Goal: Information Seeking & Learning: Learn about a topic

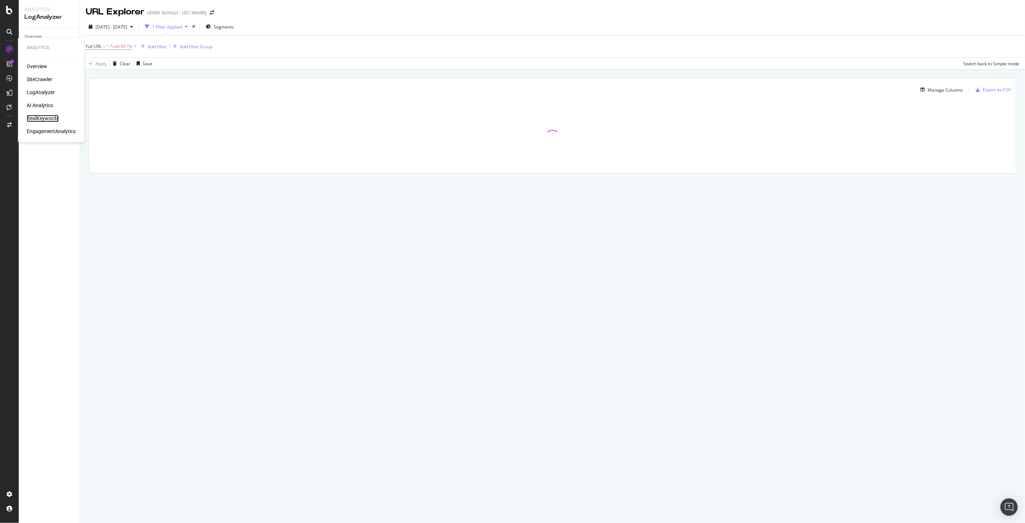
click at [42, 118] on div "RealKeywords" at bounding box center [43, 118] width 32 height 7
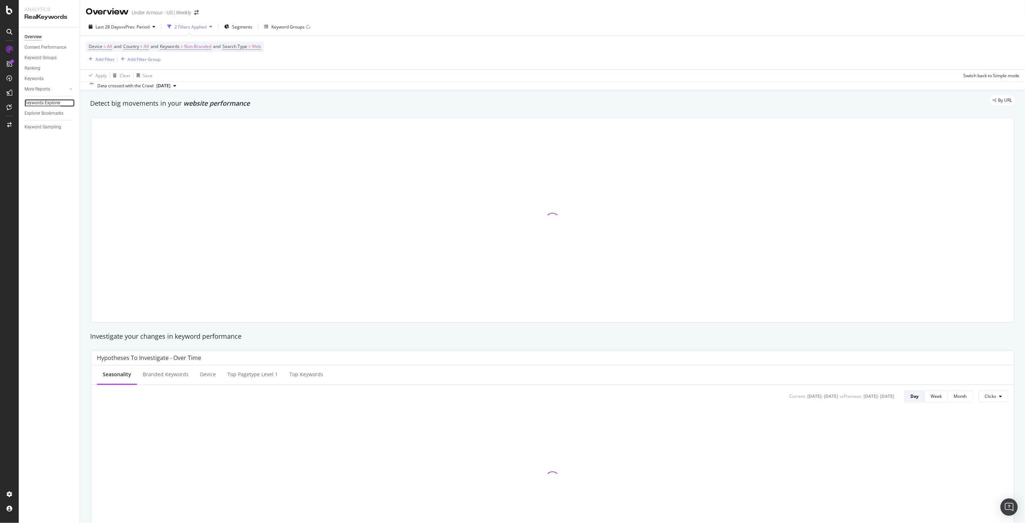
click at [49, 103] on div "Keywords Explorer" at bounding box center [43, 103] width 36 height 8
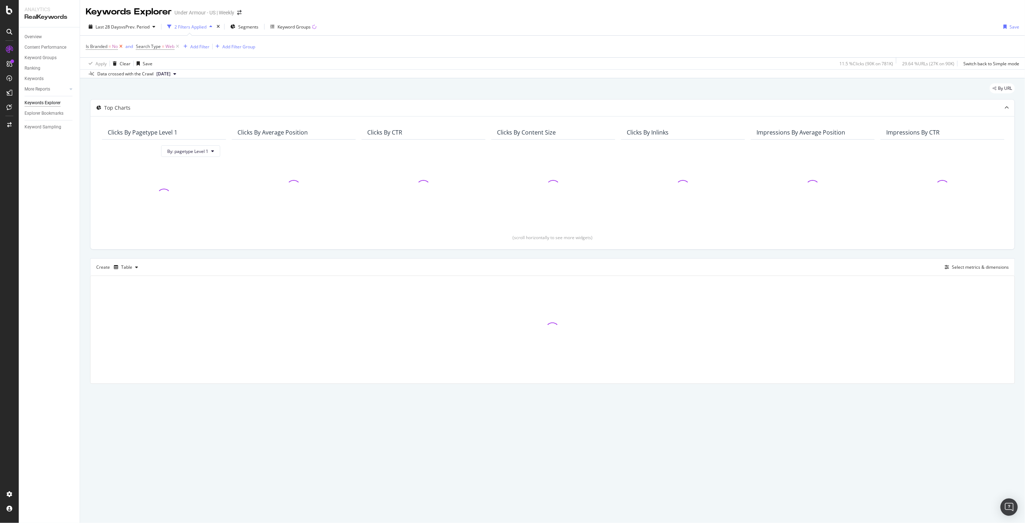
click at [121, 47] on icon at bounding box center [121, 46] width 6 height 7
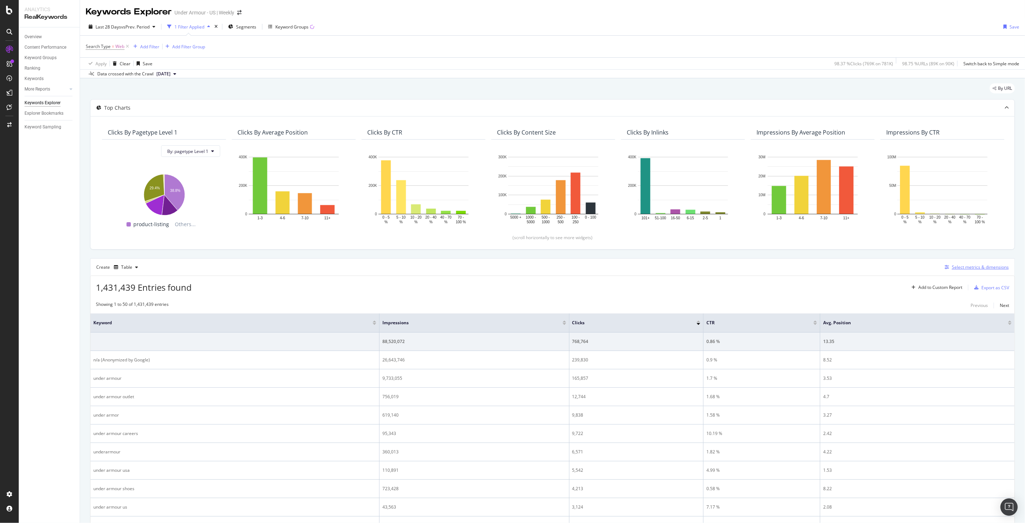
click at [965, 271] on div "Select metrics & dimensions" at bounding box center [975, 267] width 67 height 8
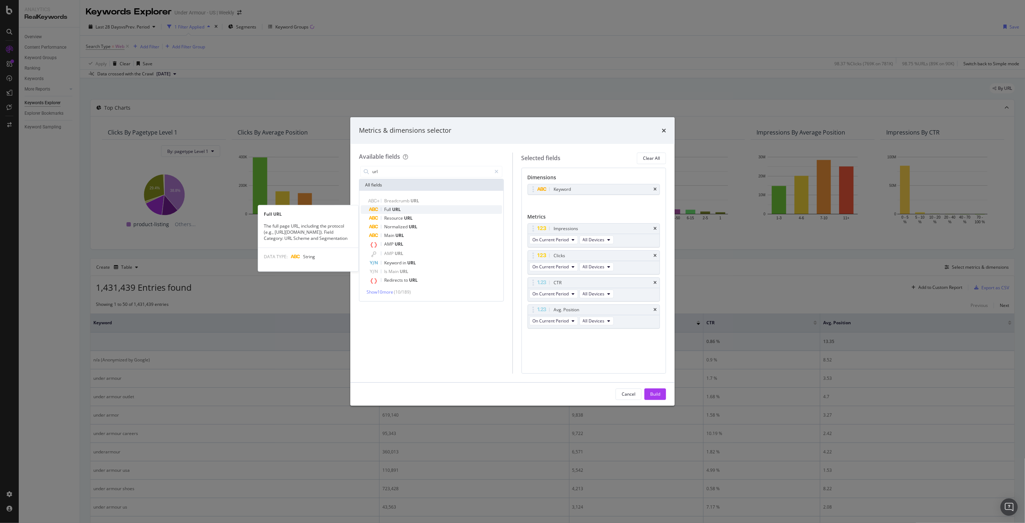
type input "url"
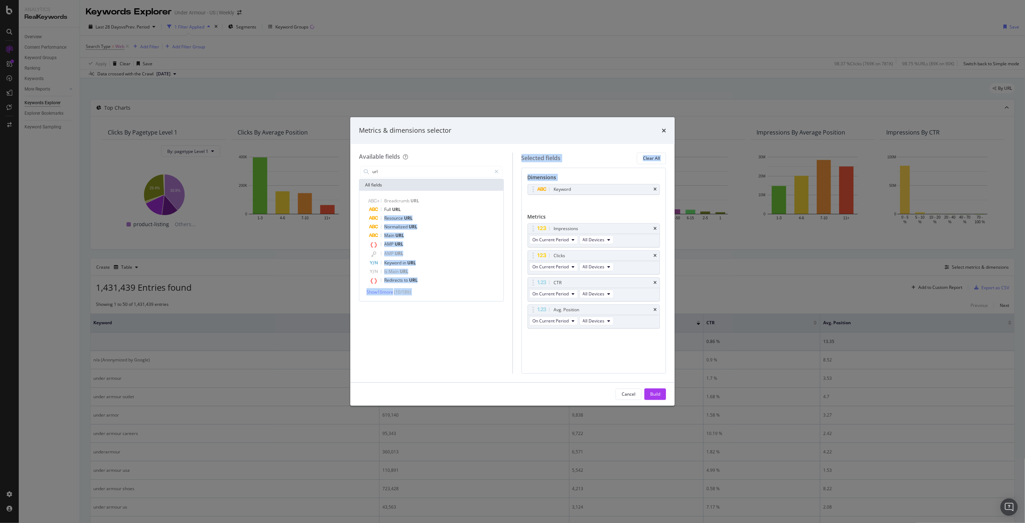
drag, startPoint x: 409, startPoint y: 206, endPoint x: 556, endPoint y: 202, distance: 146.8
click at [571, 202] on div "Available fields url All fields Breadcrumb URL Full URL Resource URL Normalized…" at bounding box center [512, 263] width 307 height 221
click at [390, 207] on span "Full" at bounding box center [388, 209] width 8 height 6
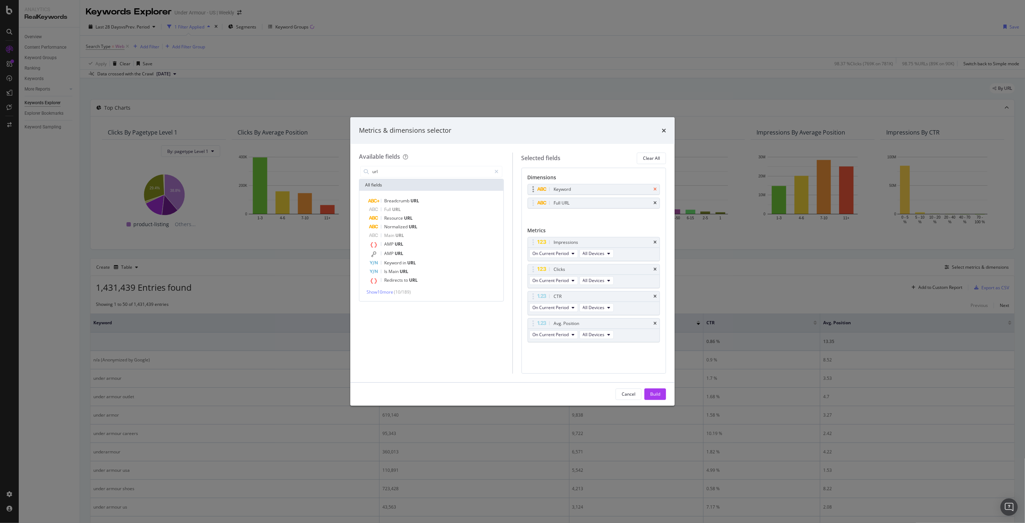
click at [656, 189] on icon "times" at bounding box center [655, 189] width 3 height 4
click at [660, 396] on div "Build" at bounding box center [655, 394] width 10 height 6
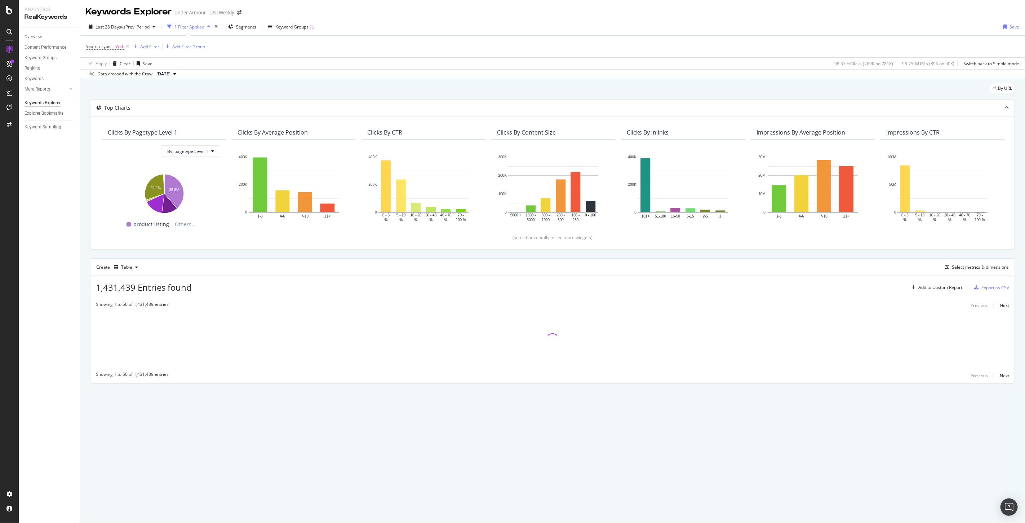
click at [143, 46] on div "Add Filter" at bounding box center [149, 47] width 19 height 6
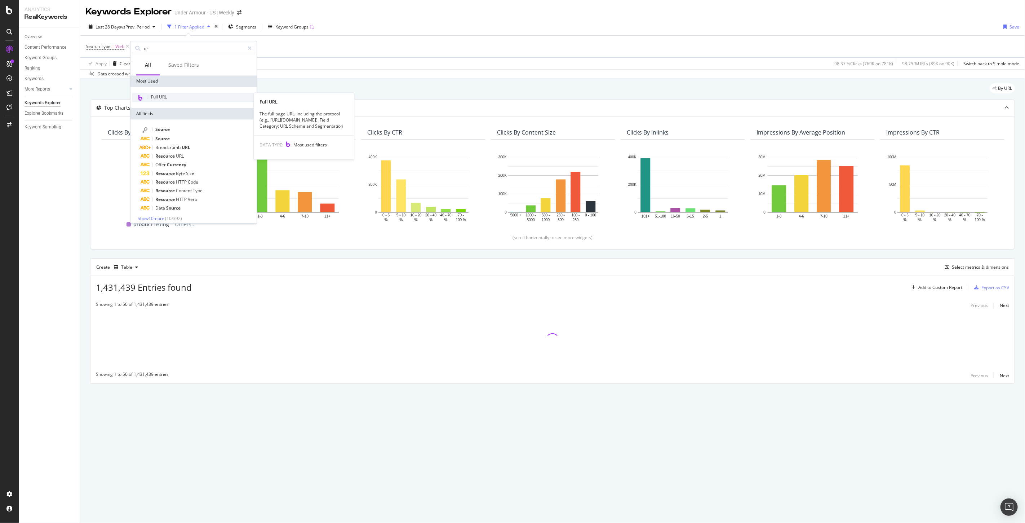
type input "ur"
click at [166, 99] on span "Full URL" at bounding box center [159, 97] width 16 height 6
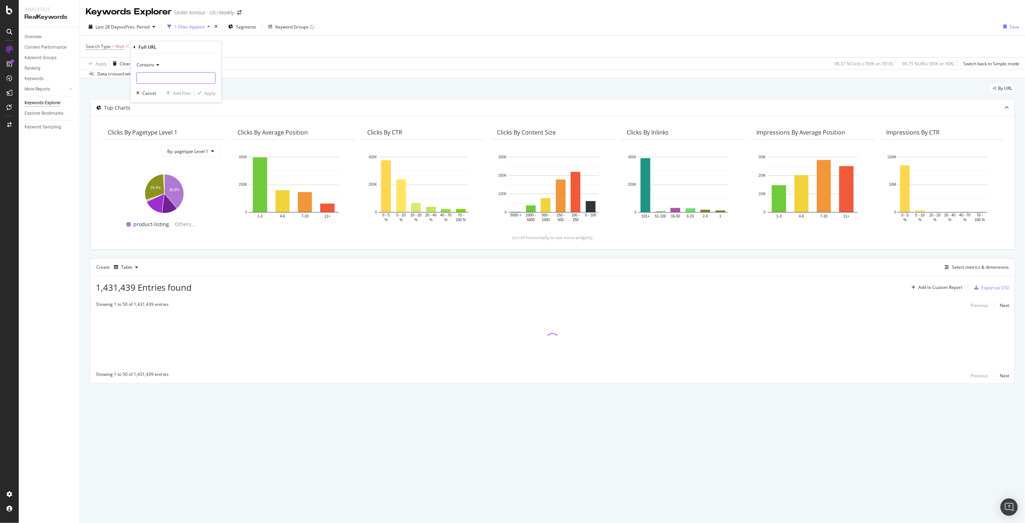
click at [166, 79] on input "text" at bounding box center [176, 78] width 79 height 12
type input "school"
click at [213, 94] on div "Apply" at bounding box center [209, 93] width 11 height 6
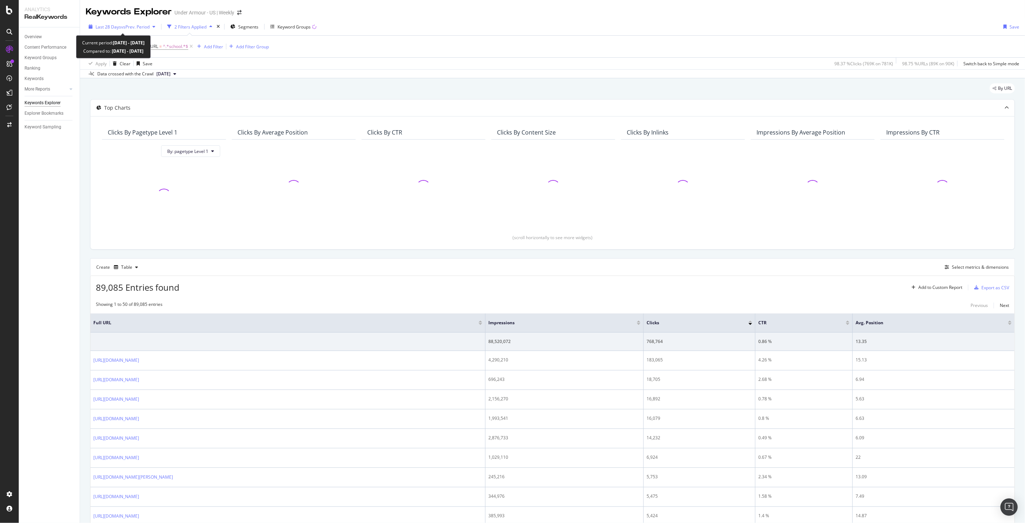
click at [145, 24] on span "vs Prev. Period" at bounding box center [135, 27] width 28 height 6
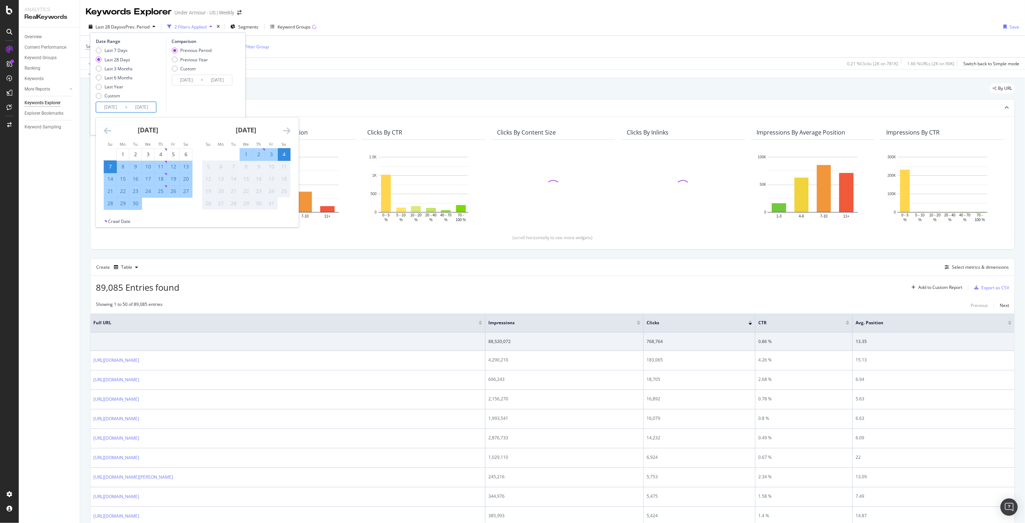
click at [112, 106] on input "2025/09/07" at bounding box center [110, 107] width 29 height 10
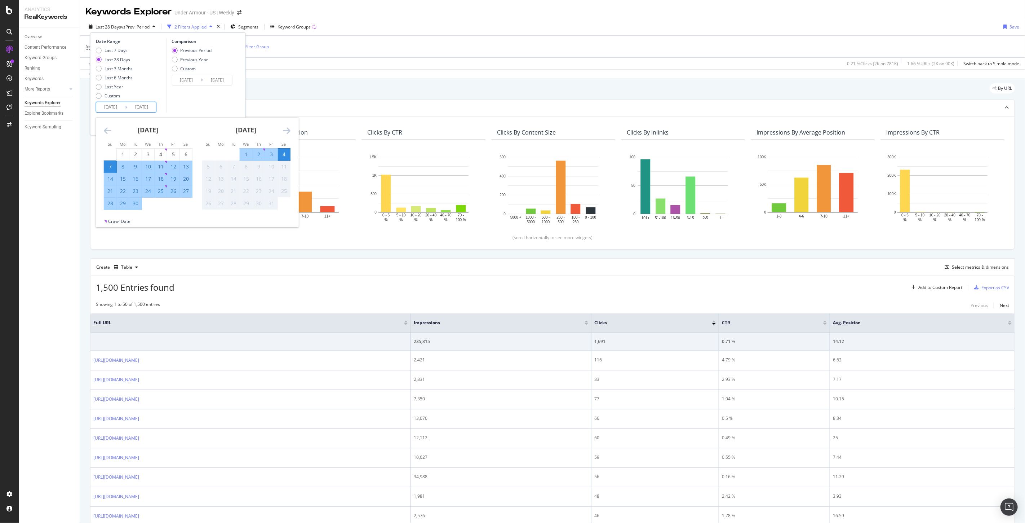
click at [107, 132] on icon "Move backward to switch to the previous month." at bounding box center [108, 130] width 8 height 9
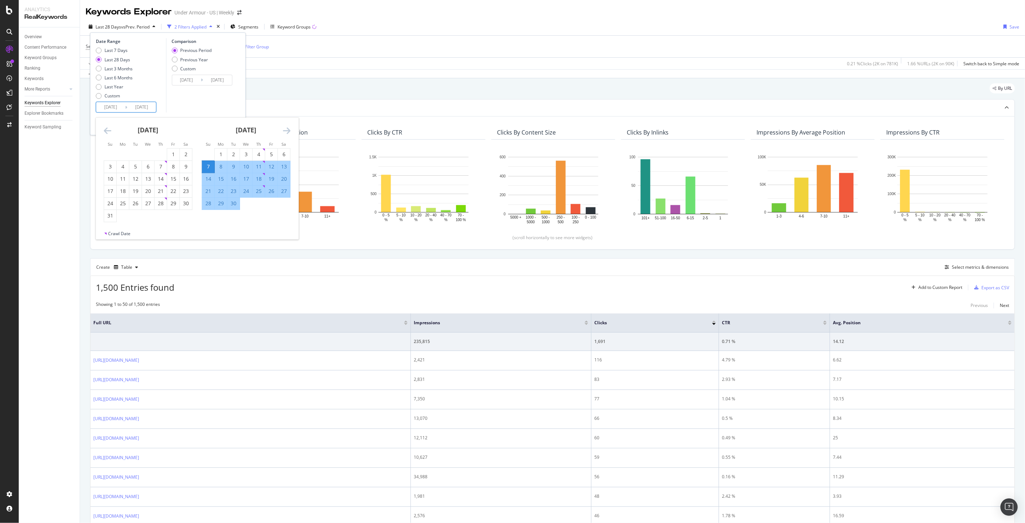
click at [107, 132] on icon "Move backward to switch to the previous month." at bounding box center [108, 130] width 8 height 9
click at [139, 168] on div "8" at bounding box center [135, 166] width 12 height 7
type input "2025/07/08"
type input "2025/04/10"
type input "2025/07/07"
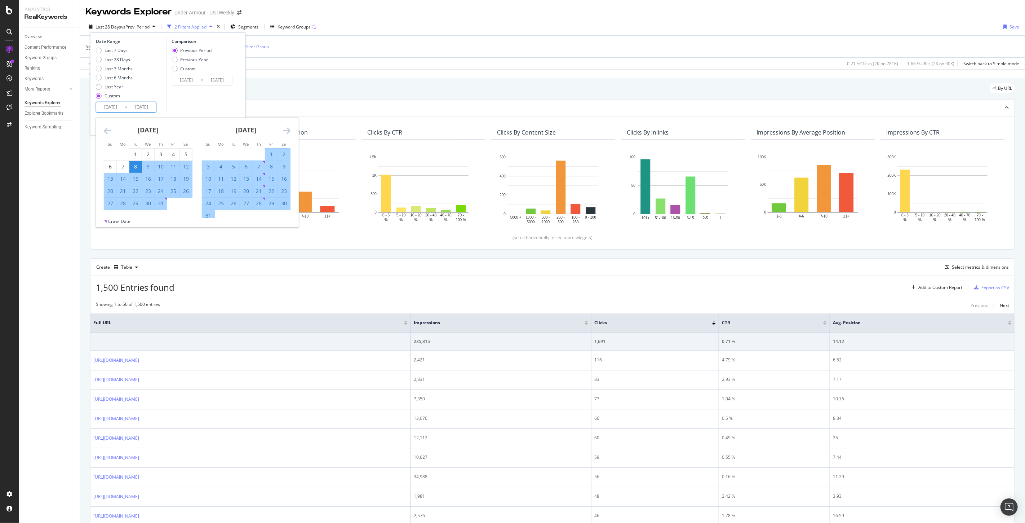
click at [287, 134] on icon "Move forward to switch to the next month." at bounding box center [287, 130] width 8 height 9
click at [246, 155] on div "3" at bounding box center [246, 154] width 12 height 7
type input "2025/09/03"
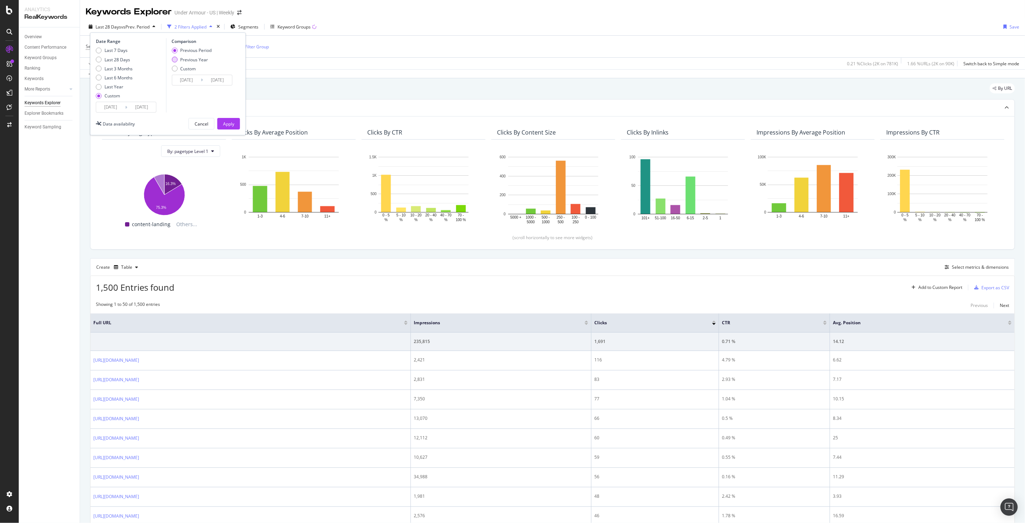
click at [185, 59] on div "Previous Year" at bounding box center [194, 60] width 28 height 6
type input "2024/07/09"
type input "2024/09/04"
click at [228, 121] on div "Apply" at bounding box center [228, 124] width 11 height 6
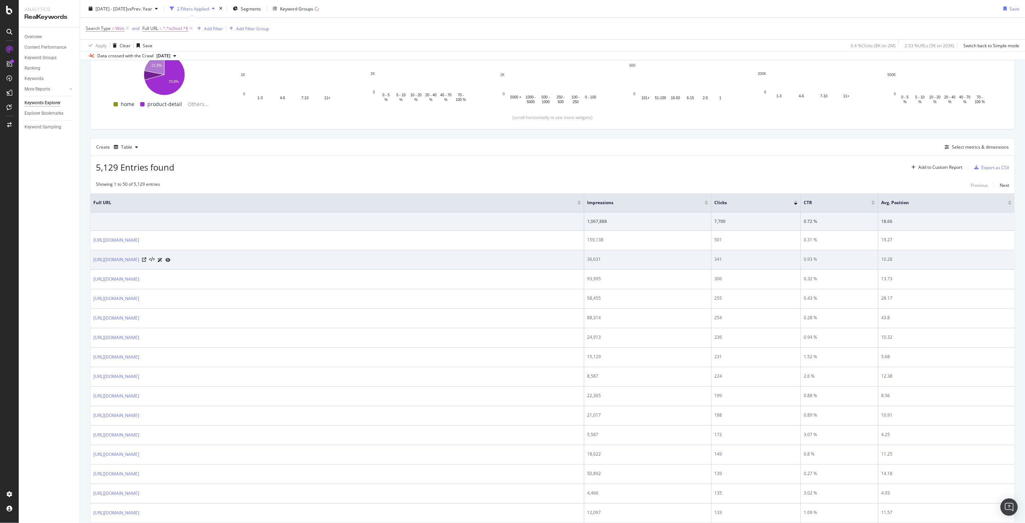
scroll to position [40, 0]
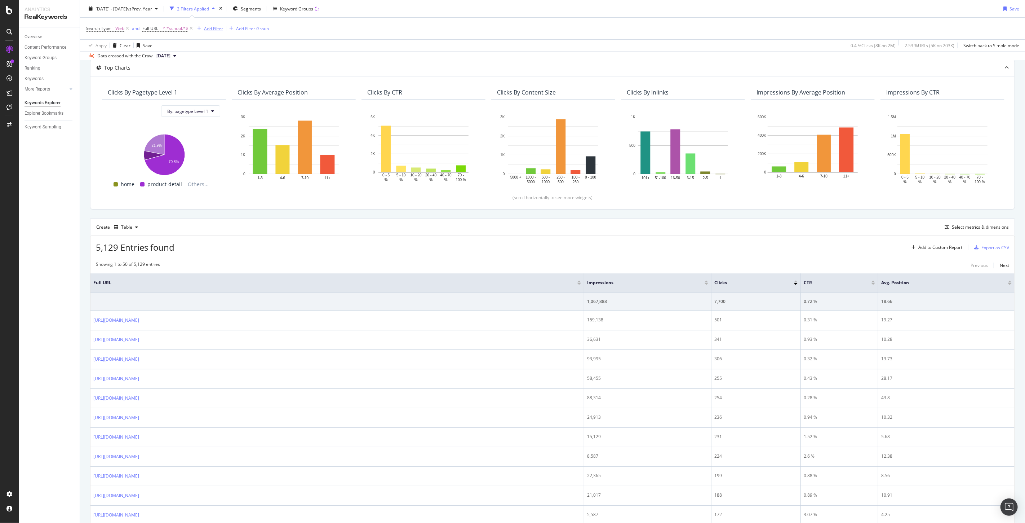
click at [212, 32] on div "Add Filter" at bounding box center [208, 29] width 29 height 8
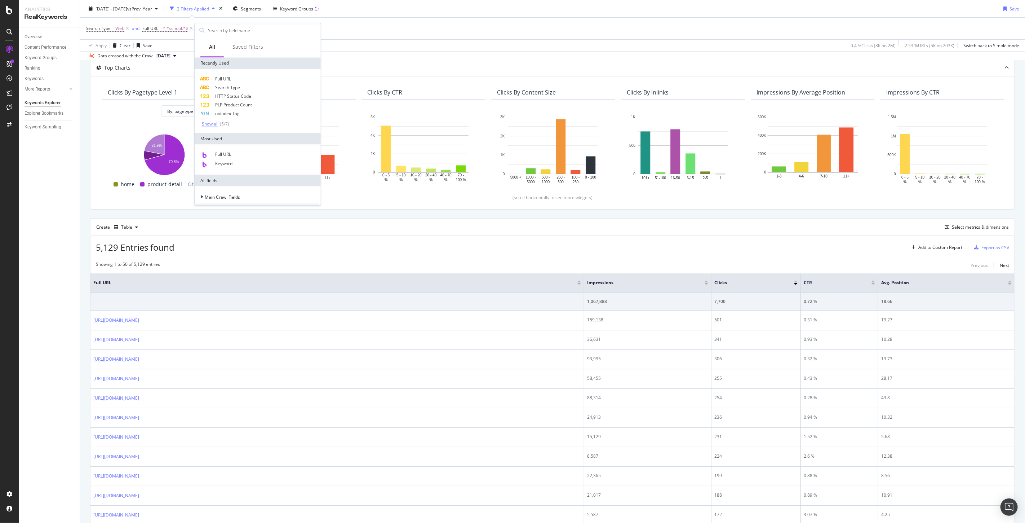
click at [212, 124] on div "Show all" at bounding box center [210, 124] width 17 height 5
click at [222, 34] on input "text" at bounding box center [263, 30] width 112 height 11
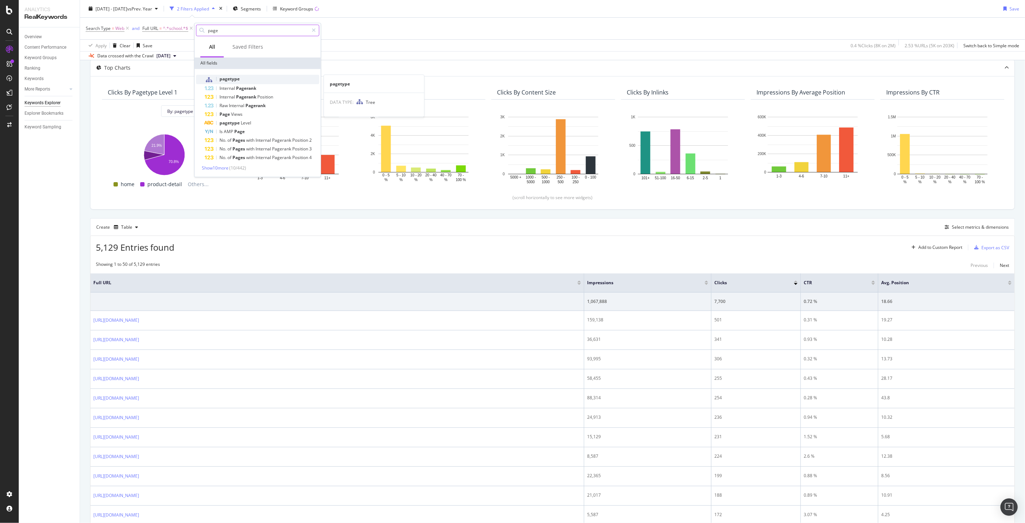
type input "page"
click at [230, 78] on span "pagetype" at bounding box center [230, 79] width 20 height 6
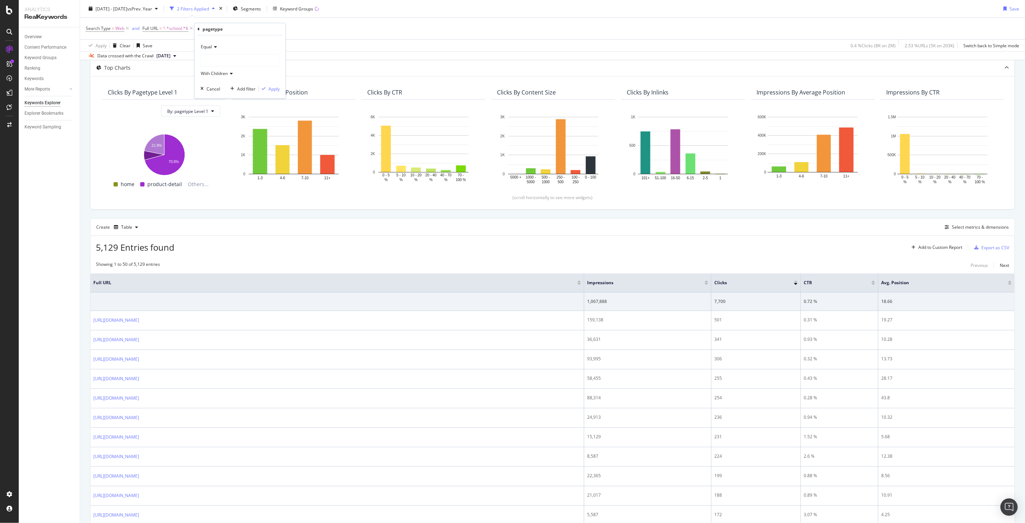
click at [220, 60] on div at bounding box center [240, 60] width 79 height 12
click at [206, 81] on icon at bounding box center [205, 82] width 3 height 4
click at [277, 83] on span "Select" at bounding box center [275, 82] width 13 height 6
click at [272, 87] on div "Apply" at bounding box center [274, 89] width 11 height 6
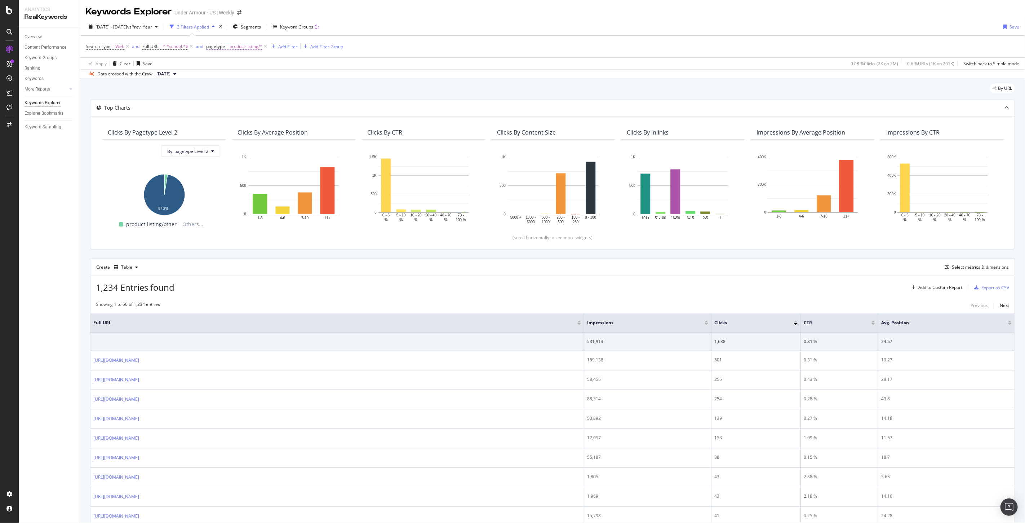
click at [230, 47] on span "product-listing/*" at bounding box center [246, 46] width 33 height 10
click at [994, 289] on div "Export as CSV" at bounding box center [996, 287] width 28 height 6
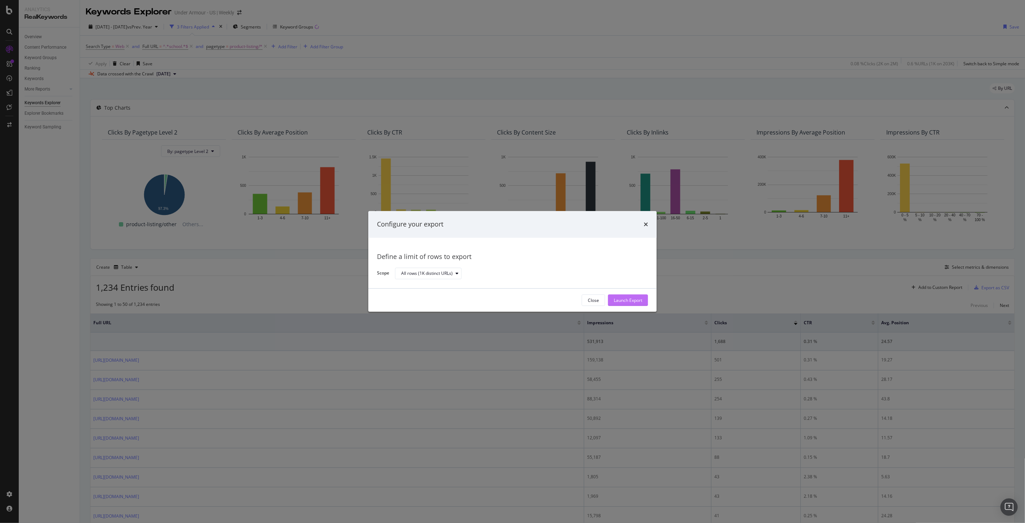
click at [621, 302] on div "Launch Export" at bounding box center [628, 300] width 28 height 6
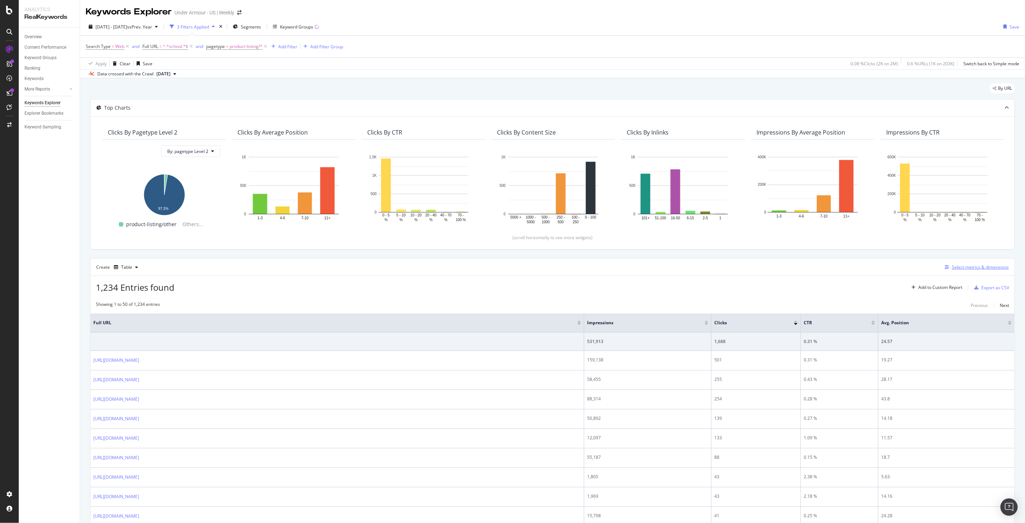
click at [976, 266] on div "Select metrics & dimensions" at bounding box center [980, 267] width 57 height 6
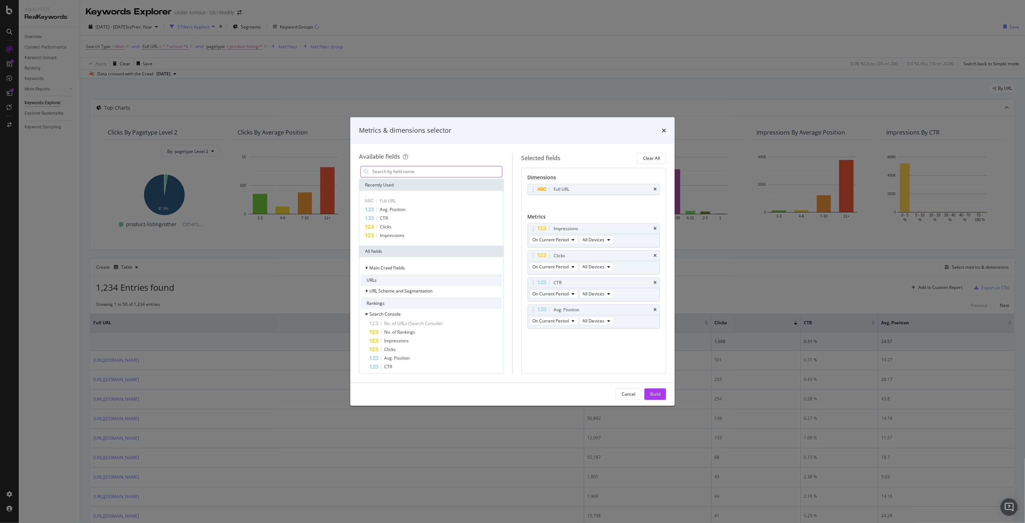
click at [410, 170] on input "modal" at bounding box center [437, 171] width 131 height 11
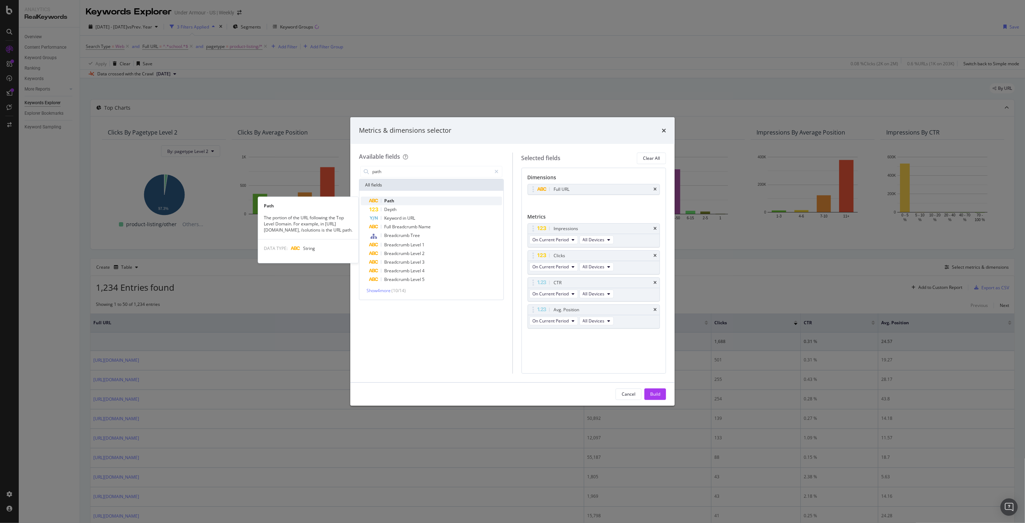
type input "path"
click at [397, 202] on div "Path" at bounding box center [436, 200] width 133 height 9
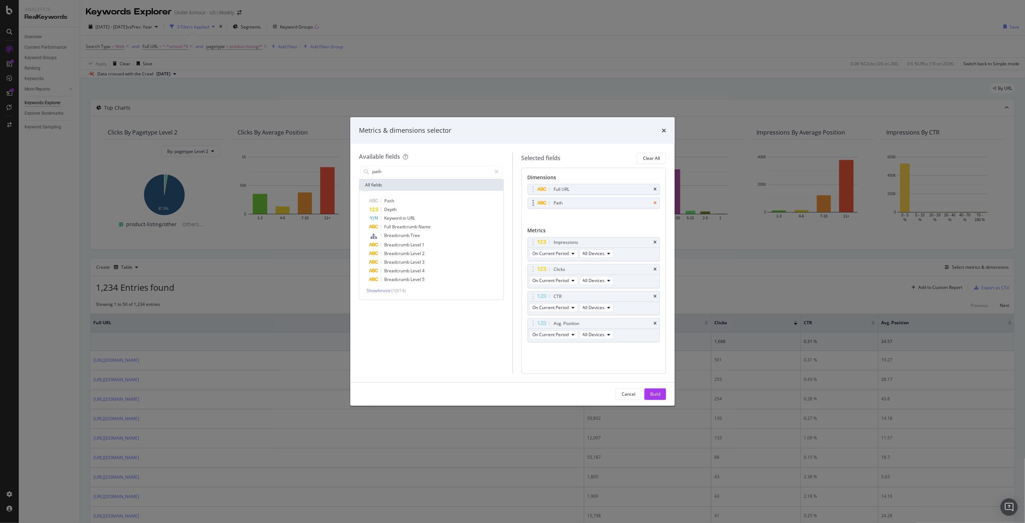
click at [655, 189] on icon "times" at bounding box center [655, 189] width 3 height 4
click at [658, 387] on div "Cancel Build" at bounding box center [512, 394] width 324 height 23
click at [658, 389] on div "Build" at bounding box center [655, 394] width 10 height 11
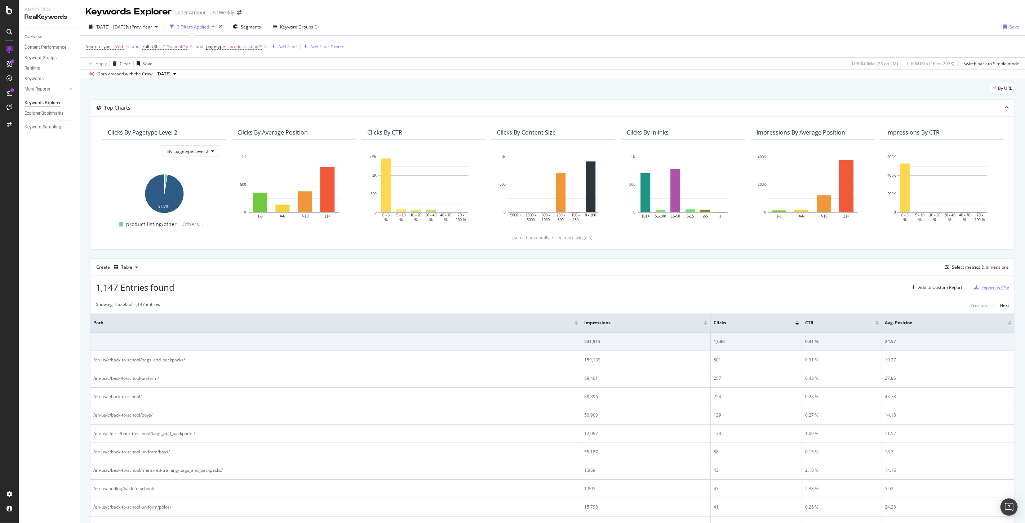
click at [986, 288] on div "Export as CSV" at bounding box center [996, 287] width 28 height 6
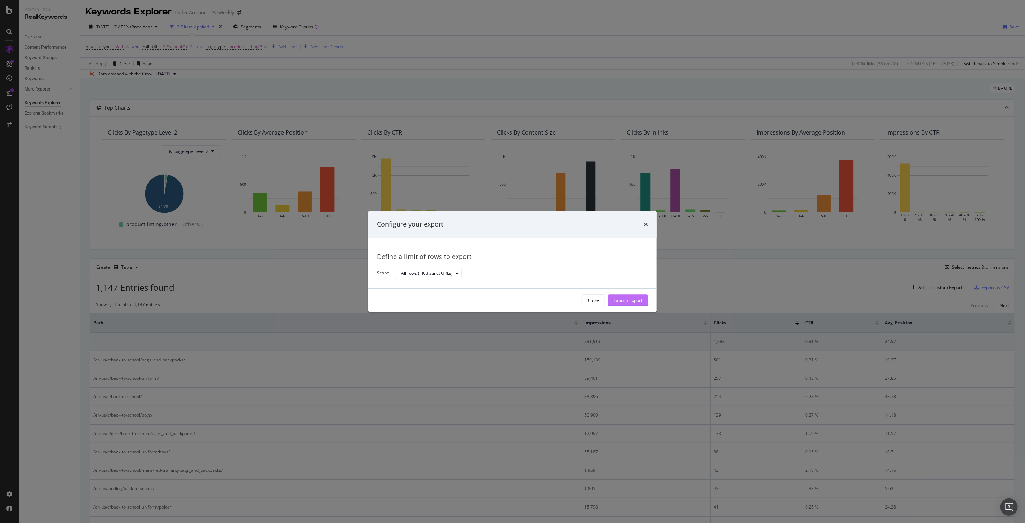
click at [637, 297] on div "Launch Export" at bounding box center [628, 300] width 28 height 6
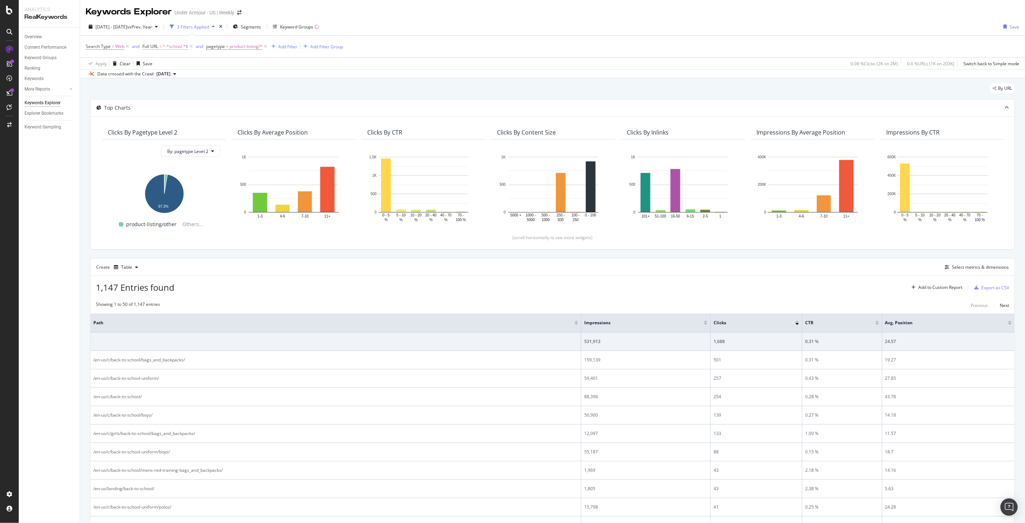
click at [163, 48] on span "^.*school.*$" at bounding box center [175, 46] width 25 height 10
click at [180, 74] on input "school" at bounding box center [183, 77] width 68 height 12
paste input "featured/mens-black-sportswear-pants/"
type input "featured/mens-black-sportswear-pants/"
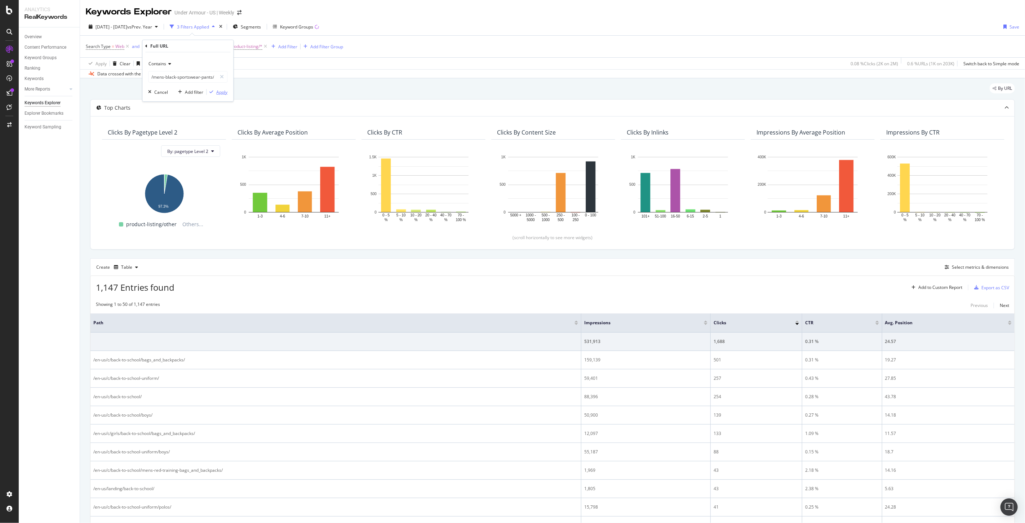
scroll to position [0, 0]
click at [222, 94] on div "Apply" at bounding box center [221, 92] width 11 height 6
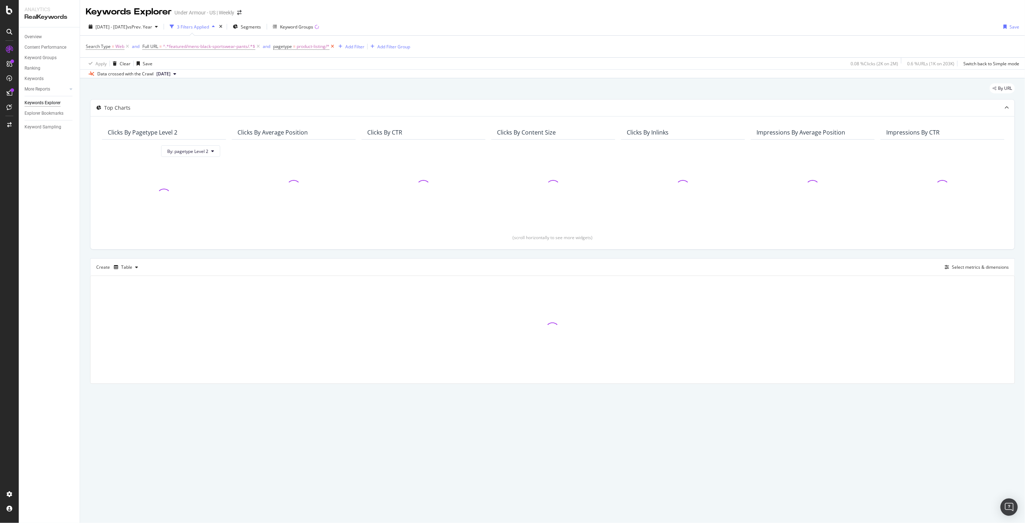
click at [332, 46] on icon at bounding box center [333, 46] width 6 height 7
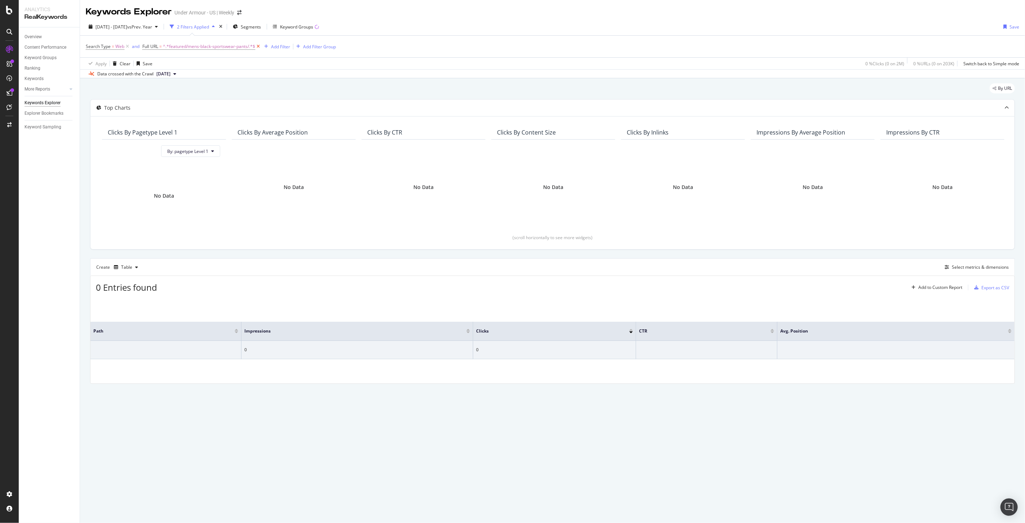
click at [257, 45] on icon at bounding box center [258, 46] width 6 height 7
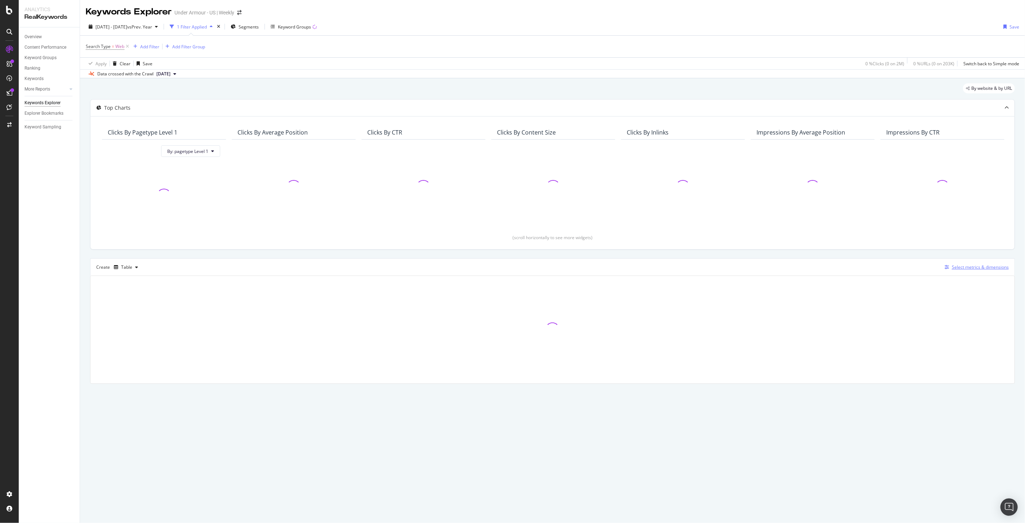
click at [970, 268] on div "Select metrics & dimensions" at bounding box center [980, 267] width 57 height 6
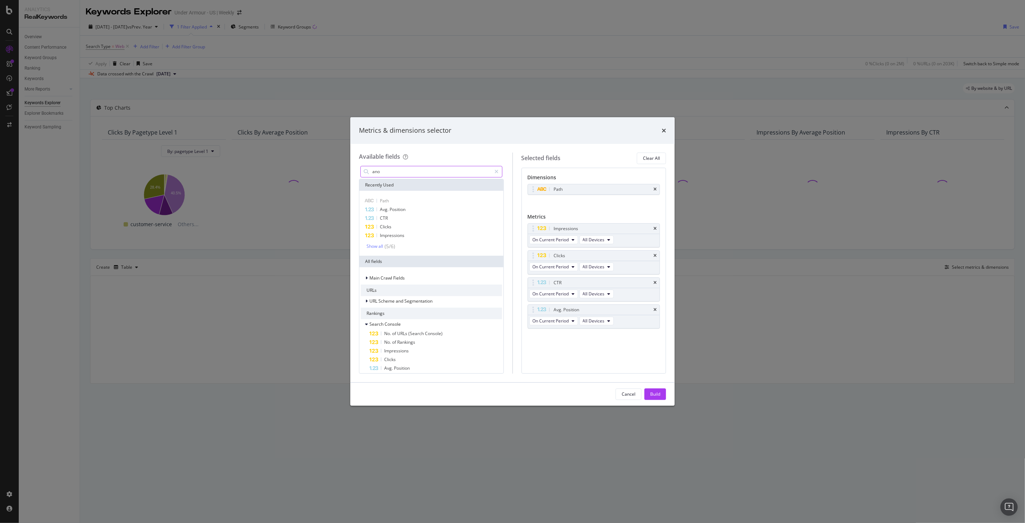
type input "anon"
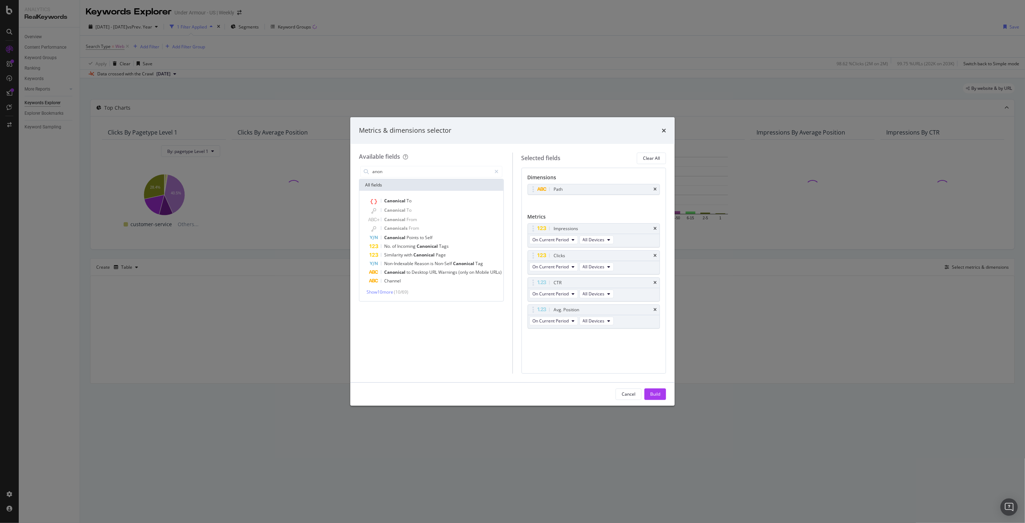
drag, startPoint x: 444, startPoint y: 169, endPoint x: 346, endPoint y: 163, distance: 98.2
click at [346, 163] on div "Metrics & dimensions selector Available fields anon All fields Canonical To Can…" at bounding box center [512, 261] width 1025 height 523
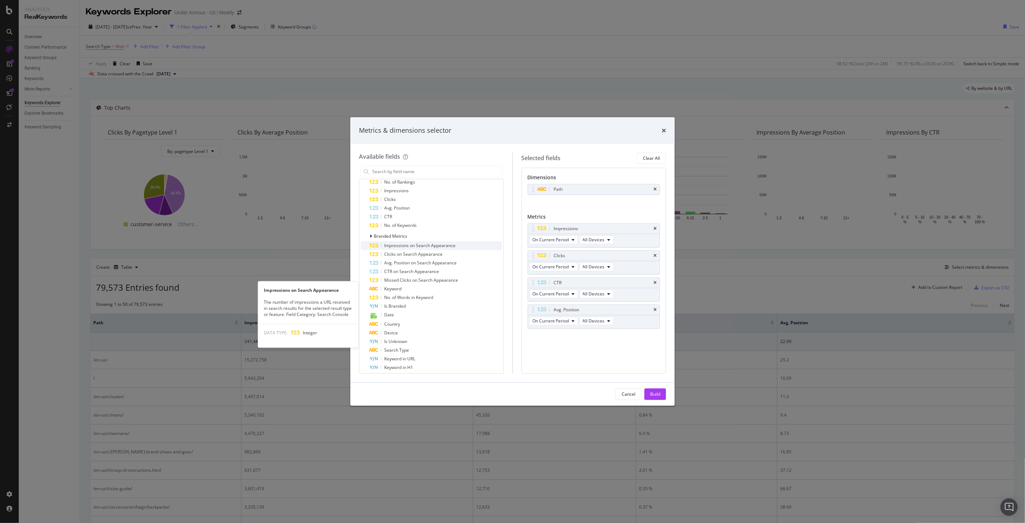
scroll to position [120, 0]
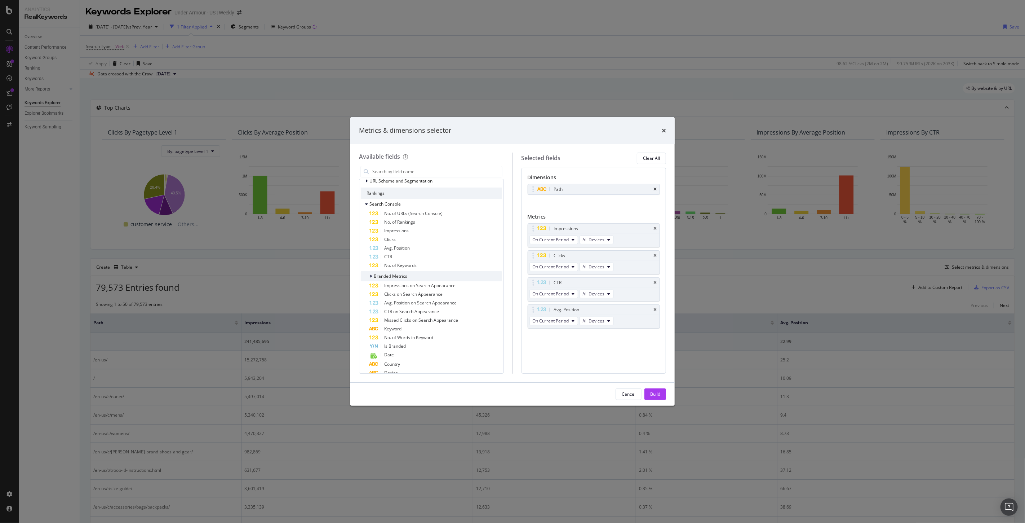
click at [371, 275] on icon "modal" at bounding box center [371, 276] width 2 height 4
click at [371, 275] on icon "modal" at bounding box center [371, 276] width 3 height 4
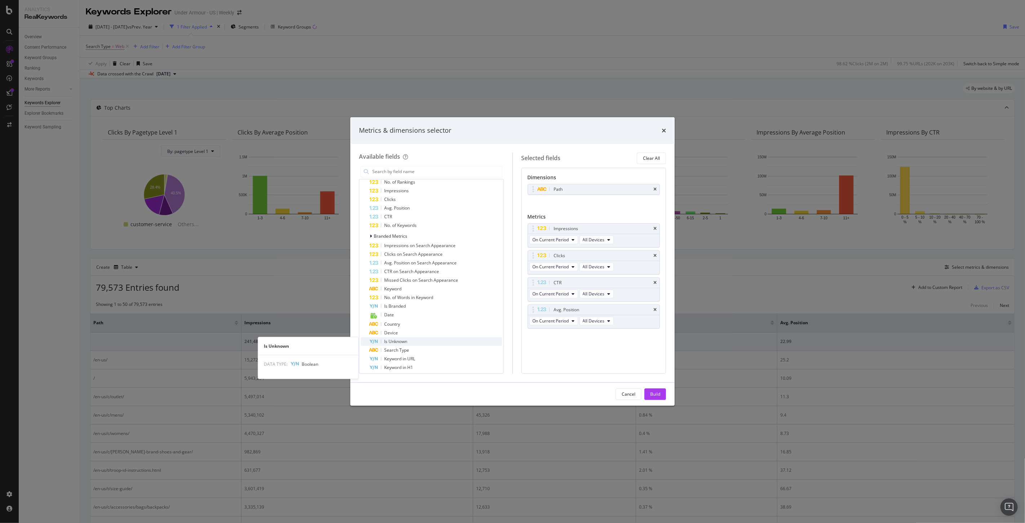
click at [395, 341] on span "Is Unknown" at bounding box center [395, 341] width 23 height 6
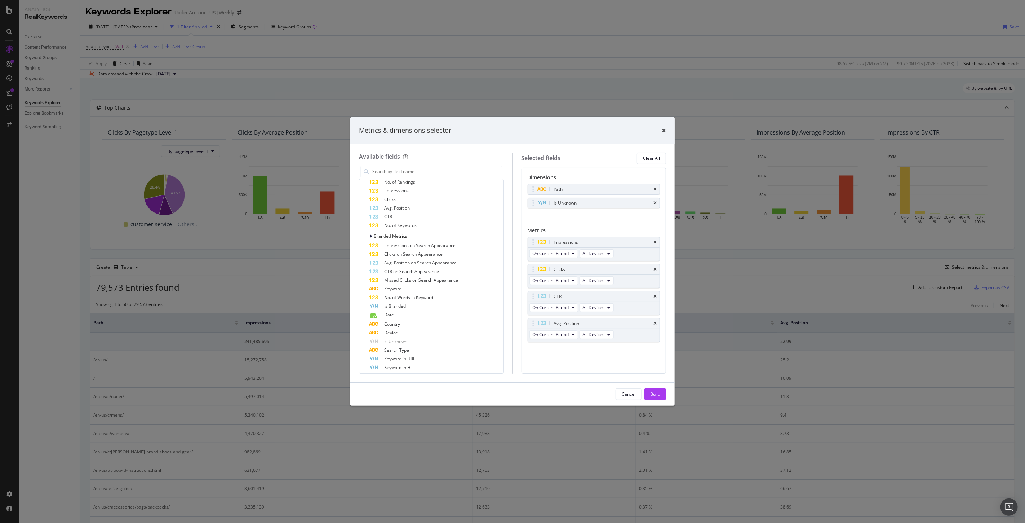
click at [654, 397] on div "Build" at bounding box center [655, 394] width 10 height 11
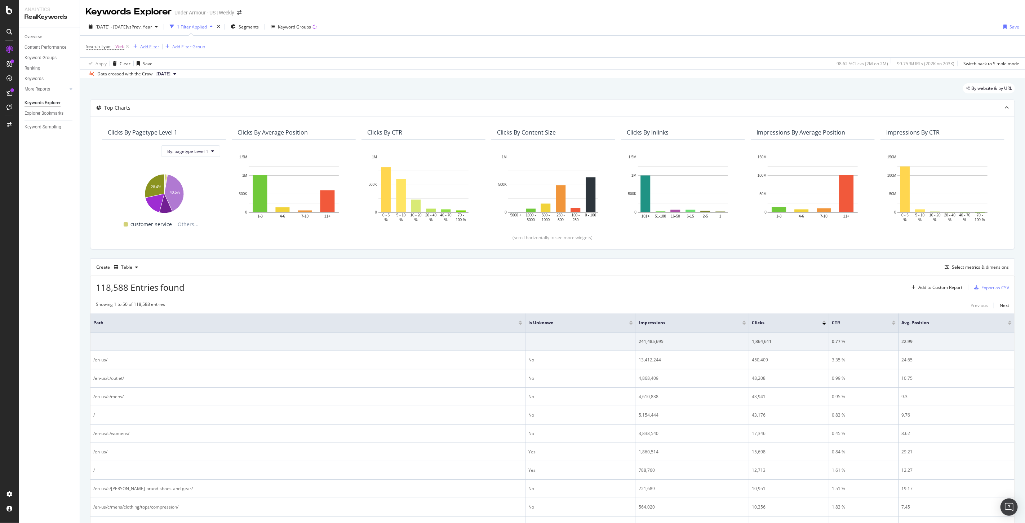
click at [143, 48] on div "Add Filter" at bounding box center [149, 47] width 19 height 6
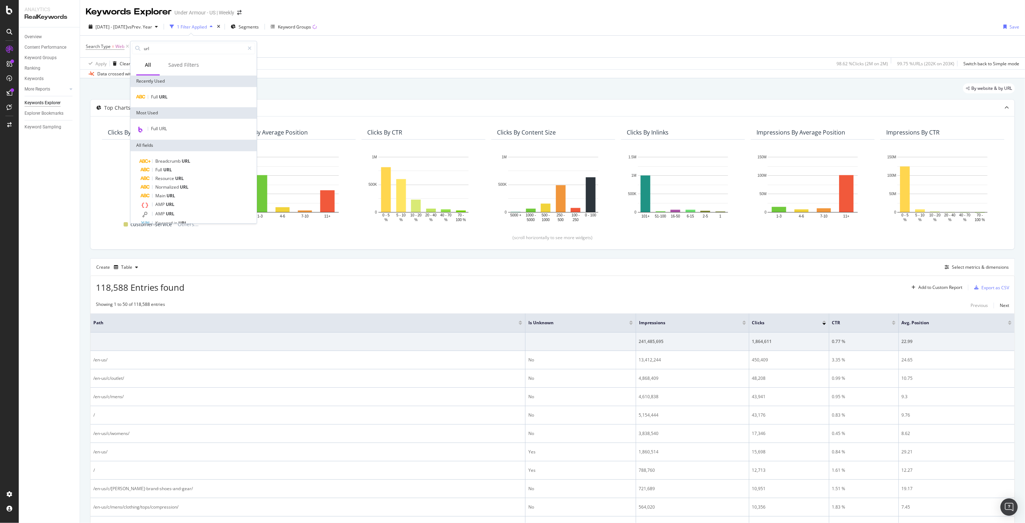
type input "url"
click at [167, 91] on div "Full URL" at bounding box center [194, 97] width 126 height 20
click at [164, 96] on span "URL" at bounding box center [163, 97] width 9 height 6
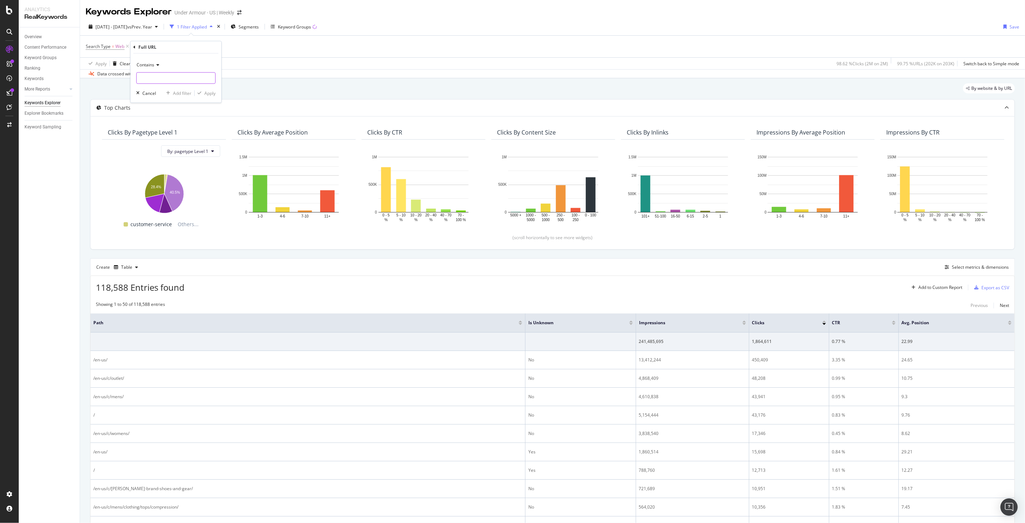
click at [156, 80] on input "text" at bounding box center [176, 78] width 79 height 12
paste input "back-to-school-featured/mens"
type input "back-to-school-featured/mens"
click at [210, 91] on div "Apply" at bounding box center [209, 93] width 11 height 6
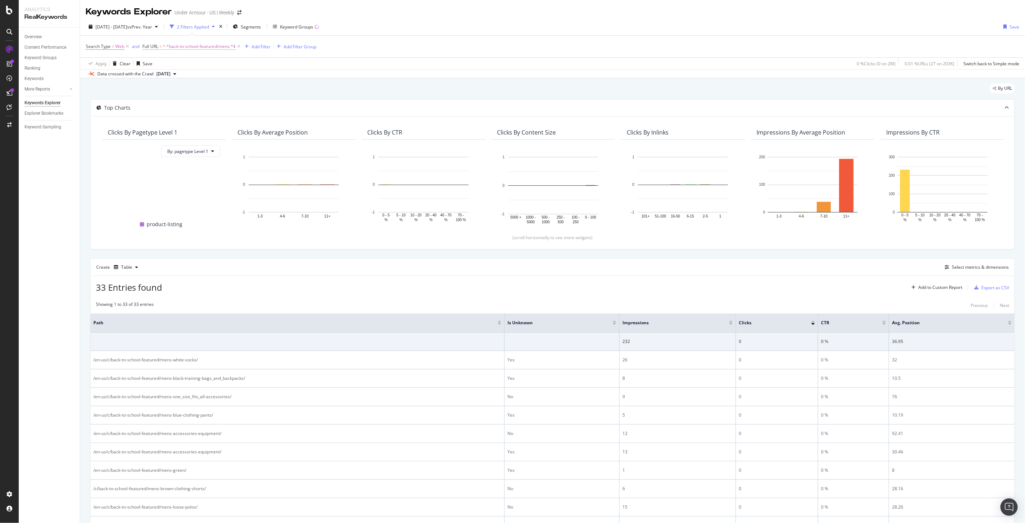
click at [183, 42] on span "^.*back-to-school-featured/mens.*$" at bounding box center [199, 46] width 73 height 10
click at [175, 74] on input "back-to-school-featured/mens" at bounding box center [183, 77] width 68 height 12
paste input "mens-black-sportswear-pants/"
type input "mens-black-sportswear-pants/"
click at [221, 94] on div "Apply" at bounding box center [221, 92] width 11 height 6
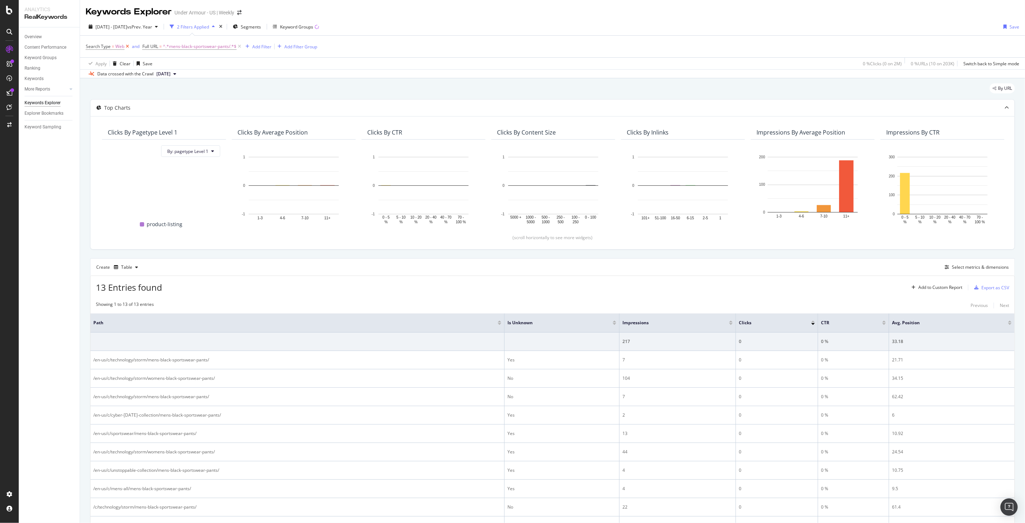
click at [126, 45] on icon at bounding box center [127, 46] width 6 height 7
click at [220, 47] on span "^.*mens-black-sportswear-pants/.*$" at bounding box center [200, 46] width 74 height 10
type input "en-us/c/"
click at [224, 93] on div "Apply" at bounding box center [221, 92] width 11 height 6
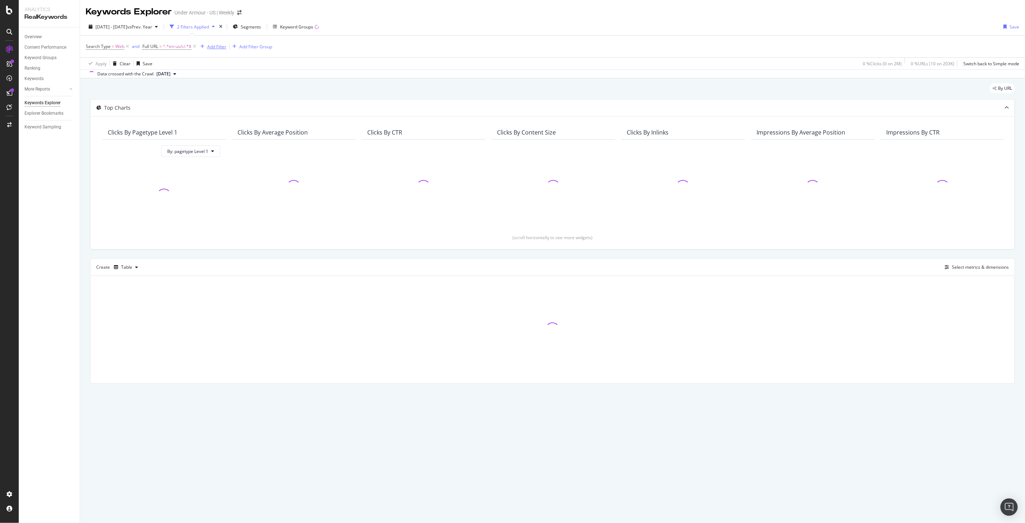
click at [219, 45] on div "Add Filter" at bounding box center [216, 47] width 19 height 6
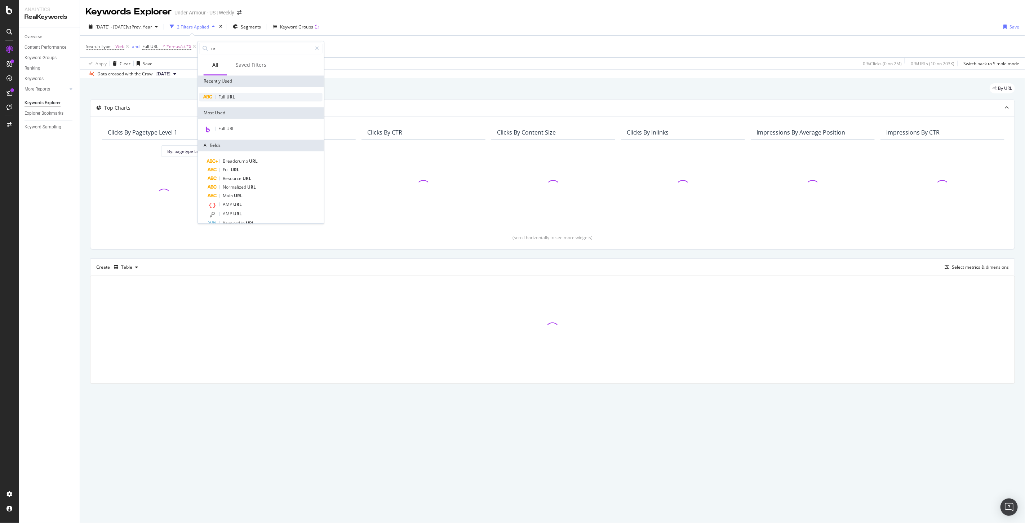
click at [226, 101] on div "Full URL" at bounding box center [260, 97] width 123 height 9
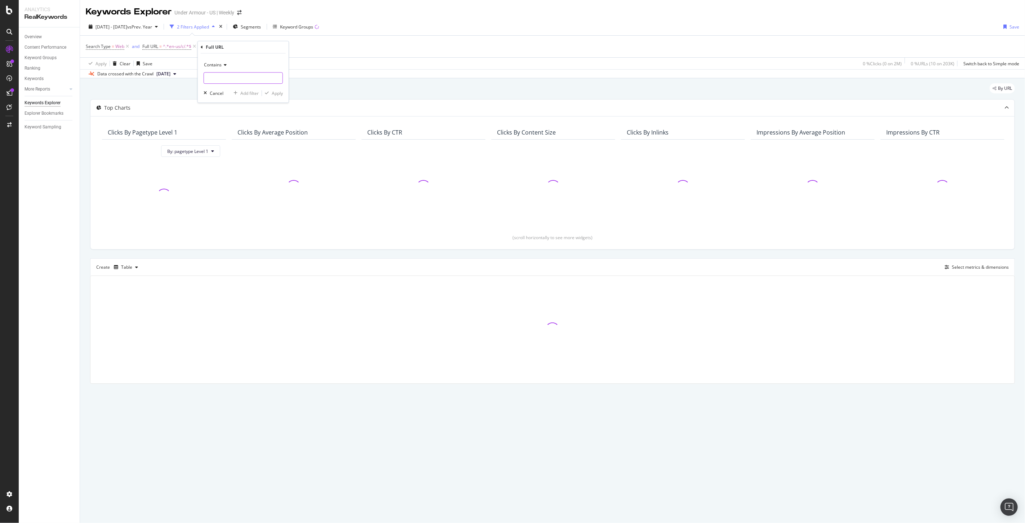
click at [233, 78] on input "text" at bounding box center [243, 78] width 79 height 12
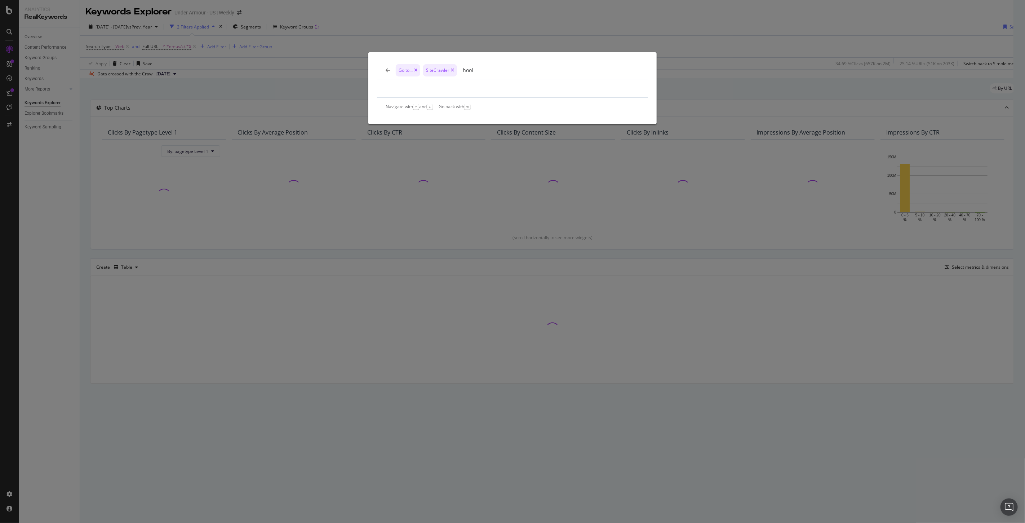
type input "hool"
click at [232, 80] on div "Go to... SiteCrawler hool Navigate with ↑ and ↓ Go back with ⌫" at bounding box center [512, 261] width 1025 height 523
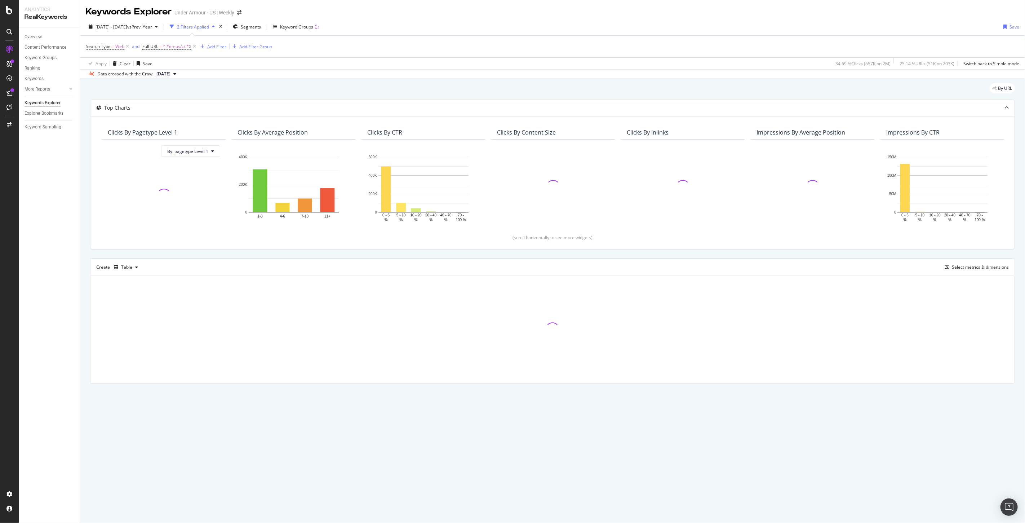
click at [221, 47] on div "Add Filter" at bounding box center [216, 47] width 19 height 6
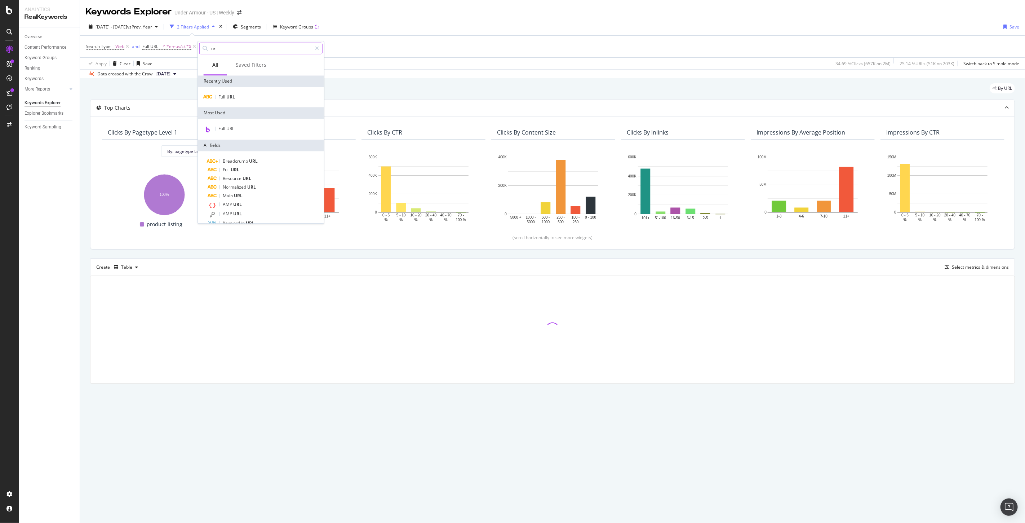
click at [231, 45] on input "url" at bounding box center [261, 48] width 101 height 11
click at [221, 96] on span "Full" at bounding box center [222, 97] width 8 height 6
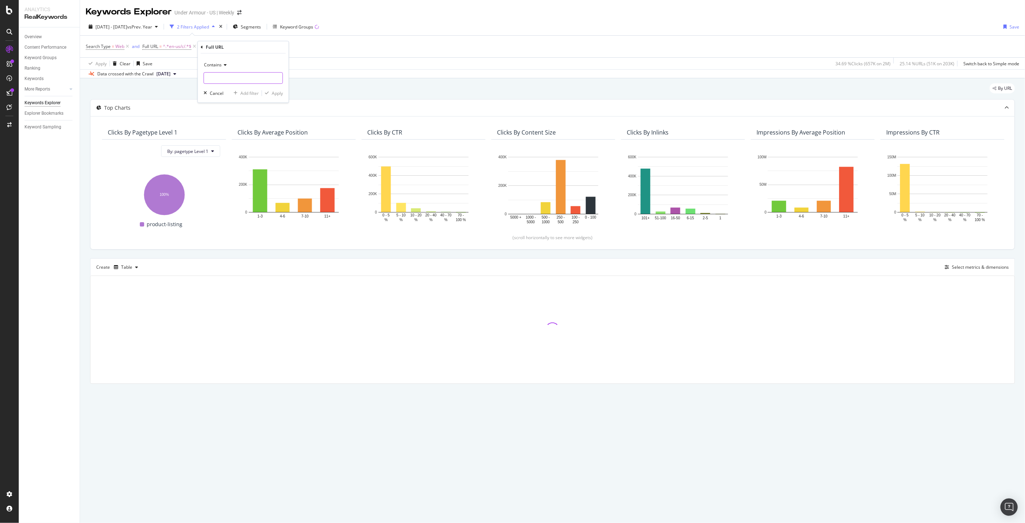
click at [229, 78] on input "text" at bounding box center [243, 78] width 79 height 12
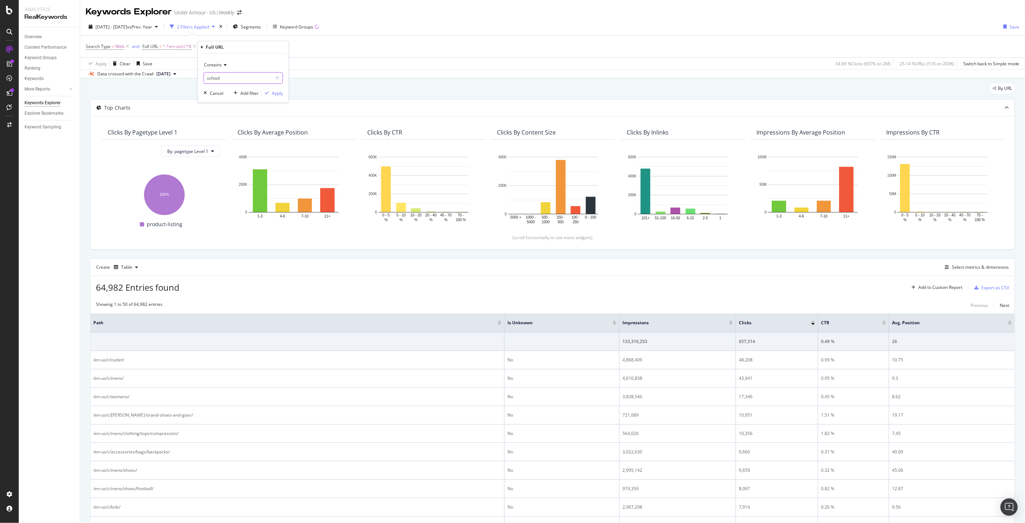
type input "school"
click at [276, 95] on div "Apply" at bounding box center [277, 93] width 11 height 6
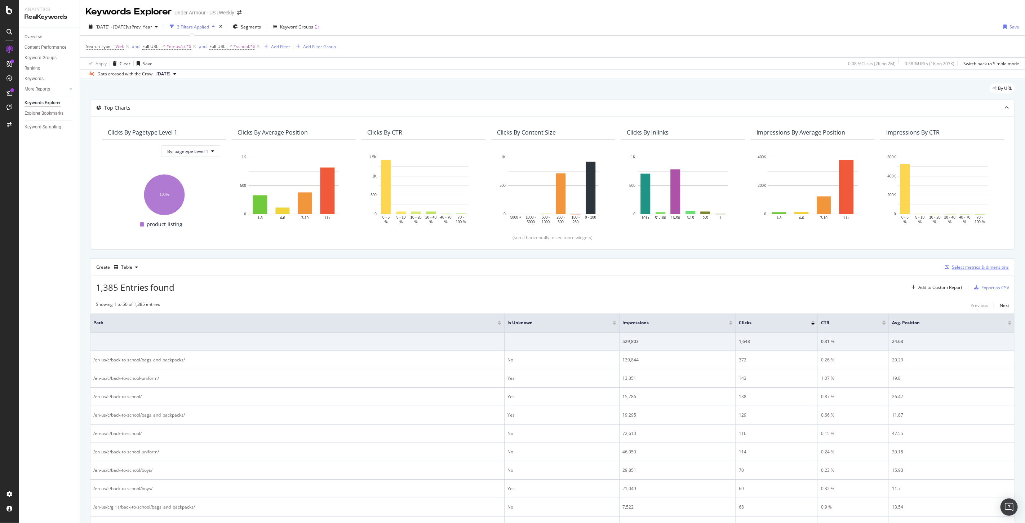
click at [975, 266] on div "Select metrics & dimensions" at bounding box center [980, 267] width 57 height 6
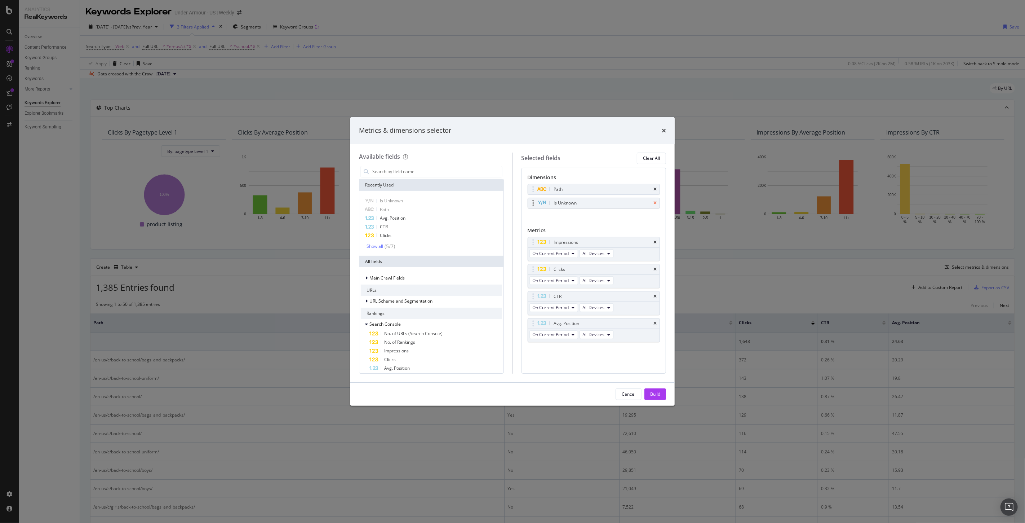
click at [655, 201] on icon "times" at bounding box center [655, 203] width 3 height 4
click at [658, 393] on div "Build" at bounding box center [655, 394] width 10 height 6
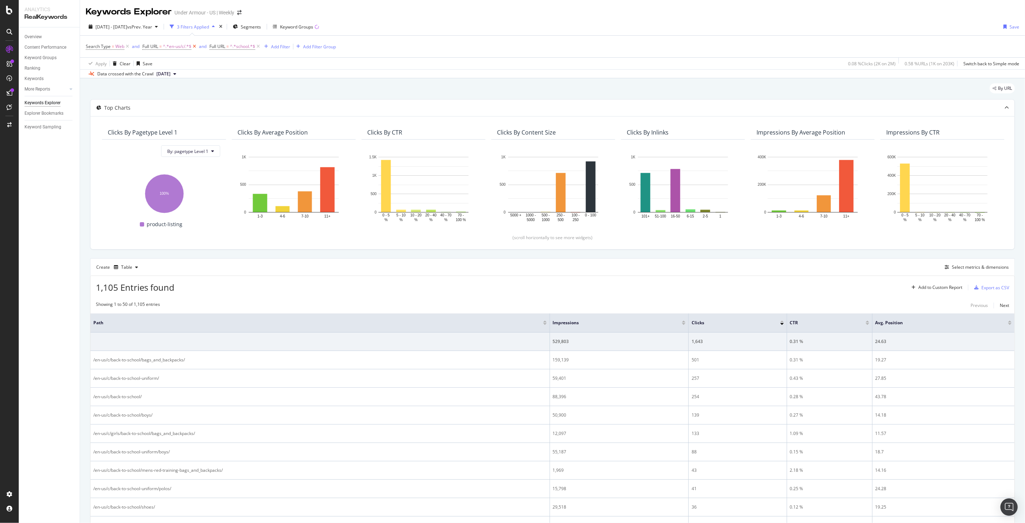
click at [194, 47] on icon at bounding box center [194, 46] width 6 height 7
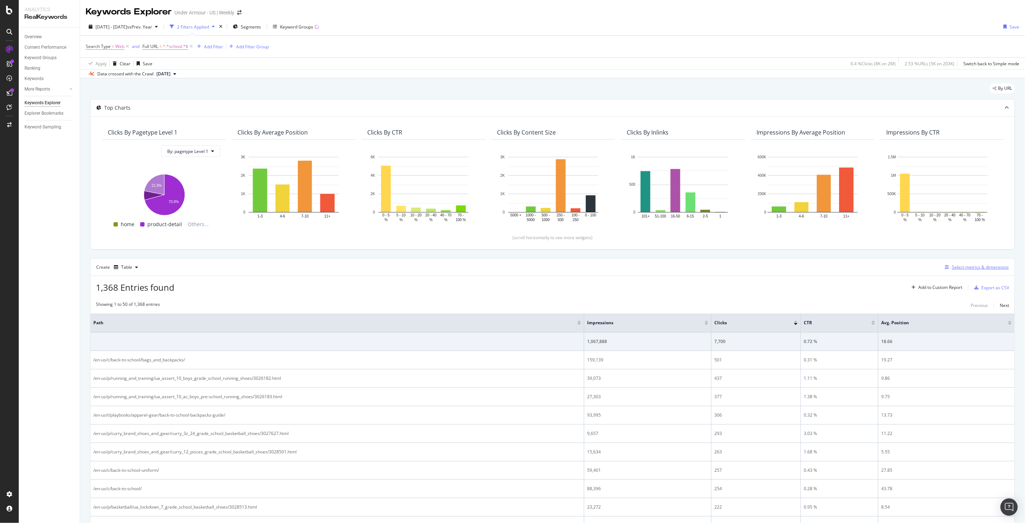
click at [966, 271] on div "Select metrics & dimensions" at bounding box center [975, 267] width 67 height 8
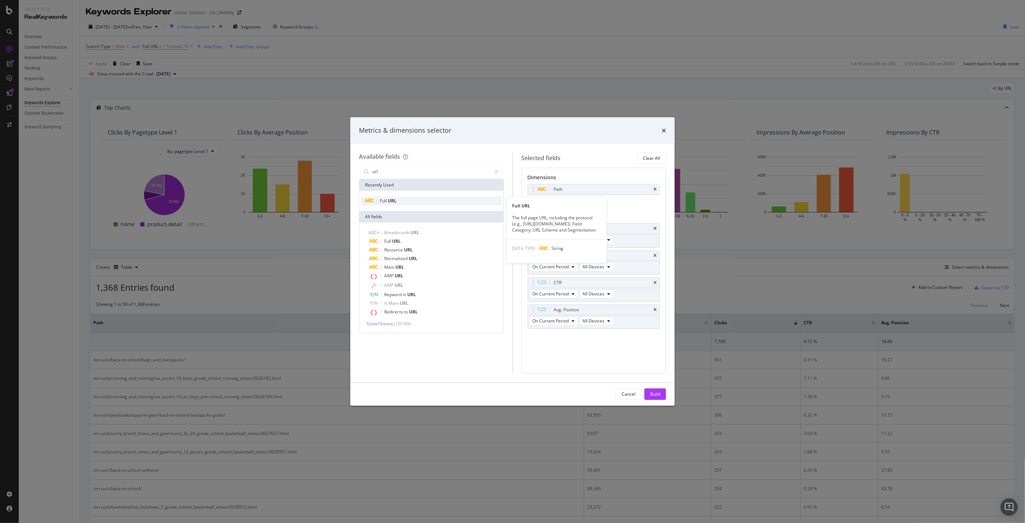
click at [399, 199] on div "Full URL" at bounding box center [431, 200] width 141 height 9
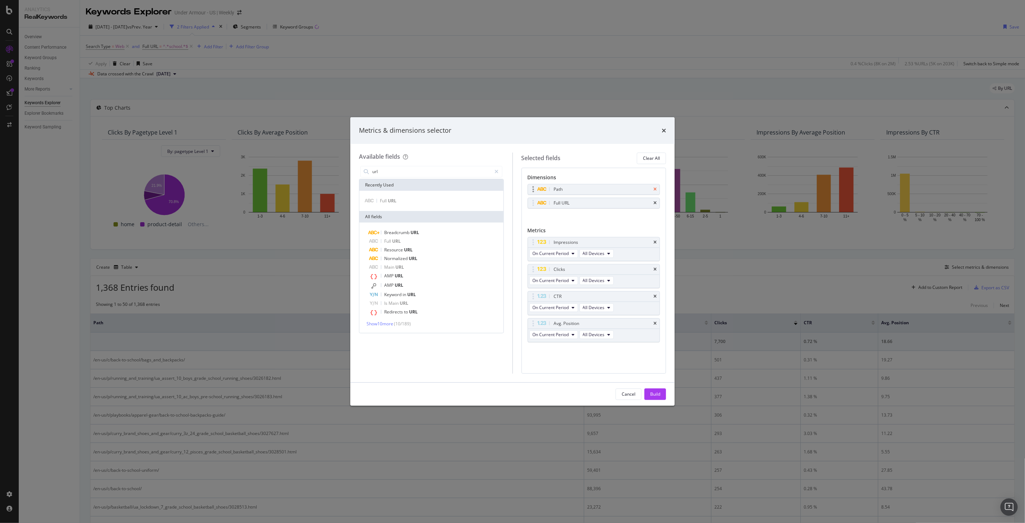
click at [655, 189] on icon "times" at bounding box center [655, 189] width 3 height 4
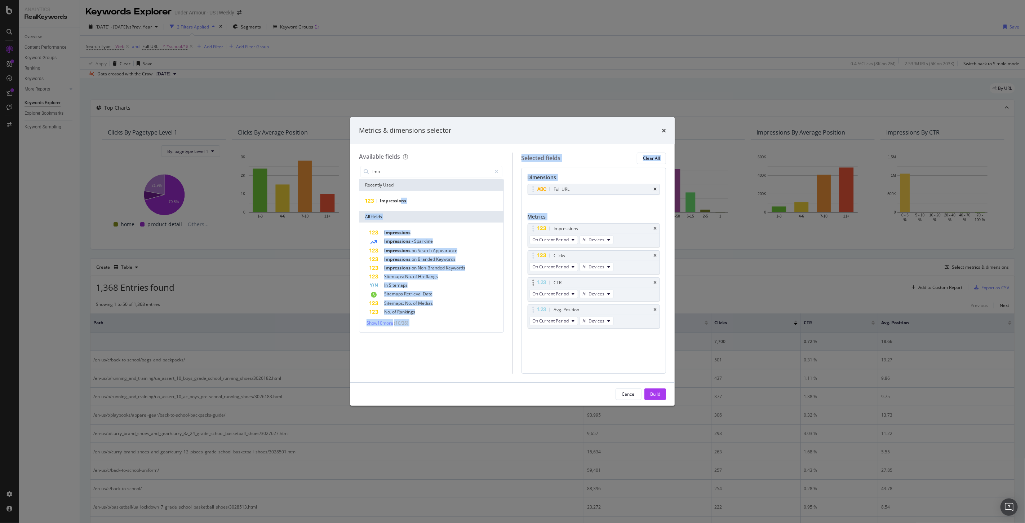
drag, startPoint x: 402, startPoint y: 204, endPoint x: 598, endPoint y: 278, distance: 210.5
click at [598, 278] on div "Available fields imp Recently Used Impressions All fields Impressions Impressio…" at bounding box center [512, 263] width 307 height 221
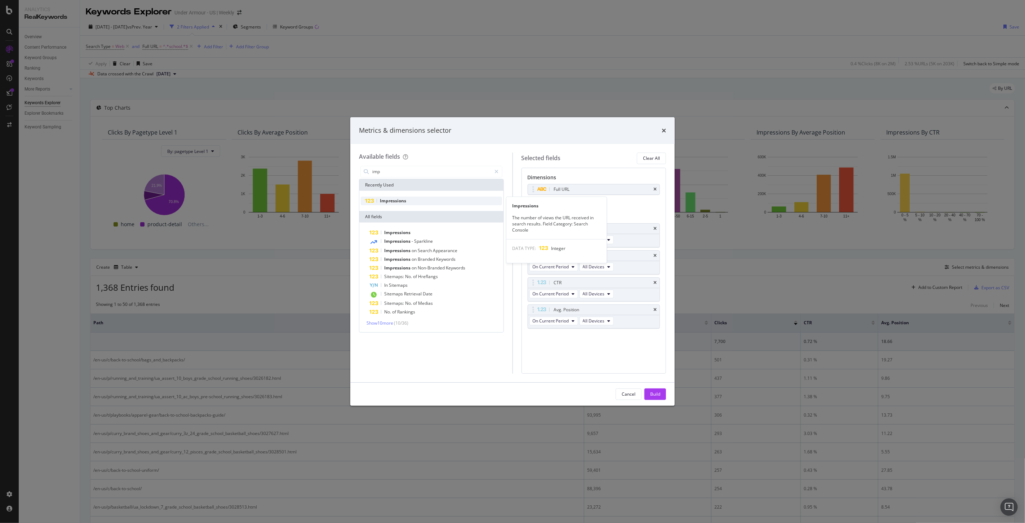
click at [398, 204] on div "Impressions" at bounding box center [431, 200] width 141 height 9
drag, startPoint x: 532, startPoint y: 337, endPoint x: 573, endPoint y: 260, distance: 87.1
click at [573, 260] on body "Analytics RealKeywords Overview Content Performance Keyword Groups Ranking Keyw…" at bounding box center [512, 261] width 1025 height 523
type input "cli"
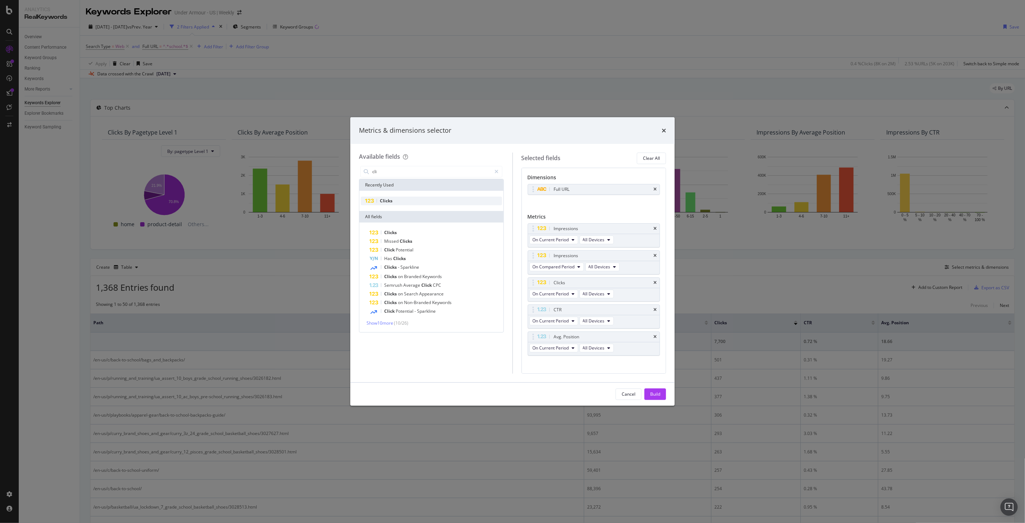
click at [384, 203] on span "Clicks" at bounding box center [386, 201] width 13 height 6
drag, startPoint x: 535, startPoint y: 356, endPoint x: 554, endPoint y: 301, distance: 58.1
click at [554, 301] on body "Analytics RealKeywords Overview Content Performance Keyword Groups Ranking Keyw…" at bounding box center [512, 261] width 1025 height 523
click at [654, 391] on div "Build" at bounding box center [655, 394] width 10 height 6
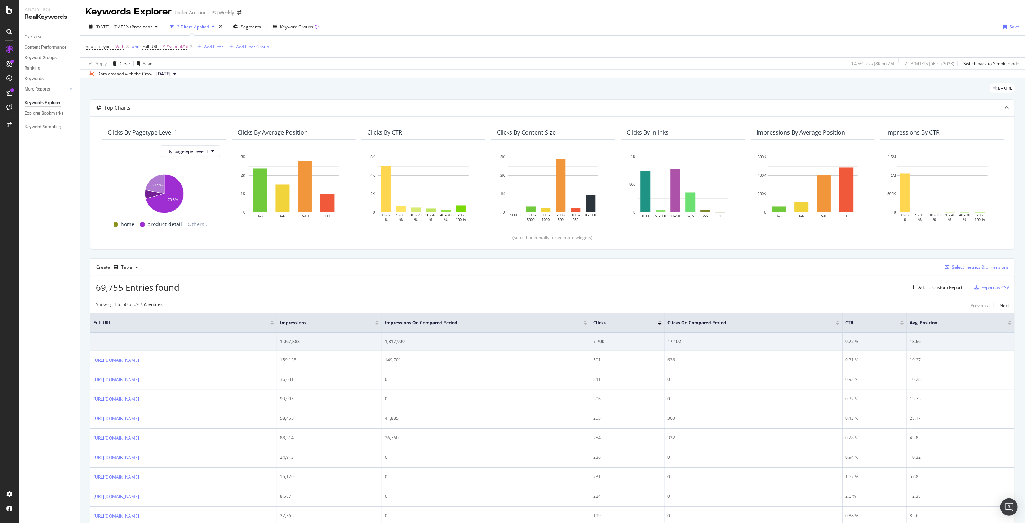
click at [971, 268] on div "Select metrics & dimensions" at bounding box center [980, 267] width 57 height 6
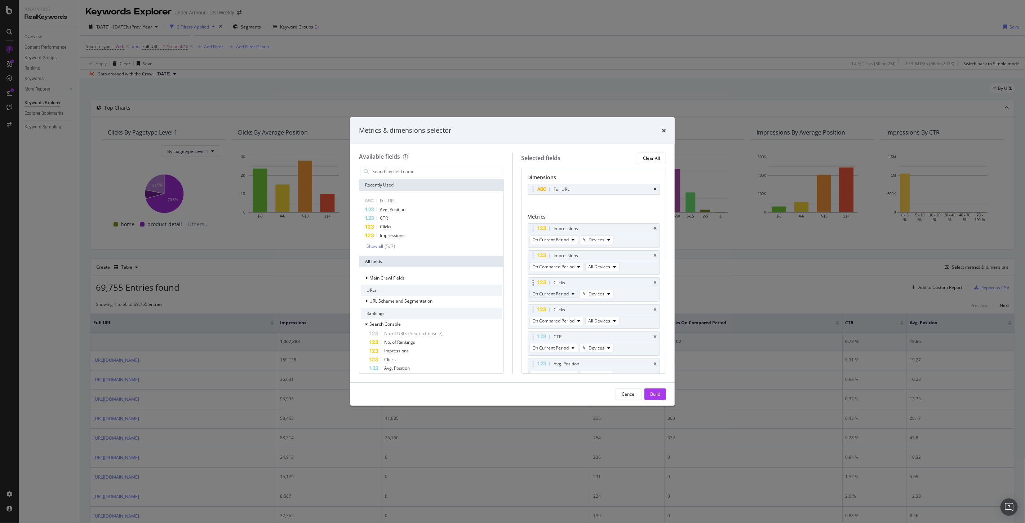
click at [570, 296] on button "On Current Period" at bounding box center [554, 294] width 49 height 9
click at [577, 333] on span "Diff. between Periods - Percentage" at bounding box center [571, 333] width 70 height 6
click at [567, 292] on span "Diff. between Periods - Percentage" at bounding box center [565, 294] width 65 height 6
click at [567, 309] on span "On Current Period" at bounding box center [572, 307] width 72 height 6
click at [556, 268] on span "On Compared Period" at bounding box center [554, 267] width 42 height 6
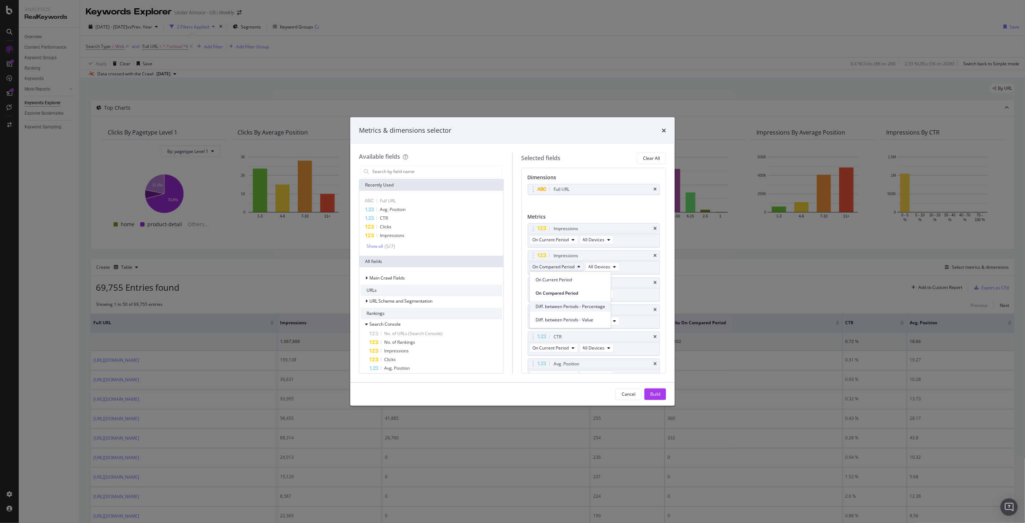
click at [578, 306] on span "Diff. between Periods - Percentage" at bounding box center [571, 306] width 70 height 6
click at [561, 322] on span "On Compared Period" at bounding box center [554, 321] width 42 height 6
click at [572, 358] on span "Diff. between Periods - Percentage" at bounding box center [571, 361] width 70 height 6
click at [656, 394] on div "Build" at bounding box center [655, 394] width 10 height 6
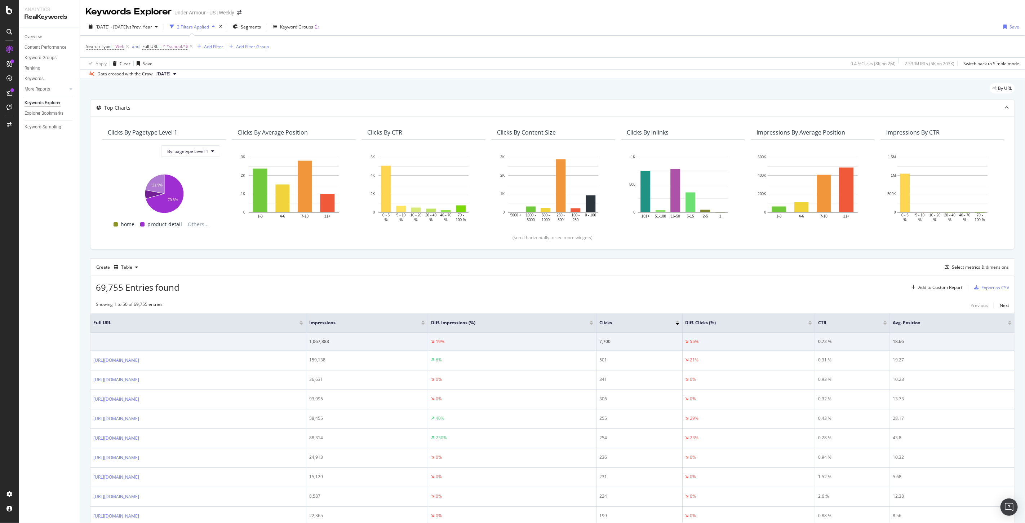
click at [214, 45] on div "Add Filter" at bounding box center [213, 47] width 19 height 6
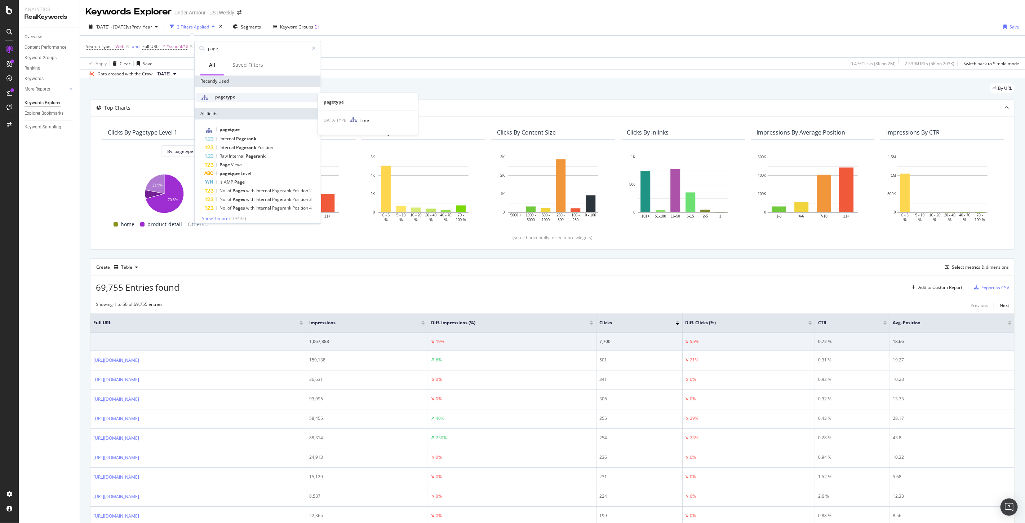
type input "page"
click at [229, 95] on span "pagetype" at bounding box center [225, 97] width 20 height 6
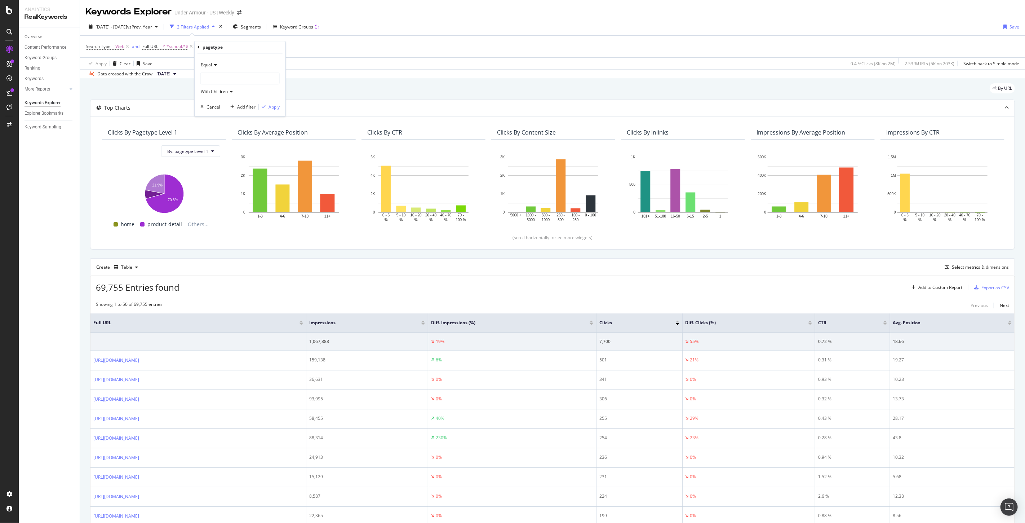
click at [214, 65] on icon at bounding box center [214, 65] width 5 height 4
click at [235, 86] on div "Not Equal" at bounding box center [240, 88] width 77 height 9
click at [220, 79] on div at bounding box center [240, 78] width 79 height 12
click at [276, 90] on span "Select" at bounding box center [277, 92] width 13 height 6
click at [275, 110] on div "Apply" at bounding box center [274, 107] width 11 height 6
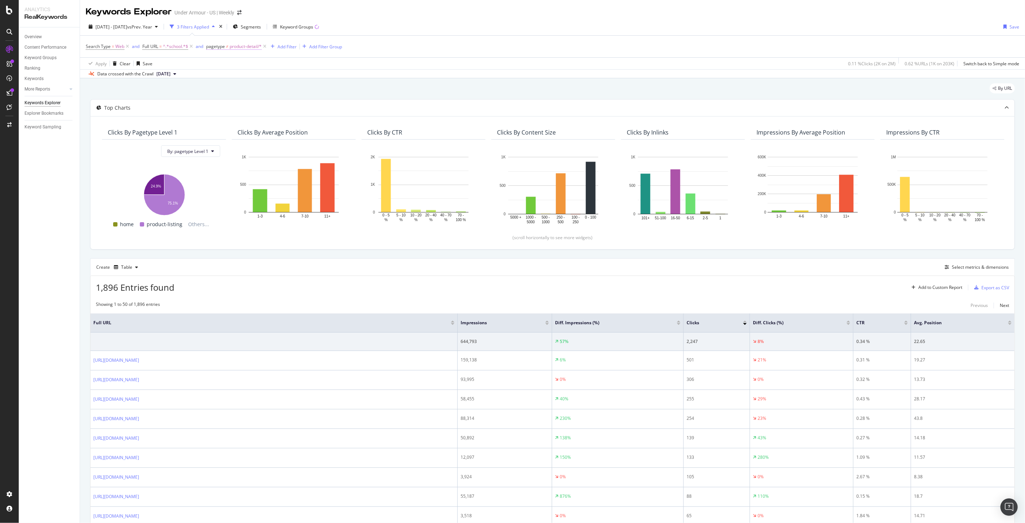
click at [230, 50] on span "product-detail/*" at bounding box center [246, 46] width 32 height 10
click at [441, 92] on div "By URL" at bounding box center [552, 91] width 925 height 16
click at [287, 47] on div "Add Filter" at bounding box center [287, 47] width 19 height 6
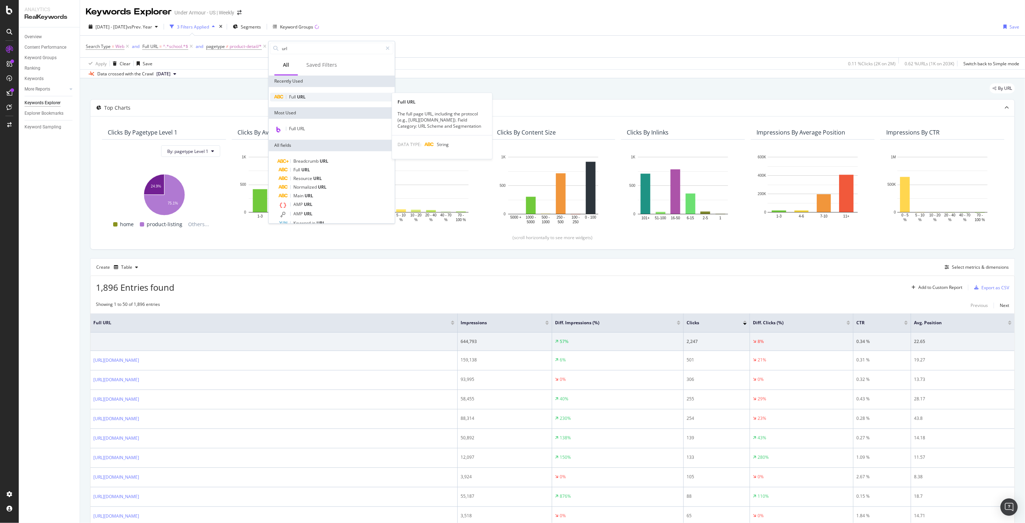
type input "url"
click at [327, 98] on div "Full URL" at bounding box center [331, 97] width 123 height 9
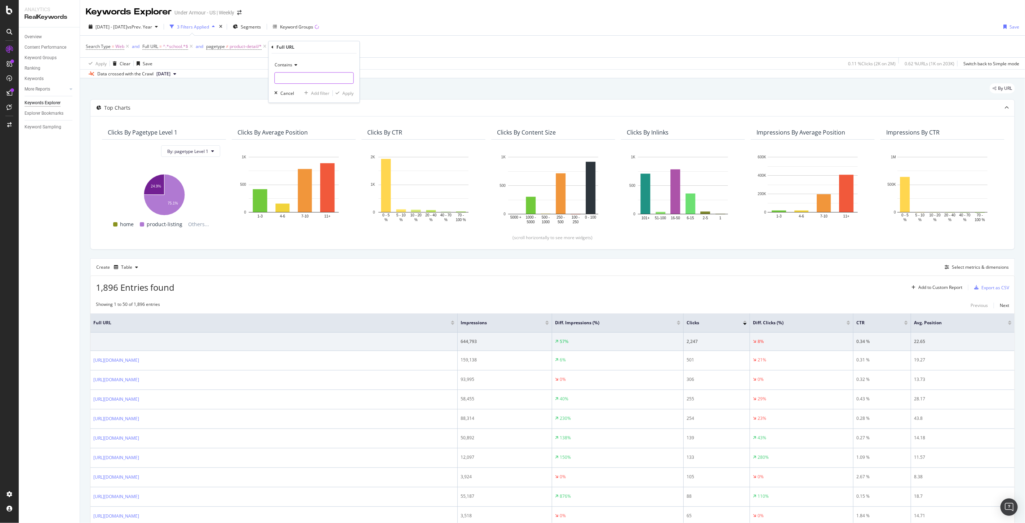
click at [315, 83] on input "text" at bounding box center [314, 78] width 79 height 12
type input "www.underarmour"
click at [345, 90] on div "Apply" at bounding box center [348, 93] width 11 height 6
click at [298, 48] on span "=" at bounding box center [298, 46] width 3 height 6
click at [235, 45] on span "product-detail/*" at bounding box center [246, 46] width 32 height 10
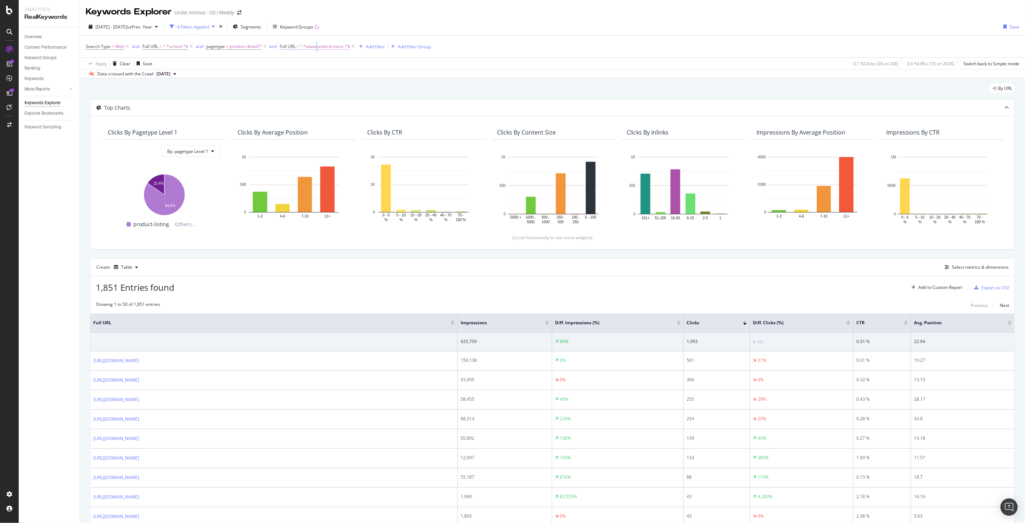
click at [318, 42] on span "^.*www.underarmour.*$" at bounding box center [325, 46] width 50 height 10
click at [291, 64] on span "Contains" at bounding box center [296, 64] width 18 height 6
click at [302, 98] on span "Starts with" at bounding box center [300, 97] width 21 height 6
click at [290, 76] on input "www.underarmour" at bounding box center [321, 77] width 68 height 12
click at [299, 74] on input "www.underarmour" at bounding box center [321, 77] width 68 height 12
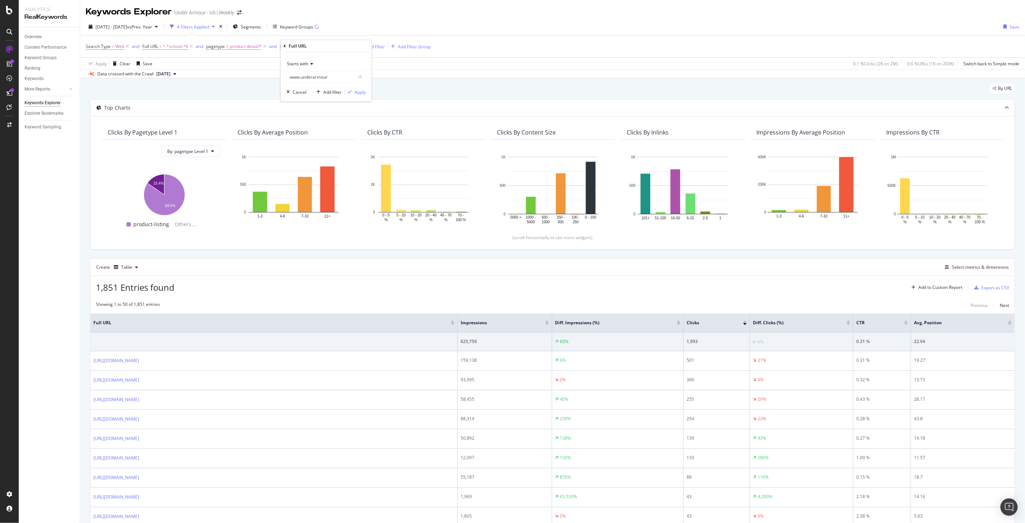
click at [300, 66] on span "Starts with" at bounding box center [297, 64] width 21 height 6
click at [326, 59] on div "Starts with" at bounding box center [326, 64] width 79 height 12
click at [290, 75] on input "www.underarmour" at bounding box center [321, 77] width 68 height 12
type input "https://www.underarmour"
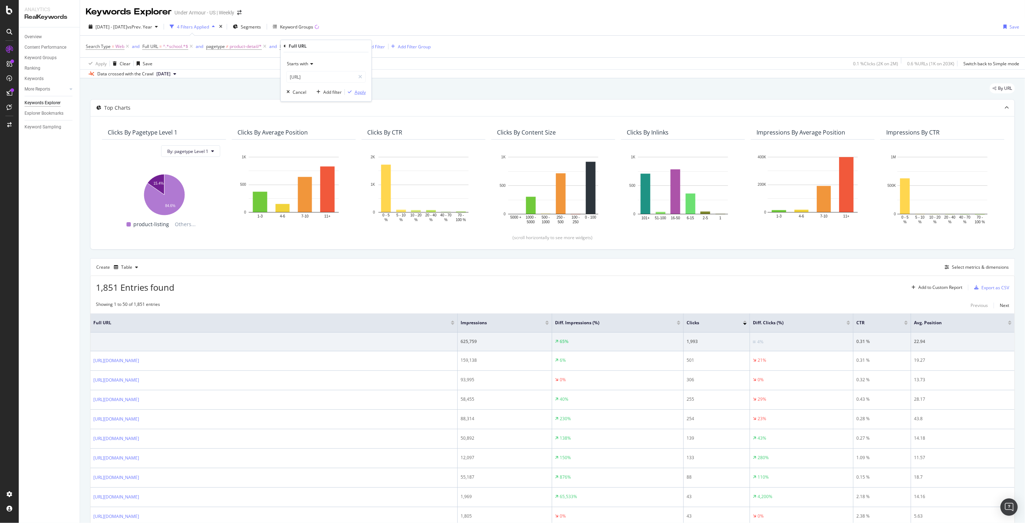
click at [358, 89] on div "Apply" at bounding box center [360, 92] width 11 height 6
click at [236, 44] on span "product-detail/*" at bounding box center [246, 46] width 32 height 10
click at [247, 75] on div "product-detail" at bounding box center [252, 77] width 79 height 12
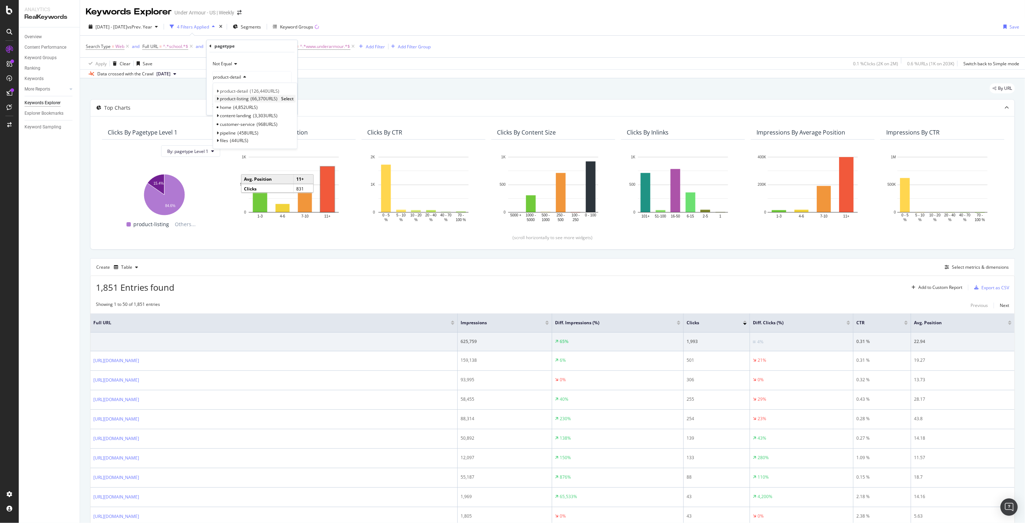
click at [256, 96] on span "66,370 URLS" at bounding box center [264, 99] width 27 height 6
click at [287, 100] on span "Select" at bounding box center [287, 99] width 13 height 6
click at [291, 108] on div "Apply" at bounding box center [286, 106] width 11 height 6
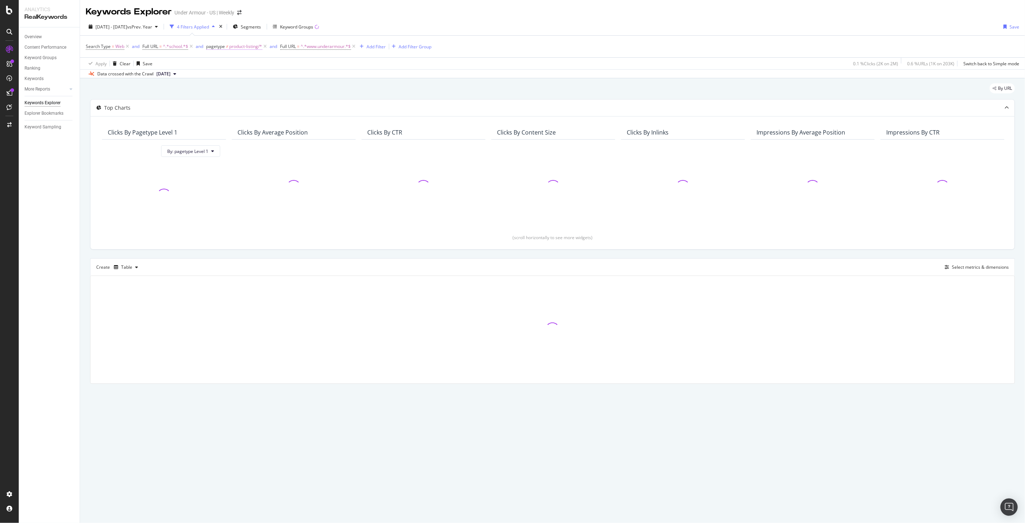
click at [227, 43] on span "≠" at bounding box center [227, 46] width 3 height 6
click at [224, 64] on span "Not Equal" at bounding box center [222, 64] width 19 height 6
click at [232, 81] on div "Equal" at bounding box center [252, 78] width 77 height 9
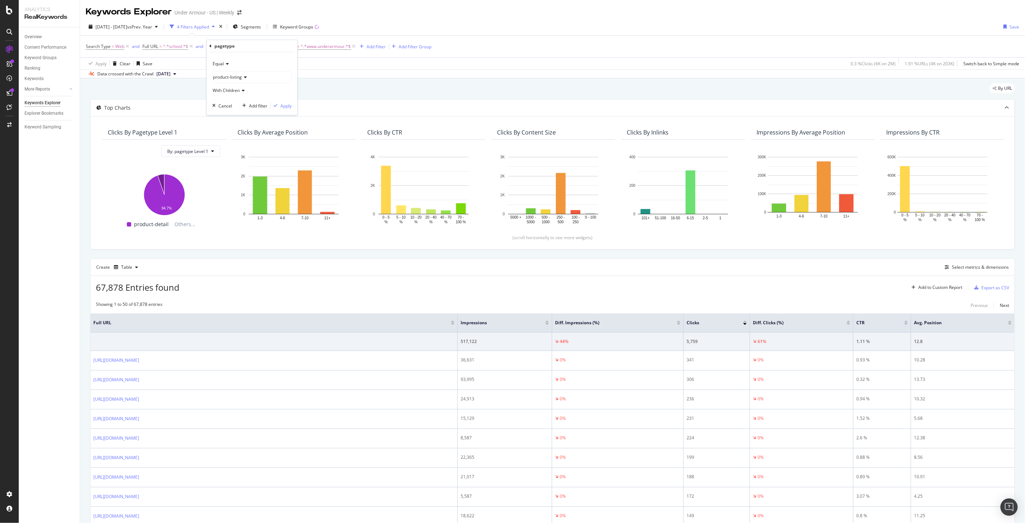
click at [300, 287] on div "67,878 Entries found Add to Custom Report Export as CSV" at bounding box center [552, 285] width 924 height 18
click at [239, 48] on span "product-listing/*" at bounding box center [246, 46] width 33 height 10
click at [225, 64] on span "Not Equal" at bounding box center [222, 64] width 19 height 6
click at [228, 78] on div "Equal" at bounding box center [252, 78] width 77 height 9
click at [289, 105] on div "Apply" at bounding box center [286, 106] width 11 height 6
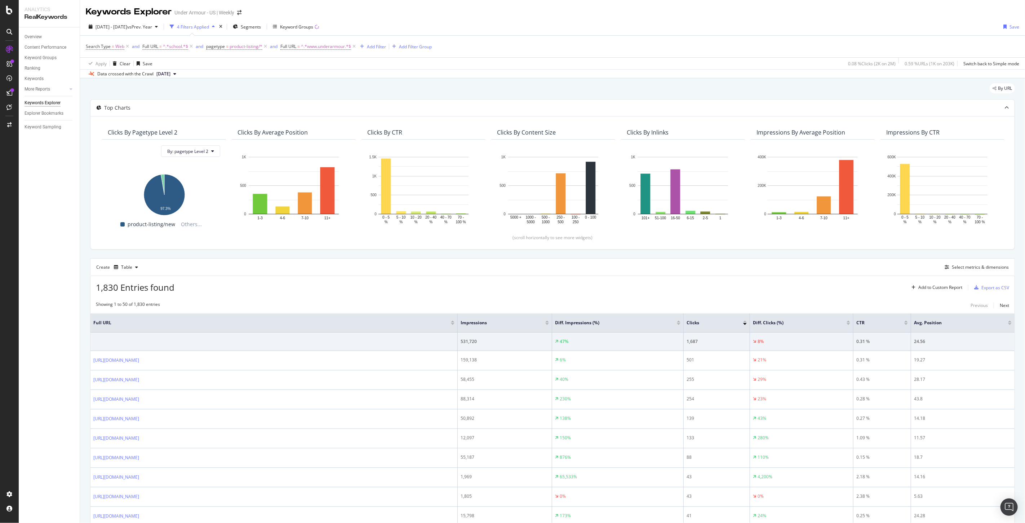
click at [547, 324] on div at bounding box center [547, 324] width 4 height 2
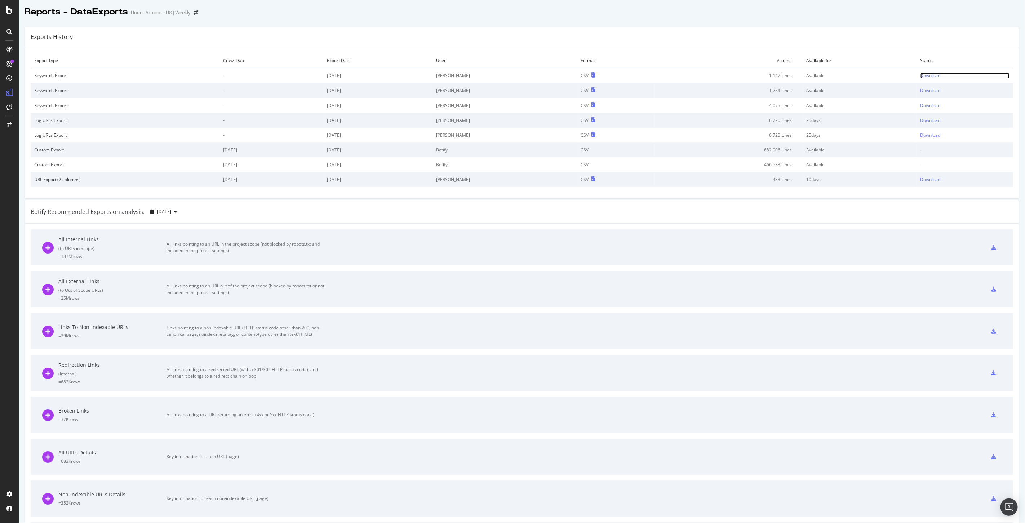
click at [921, 76] on div "Download" at bounding box center [931, 75] width 20 height 6
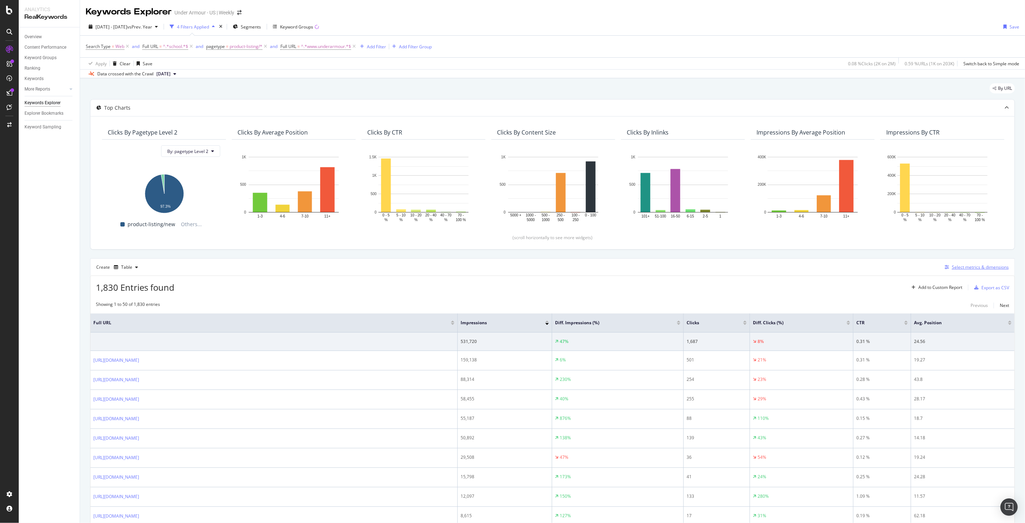
click at [969, 268] on div "Select metrics & dimensions" at bounding box center [980, 267] width 57 height 6
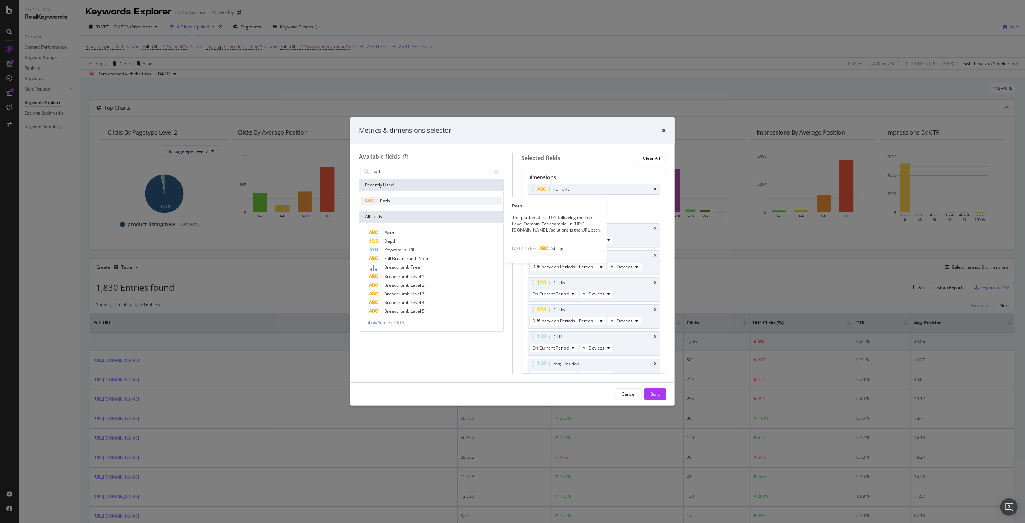
type input "path"
drag, startPoint x: 430, startPoint y: 200, endPoint x: 456, endPoint y: 198, distance: 26.7
click at [456, 198] on div "Path" at bounding box center [431, 200] width 141 height 9
click at [654, 190] on icon "times" at bounding box center [655, 189] width 3 height 4
click at [660, 396] on div "Build" at bounding box center [655, 394] width 10 height 6
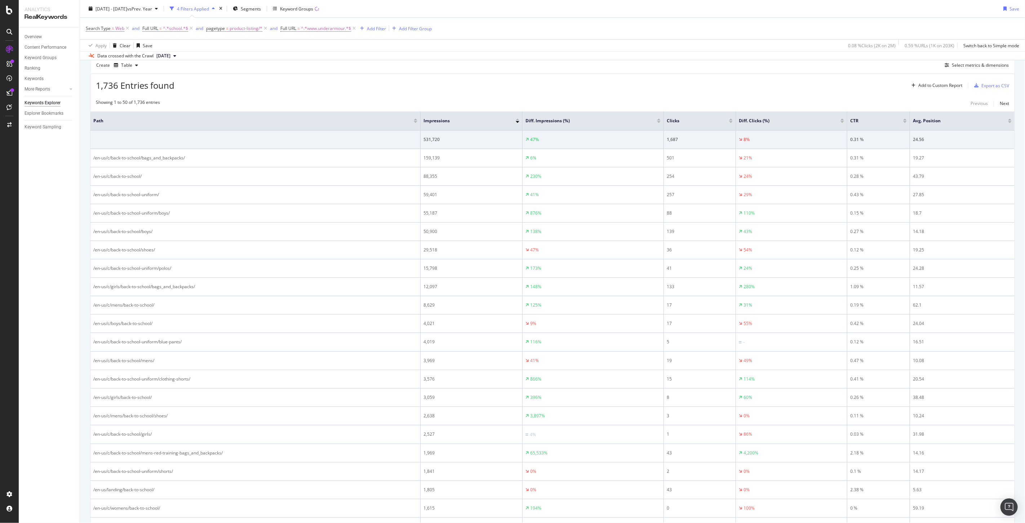
scroll to position [81, 0]
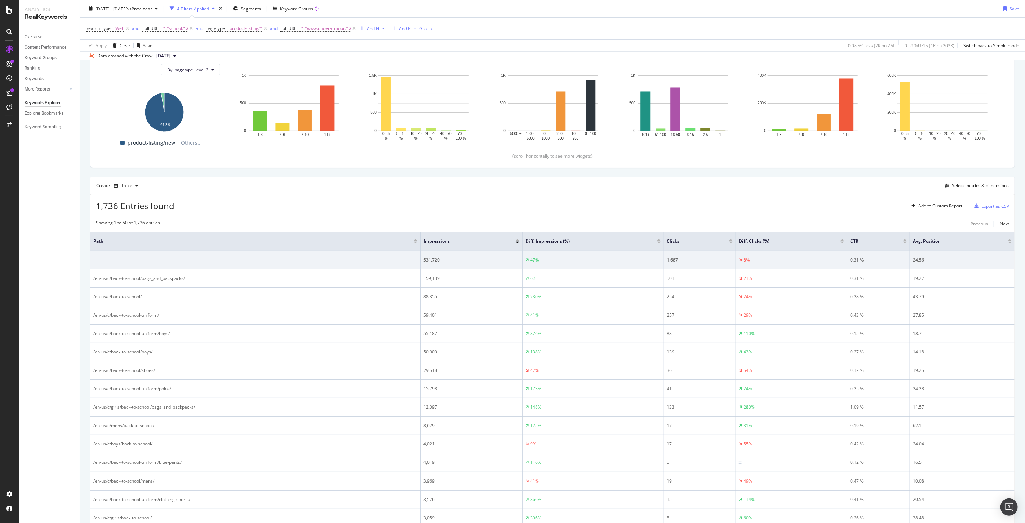
click at [987, 205] on div "Export as CSV" at bounding box center [996, 206] width 28 height 6
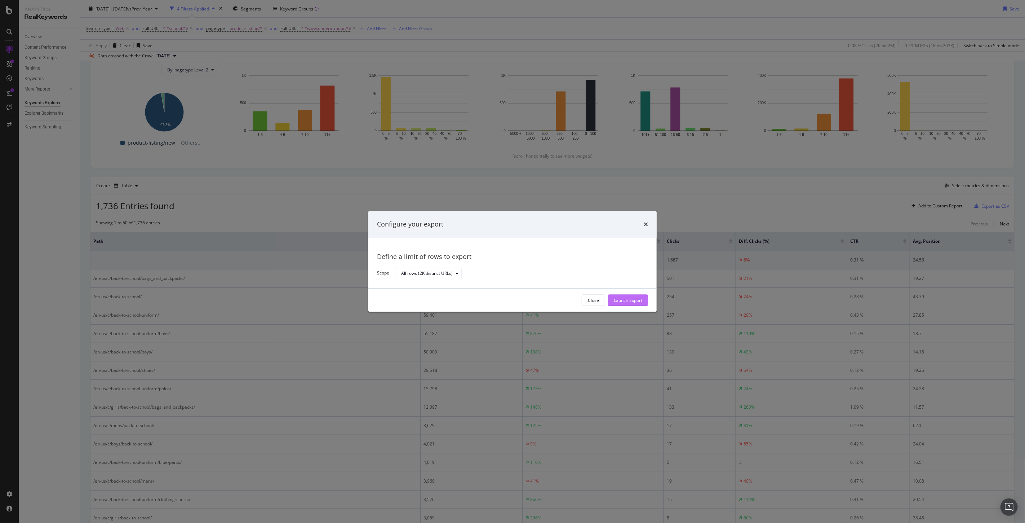
click at [642, 301] on div "Launch Export" at bounding box center [628, 300] width 28 height 6
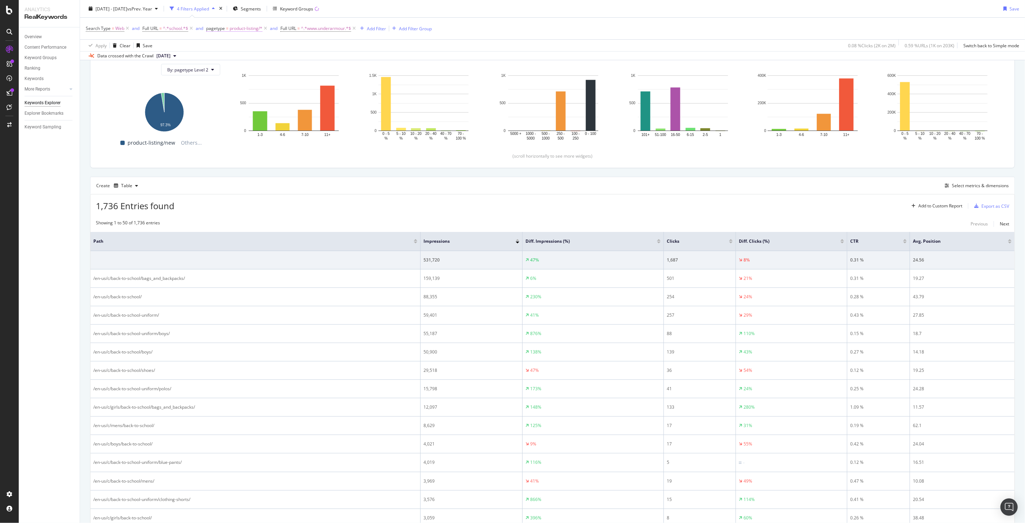
click at [222, 26] on span "pagetype" at bounding box center [215, 28] width 19 height 6
click at [244, 59] on icon at bounding box center [244, 59] width 5 height 4
click at [217, 80] on icon at bounding box center [217, 80] width 3 height 4
click at [518, 49] on div "Apply Clear Save 0.08 % Clicks ( 2K on 2M ) 0.59 % URLs ( 1K on 203K ) Switch b…" at bounding box center [552, 45] width 945 height 12
click at [381, 31] on div "Add Filter" at bounding box center [376, 28] width 19 height 6
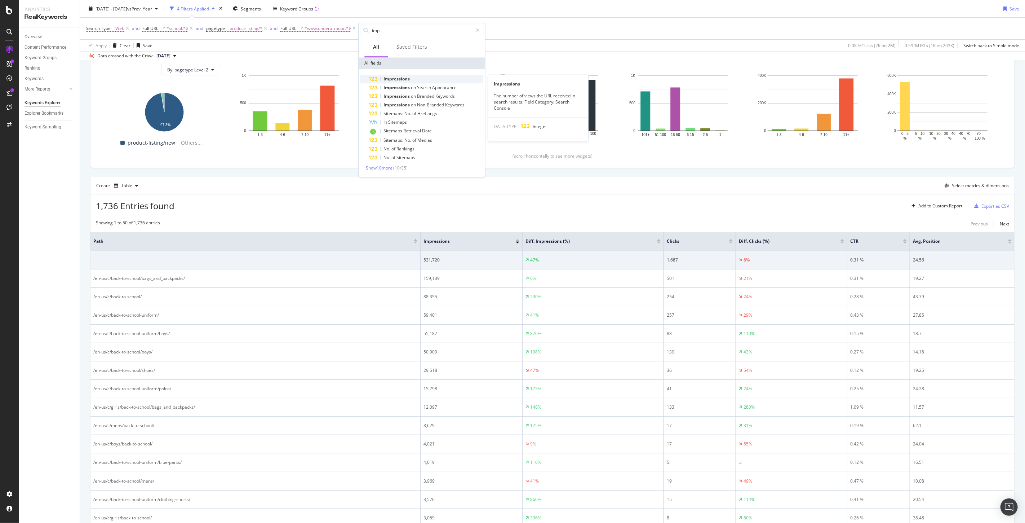
type input "imp"
click at [405, 76] on span "Impressions" at bounding box center [397, 79] width 26 height 6
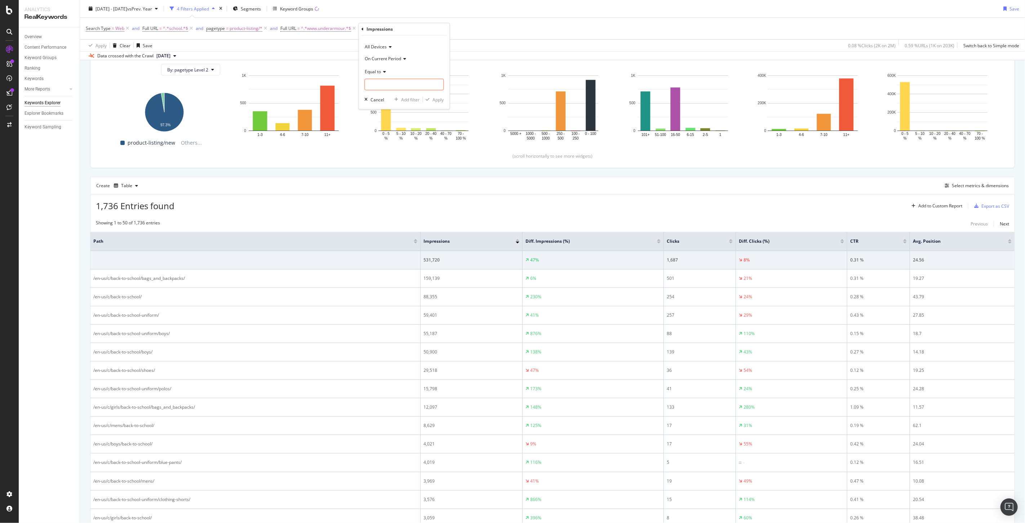
click at [375, 73] on span "Equal to" at bounding box center [373, 72] width 16 height 6
click at [381, 126] on span "Greater than" at bounding box center [381, 124] width 26 height 6
click at [397, 89] on input "number" at bounding box center [404, 85] width 79 height 12
type input "0"
click at [442, 100] on div "Apply" at bounding box center [438, 100] width 11 height 6
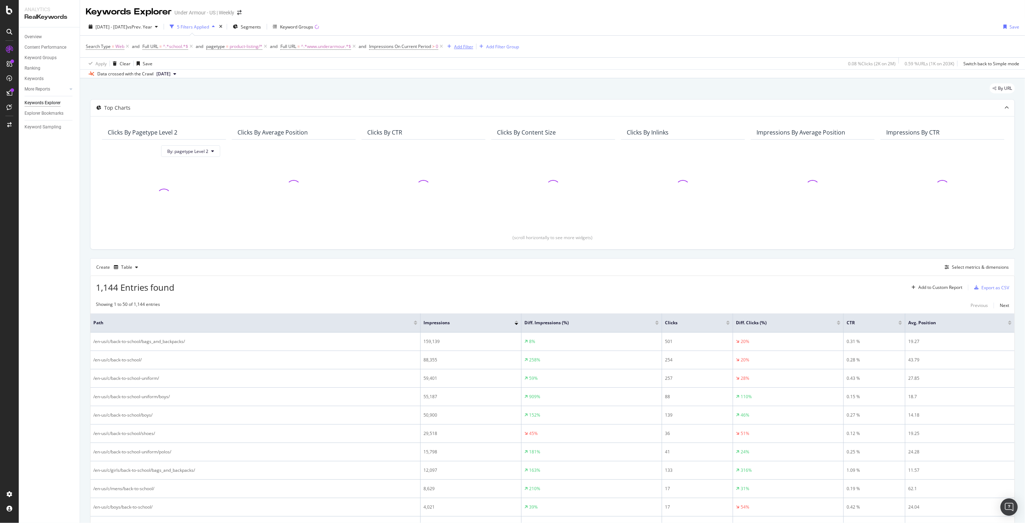
click at [464, 50] on div "Add Filter" at bounding box center [459, 47] width 29 height 8
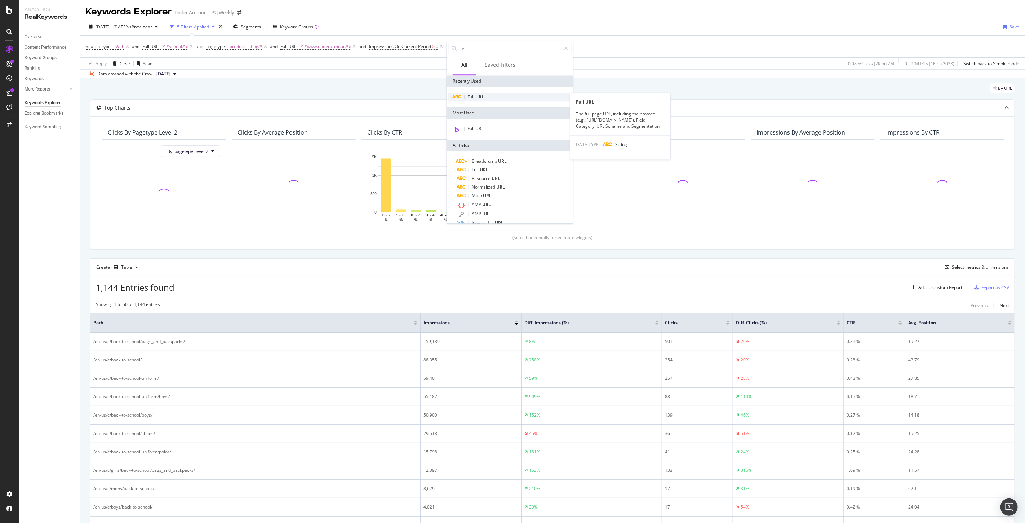
type input "url"
click at [477, 97] on span "URL" at bounding box center [480, 97] width 9 height 6
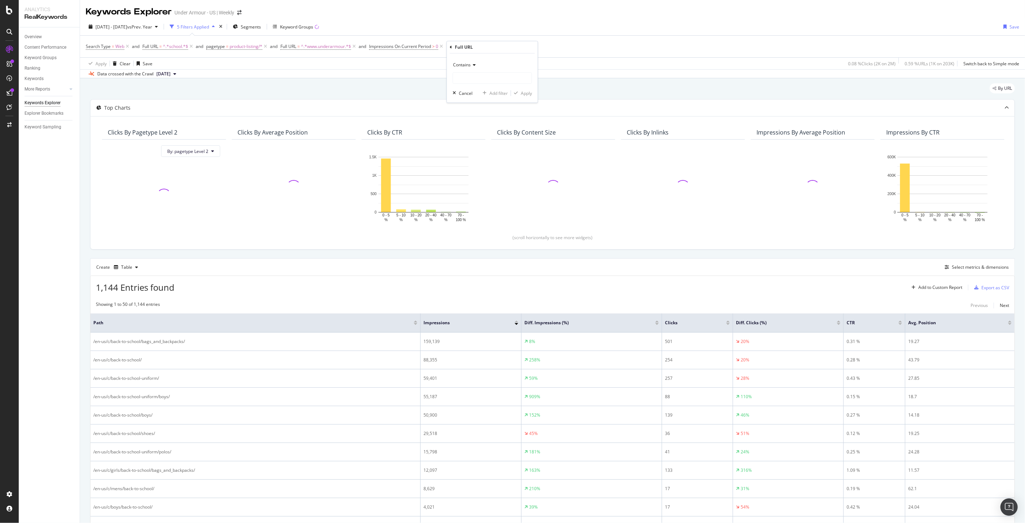
click at [467, 65] on span "Contains" at bounding box center [462, 65] width 18 height 6
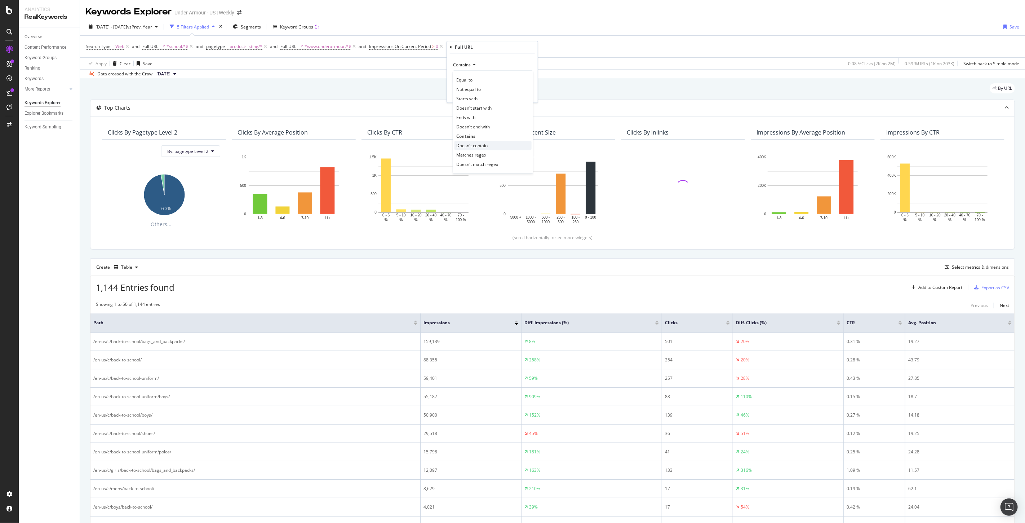
click at [481, 145] on span "Doesn't contain" at bounding box center [471, 145] width 31 height 6
click at [480, 74] on input "text" at bounding box center [492, 78] width 79 height 12
type input "landing"
click at [527, 96] on button "Apply" at bounding box center [521, 92] width 21 height 7
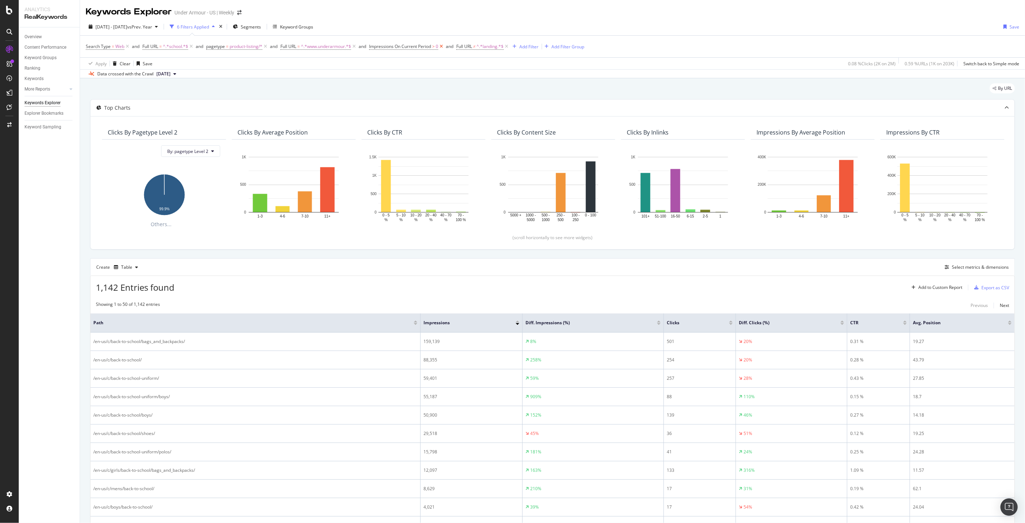
click at [443, 47] on icon at bounding box center [441, 46] width 6 height 7
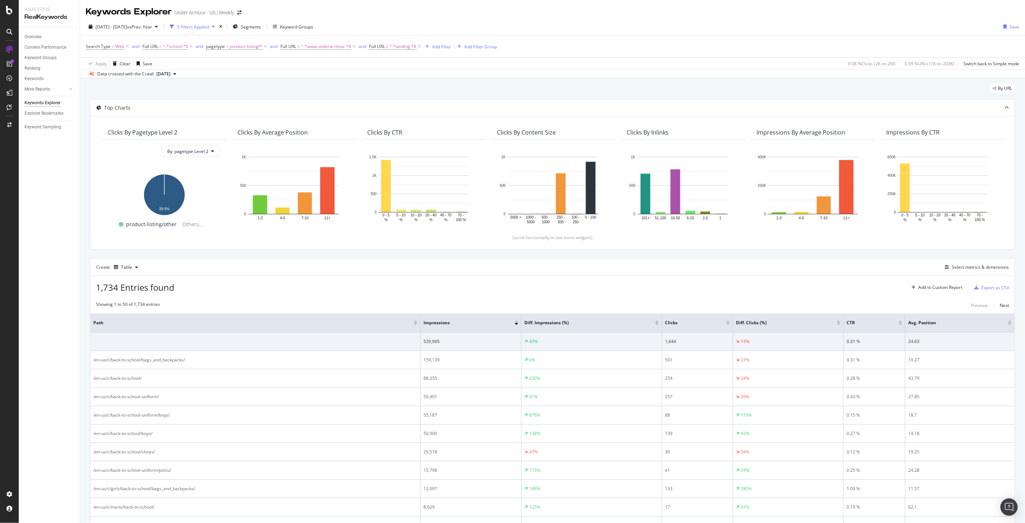
click at [517, 325] on div "Impressions" at bounding box center [471, 322] width 95 height 7
click at [516, 321] on div at bounding box center [517, 322] width 4 height 2
click at [442, 48] on div "Add Filter" at bounding box center [442, 47] width 19 height 6
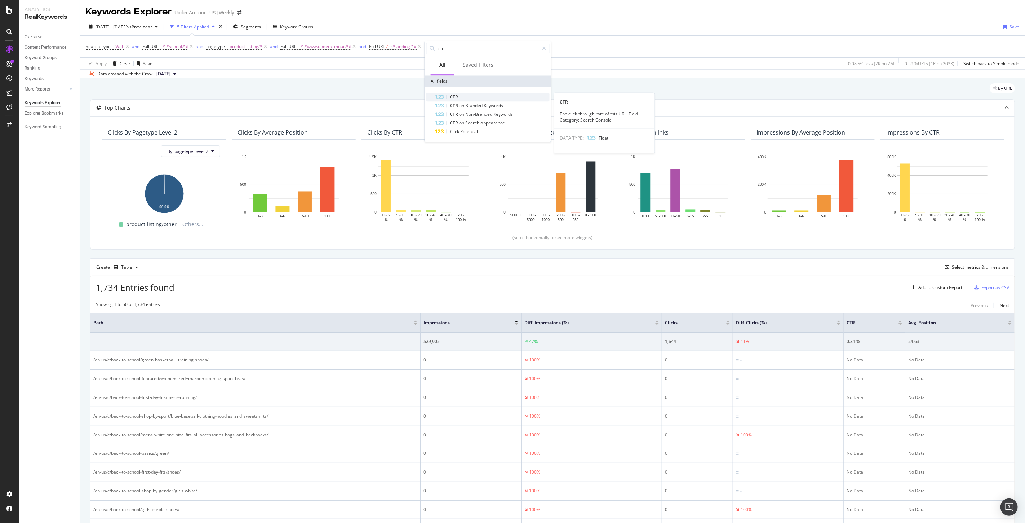
type input "ctr"
click at [465, 96] on div "CTR" at bounding box center [492, 97] width 115 height 9
click at [442, 86] on div "Equal to" at bounding box center [470, 90] width 79 height 12
click at [450, 111] on span "Not Equal to" at bounding box center [446, 114] width 25 height 6
click at [459, 98] on input "number" at bounding box center [470, 103] width 79 height 12
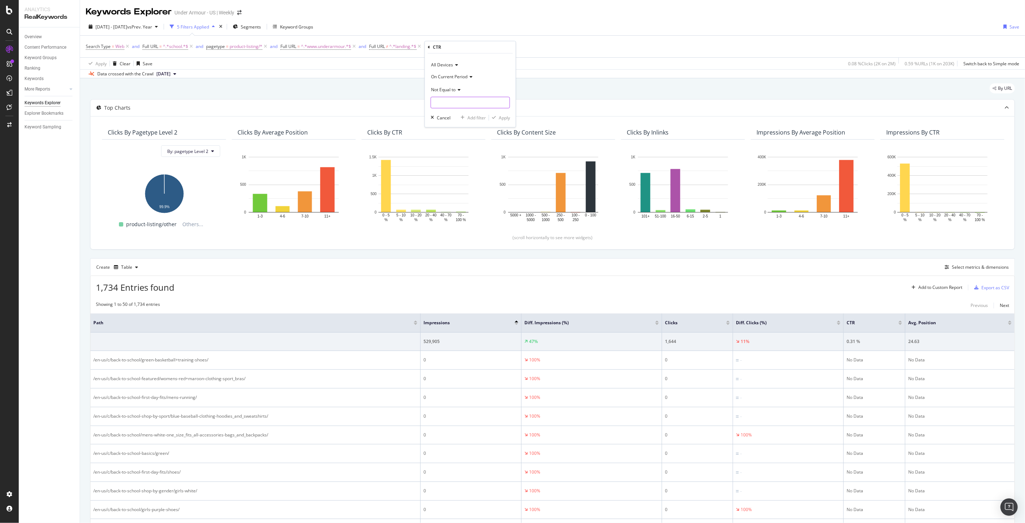
drag, startPoint x: 456, startPoint y: 102, endPoint x: 462, endPoint y: 101, distance: 5.9
click at [457, 102] on input "number" at bounding box center [470, 103] width 79 height 12
click at [453, 78] on span "On Current Period" at bounding box center [449, 77] width 36 height 6
click at [498, 69] on div "All Devices" at bounding box center [470, 65] width 79 height 12
click at [480, 58] on div "All Devices On Current Period Not Equal to Cancel Add filter Apply" at bounding box center [470, 90] width 91 height 74
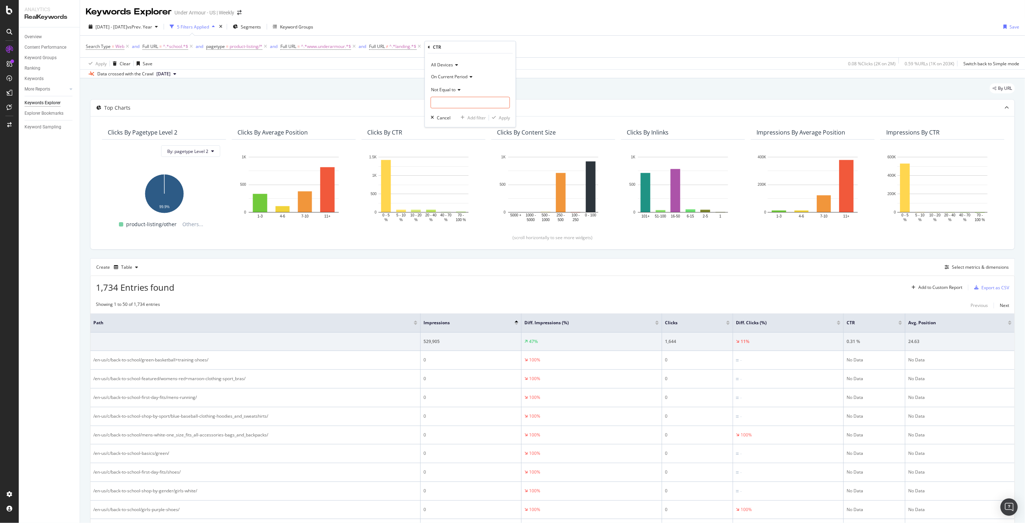
click at [442, 85] on div "Not Equal to" at bounding box center [470, 90] width 79 height 12
drag, startPoint x: 483, startPoint y: 60, endPoint x: 478, endPoint y: 58, distance: 6.0
click at [483, 60] on div "All Devices" at bounding box center [470, 65] width 79 height 12
click at [572, 84] on div "By URL" at bounding box center [552, 91] width 925 height 16
click at [523, 47] on icon at bounding box center [521, 46] width 6 height 7
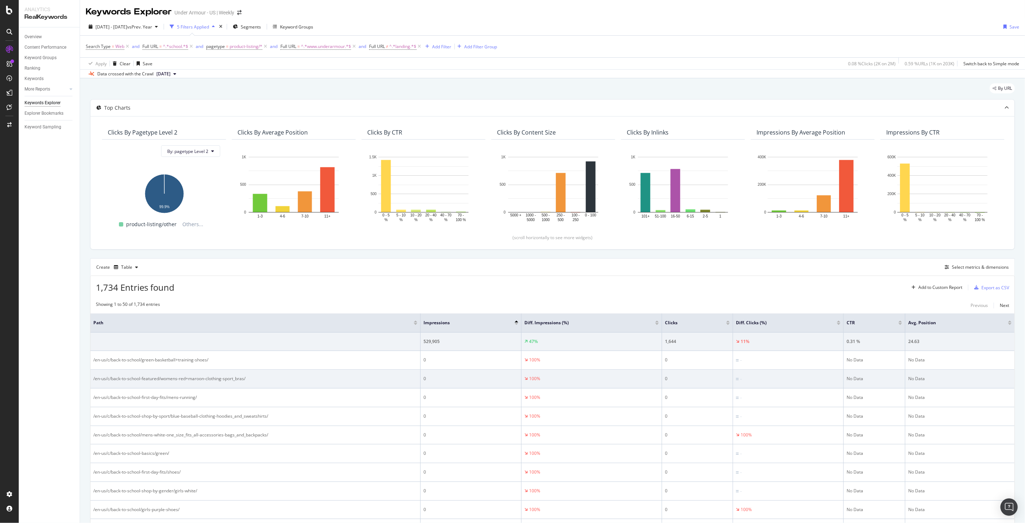
click at [196, 380] on div "/en-us/c/back-to-school-featured/womens-red+maroon-clothing-sport_bras/" at bounding box center [255, 378] width 324 height 6
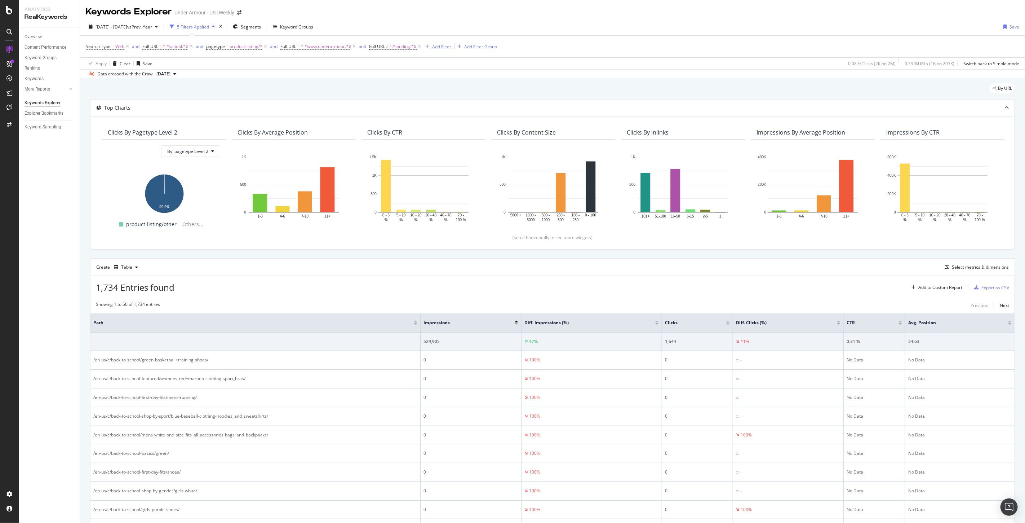
click at [437, 46] on div "Add Filter" at bounding box center [442, 47] width 19 height 6
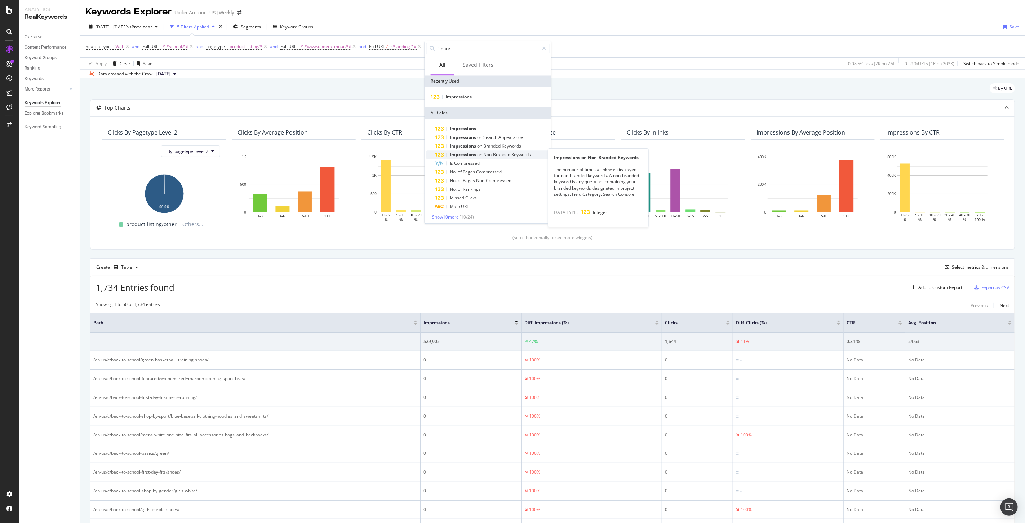
scroll to position [2, 0]
click at [450, 218] on div "Impressions Impressions on Search Appearance Impressions on Branded Keywords Im…" at bounding box center [488, 170] width 126 height 107
click at [455, 213] on span "Show 10 more" at bounding box center [445, 215] width 27 height 6
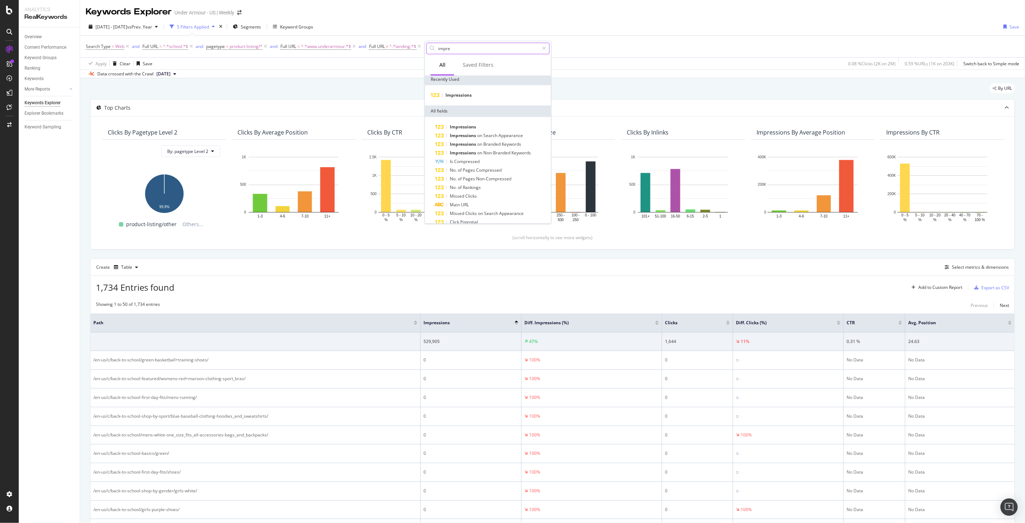
click at [451, 48] on input "impre" at bounding box center [488, 48] width 101 height 11
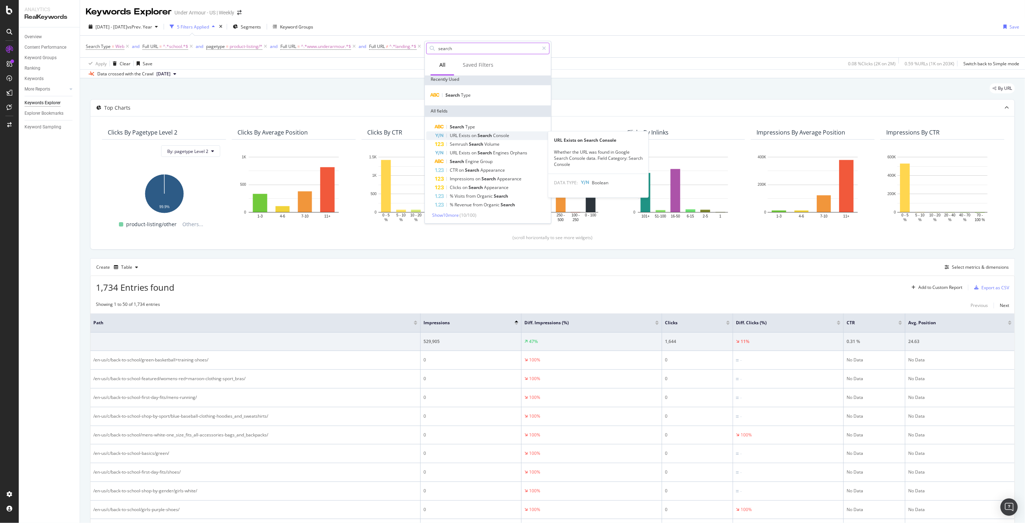
type input "search"
click at [499, 137] on span "Console" at bounding box center [501, 135] width 16 height 6
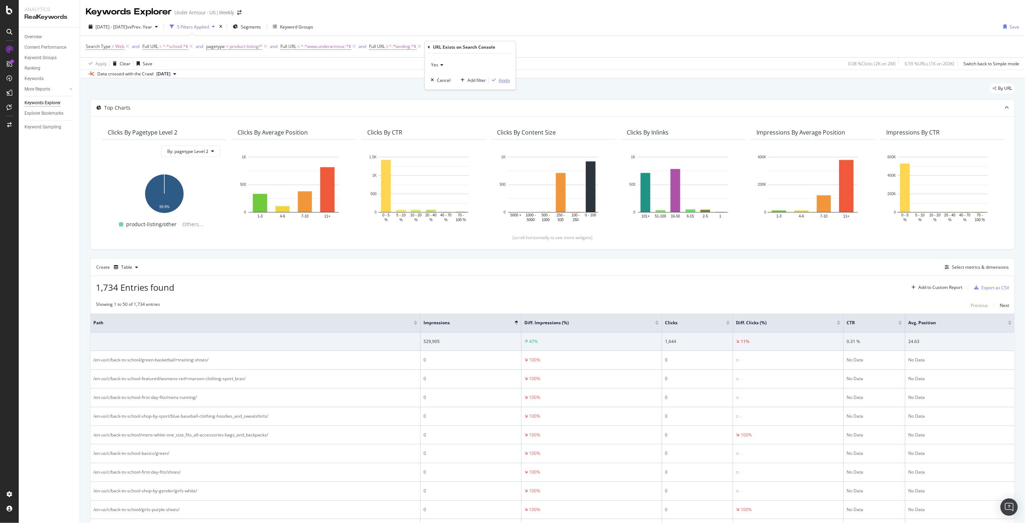
click at [502, 81] on div "Apply" at bounding box center [504, 80] width 11 height 6
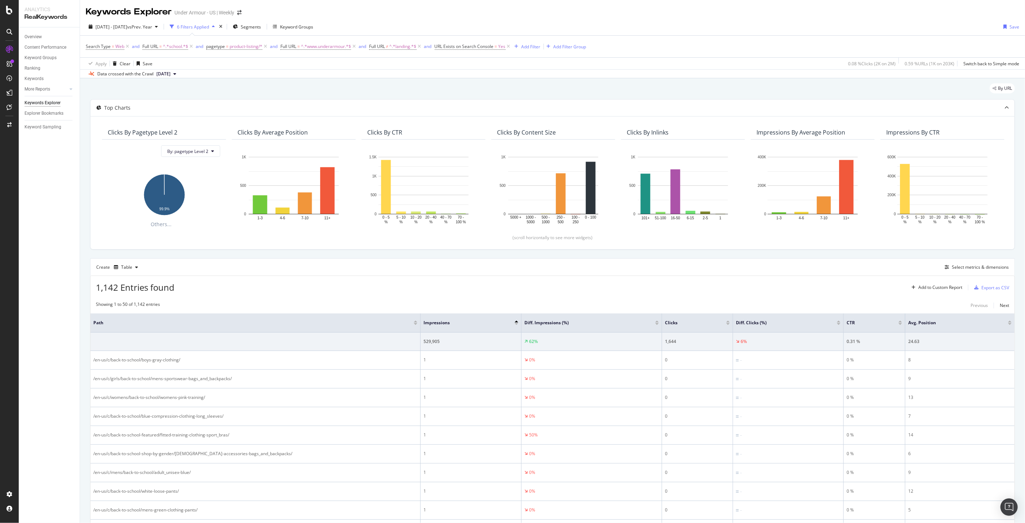
click at [517, 325] on div "Impressions" at bounding box center [471, 322] width 95 height 7
click at [517, 324] on div at bounding box center [517, 324] width 4 height 2
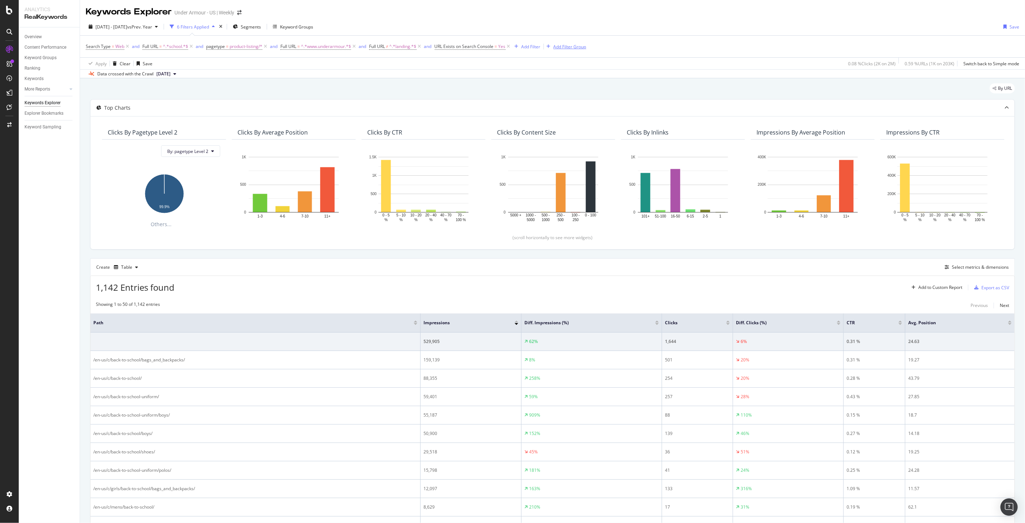
click at [572, 46] on div "Add Filter Group" at bounding box center [570, 47] width 33 height 6
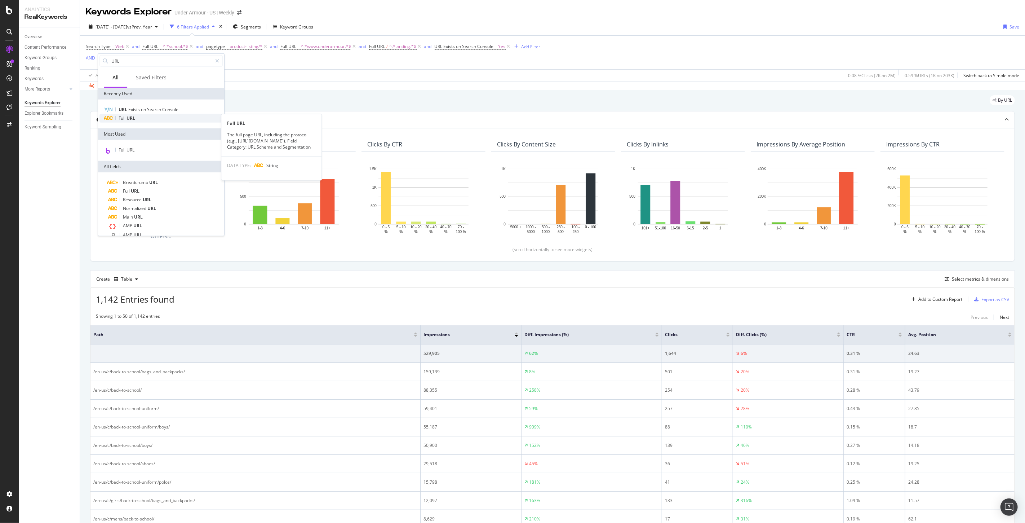
type input "URL"
click at [145, 121] on div "Full URL" at bounding box center [161, 118] width 123 height 9
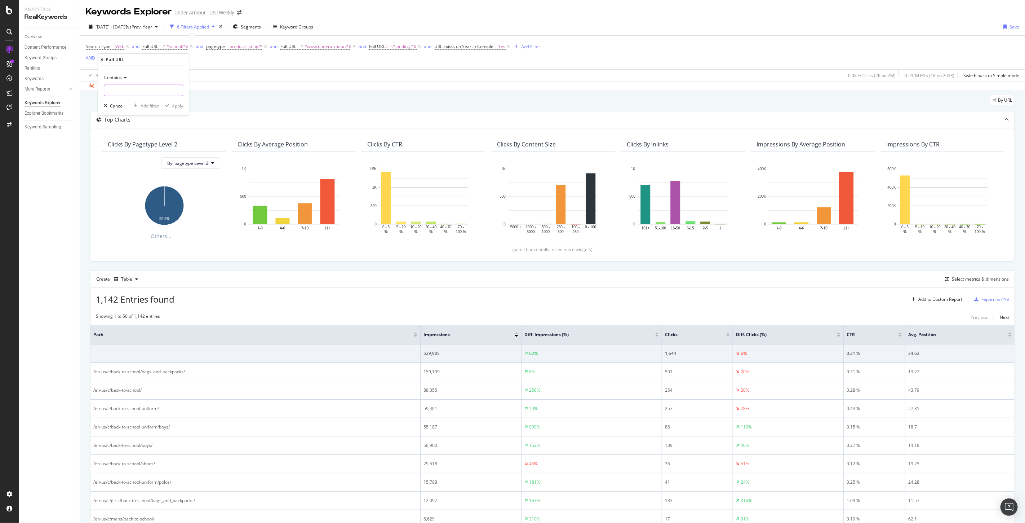
click at [144, 92] on input "text" at bounding box center [143, 91] width 79 height 12
type input "school"
click at [179, 108] on div "Apply" at bounding box center [177, 105] width 11 height 6
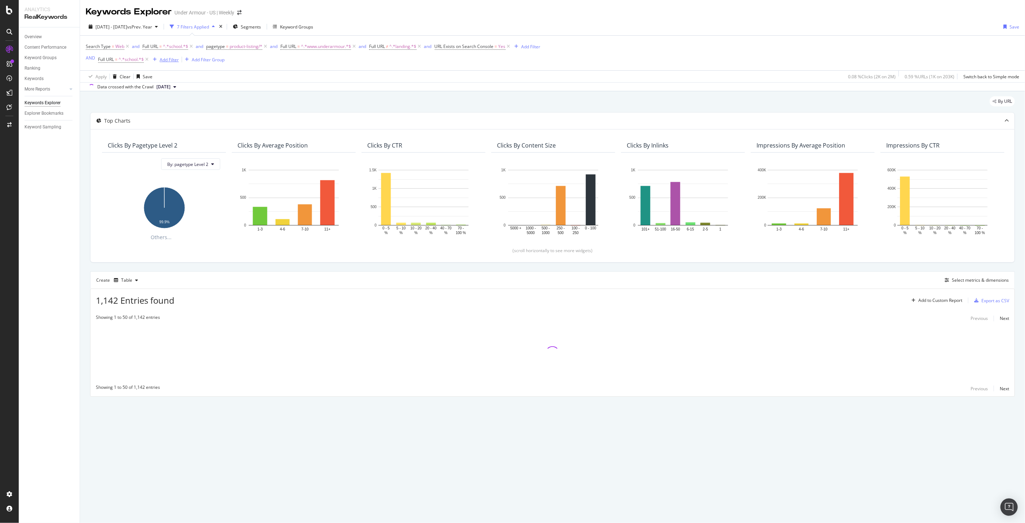
click at [173, 62] on div "Add Filter" at bounding box center [169, 60] width 19 height 6
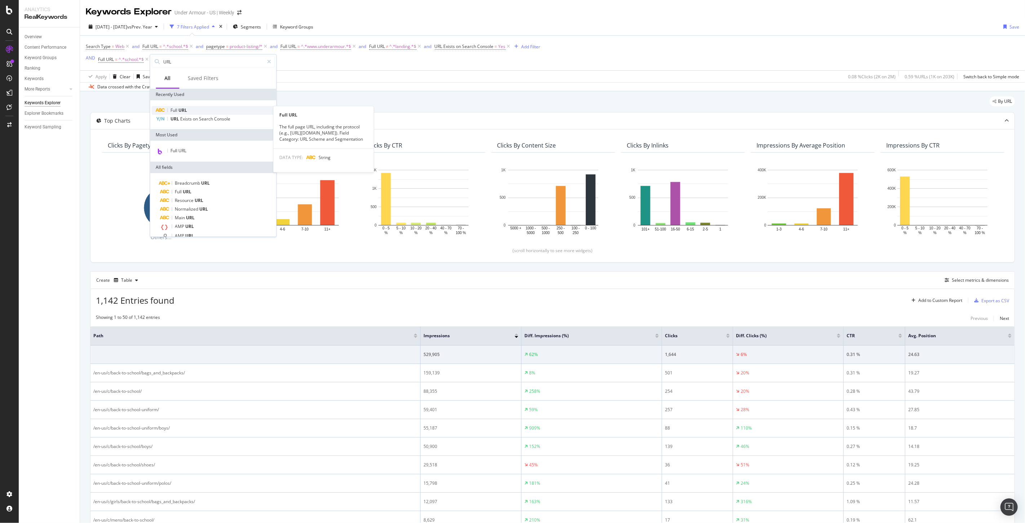
click at [194, 107] on div "Full URL" at bounding box center [213, 110] width 123 height 9
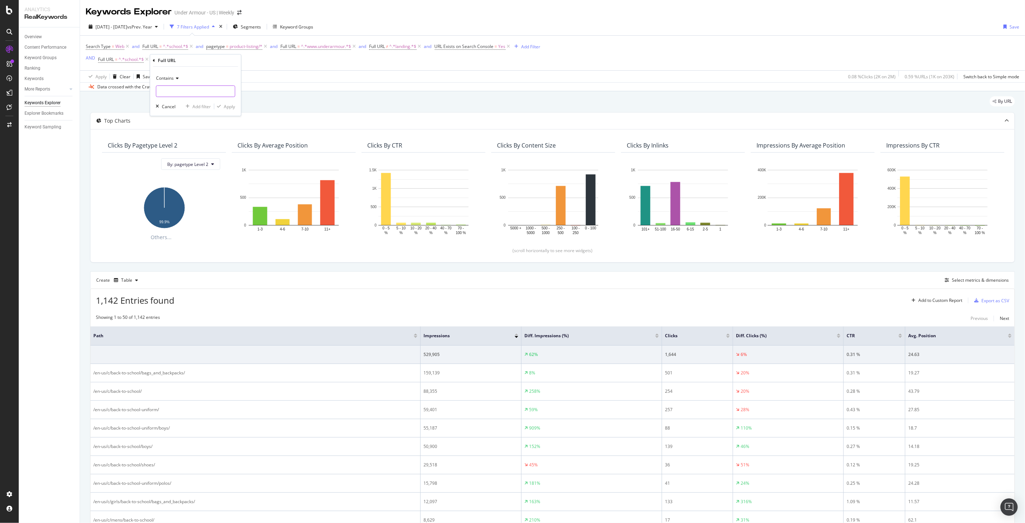
click at [182, 96] on input "text" at bounding box center [195, 91] width 79 height 12
type input "www.underarmour"
click at [228, 107] on div "Apply" at bounding box center [229, 106] width 11 height 6
click at [267, 61] on div "Add Filter" at bounding box center [257, 60] width 19 height 6
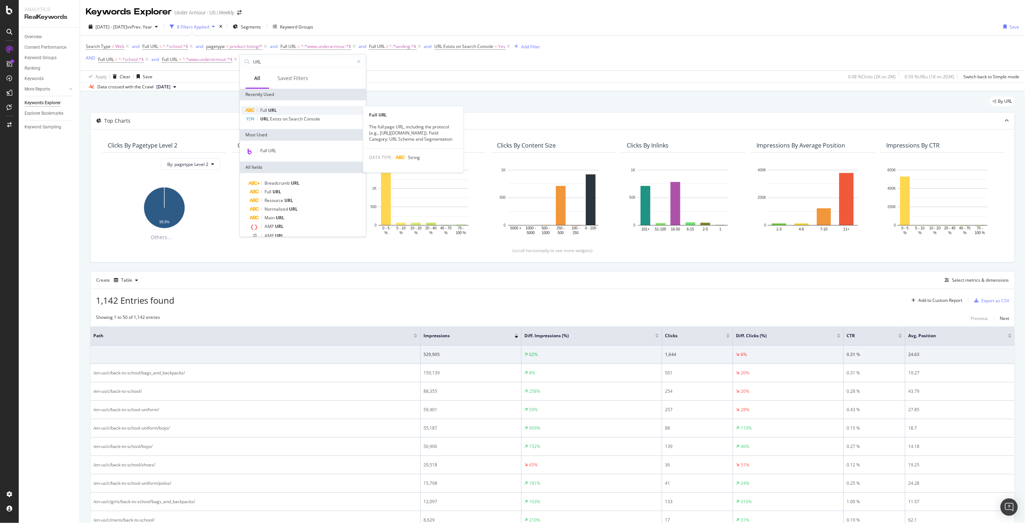
click at [273, 111] on span "URL" at bounding box center [272, 110] width 9 height 6
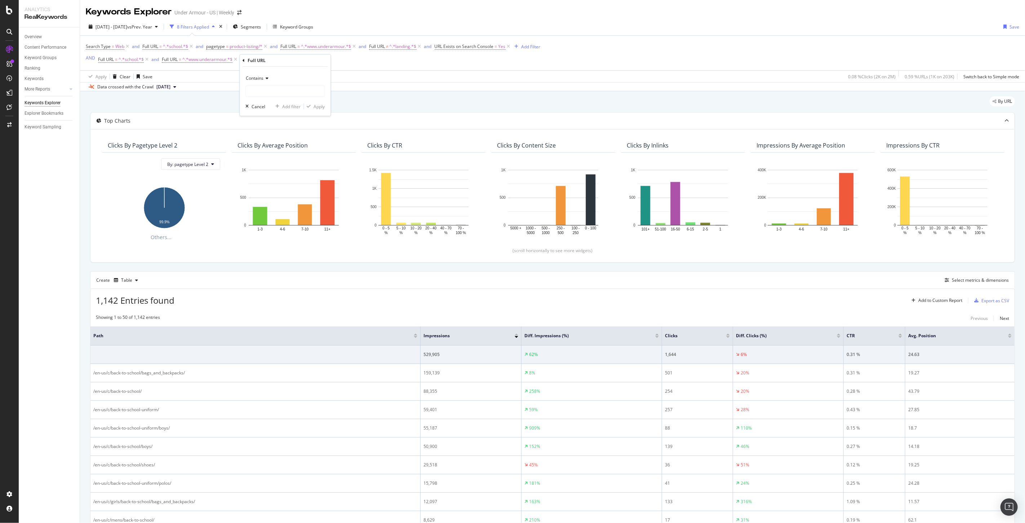
click at [264, 79] on icon at bounding box center [266, 78] width 5 height 4
click at [278, 158] on span "Doesn't contain" at bounding box center [264, 159] width 31 height 6
click at [281, 91] on input "text" at bounding box center [285, 91] width 79 height 12
type input "landing"
click at [323, 106] on div "Apply" at bounding box center [319, 106] width 11 height 6
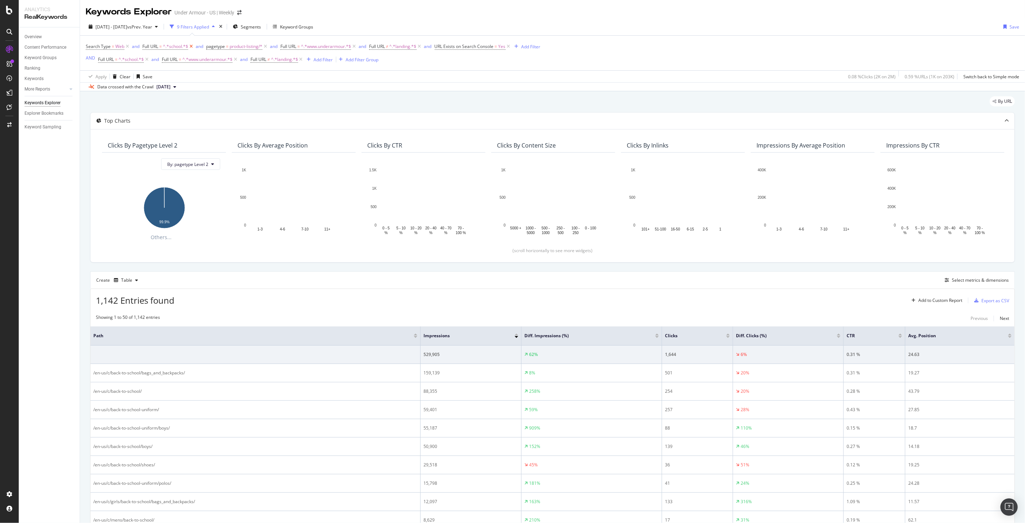
click at [192, 46] on icon at bounding box center [191, 46] width 6 height 7
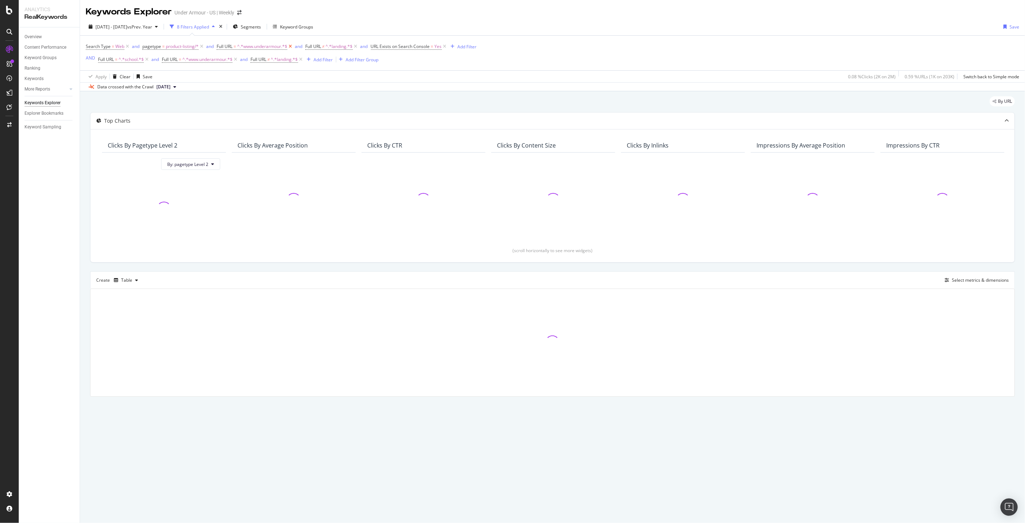
click at [291, 46] on icon at bounding box center [290, 46] width 6 height 7
click at [269, 48] on icon at bounding box center [267, 46] width 6 height 7
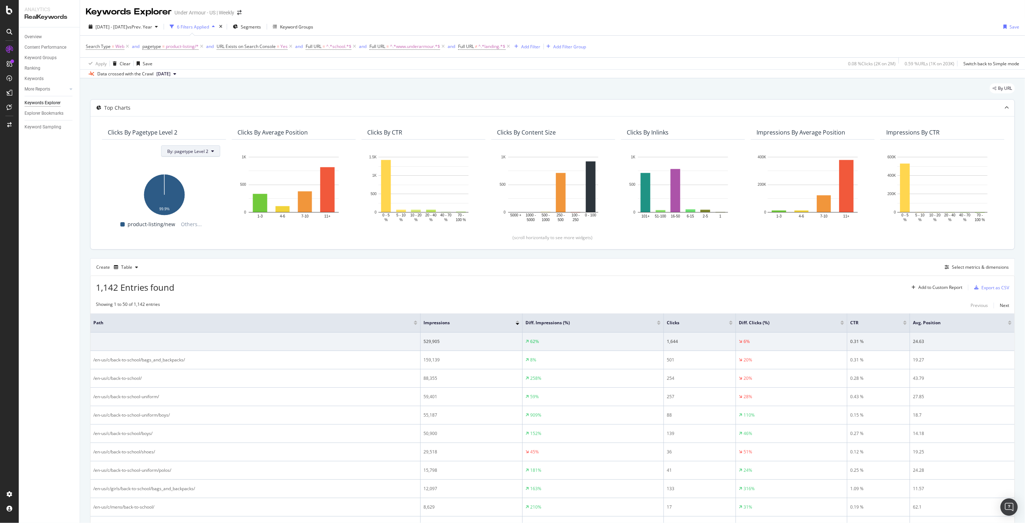
click at [190, 153] on span "By: pagetype Level 2" at bounding box center [187, 151] width 41 height 6
click at [239, 190] on div "All Dimensions" at bounding box center [206, 192] width 89 height 12
click at [239, 191] on div "pagetype Level 2" at bounding box center [209, 190] width 71 height 9
click at [289, 195] on div "View by pagetype Level 2 pagetype Level Level 2 Level 1 Level 2 Level 3 Level 4…" at bounding box center [245, 183] width 166 height 26
click at [229, 211] on div "Select a field" at bounding box center [214, 216] width 80 height 10
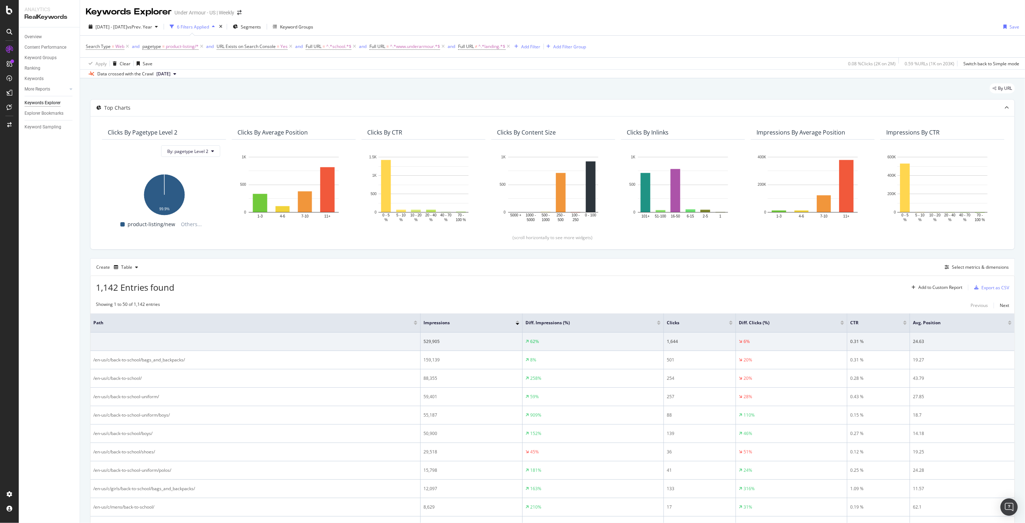
click at [398, 288] on div "1,142 Entries found Add to Custom Report Export as CSV" at bounding box center [552, 285] width 924 height 18
click at [286, 129] on div "Clicks By Average Position" at bounding box center [273, 132] width 70 height 7
click at [339, 140] on div "Hold CTRL while clicking to filter the report. 1-3 4-6 7-10 11+ 0 500 1K Avg. P…" at bounding box center [294, 187] width 124 height 95
click at [391, 132] on div "Clicks By CTR" at bounding box center [384, 132] width 35 height 7
click at [960, 271] on div "Select metrics & dimensions" at bounding box center [975, 267] width 67 height 8
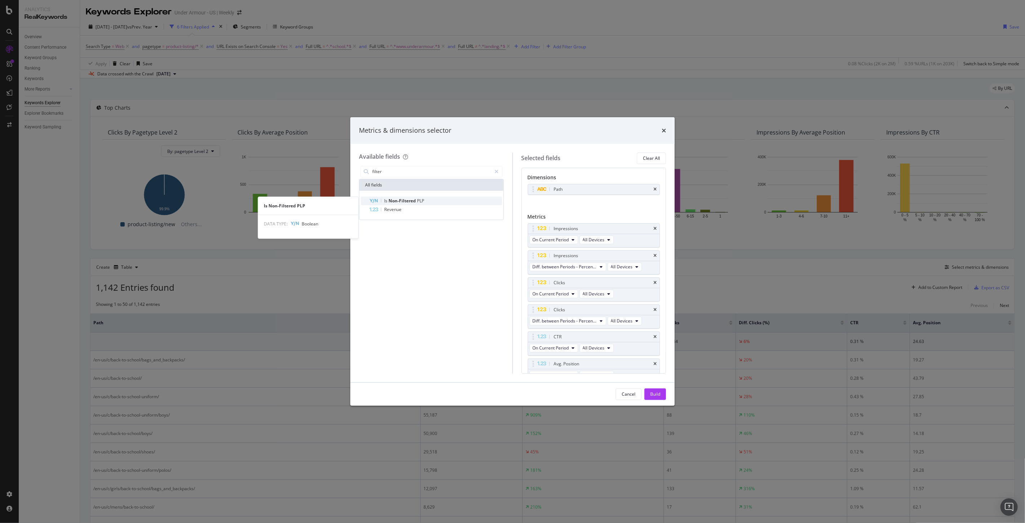
click at [387, 200] on span "Is" at bounding box center [386, 201] width 4 height 6
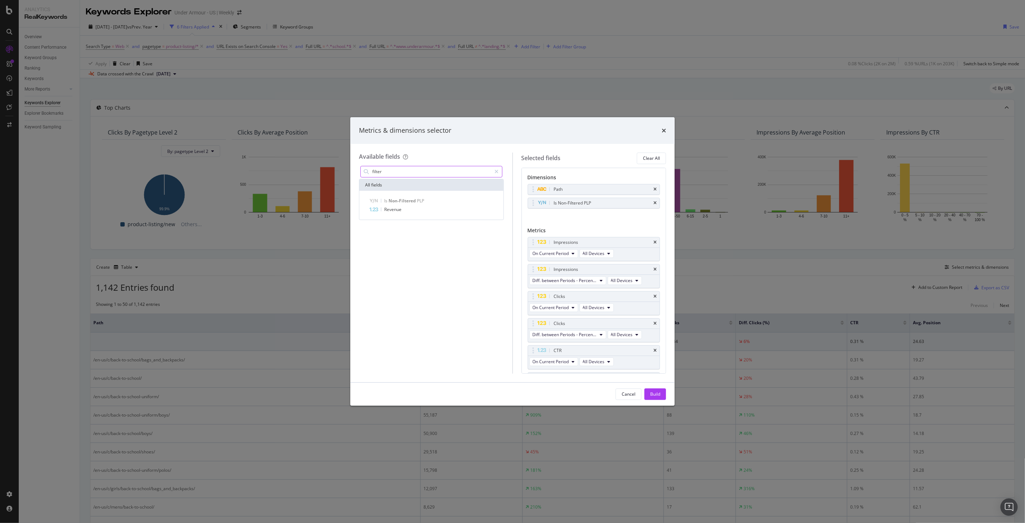
click at [406, 171] on input "filter" at bounding box center [432, 171] width 120 height 11
click at [383, 286] on div "Show 10 more ( 10 / 471 )" at bounding box center [431, 289] width 141 height 7
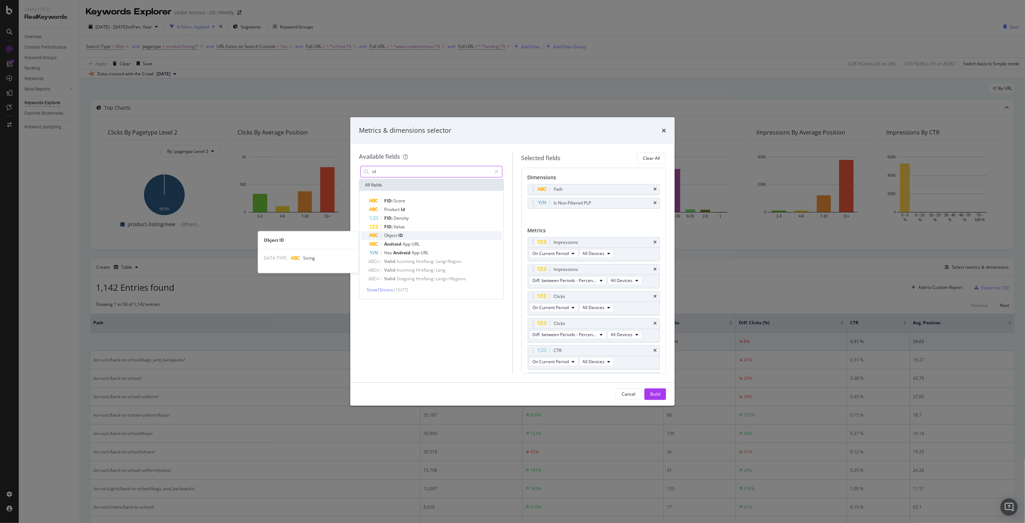
type input "id"
click at [397, 234] on span "Object" at bounding box center [391, 235] width 14 height 6
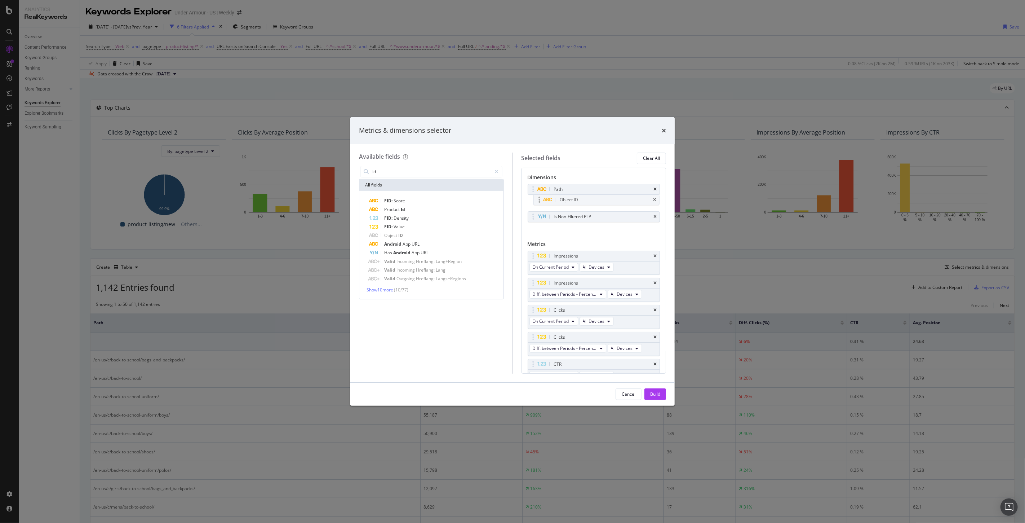
drag, startPoint x: 532, startPoint y: 214, endPoint x: 538, endPoint y: 197, distance: 17.9
click at [538, 197] on body "Analytics RealKeywords Overview Content Performance Keyword Groups Ranking Keyw…" at bounding box center [512, 261] width 1025 height 523
click at [652, 392] on div "Build" at bounding box center [655, 394] width 10 height 6
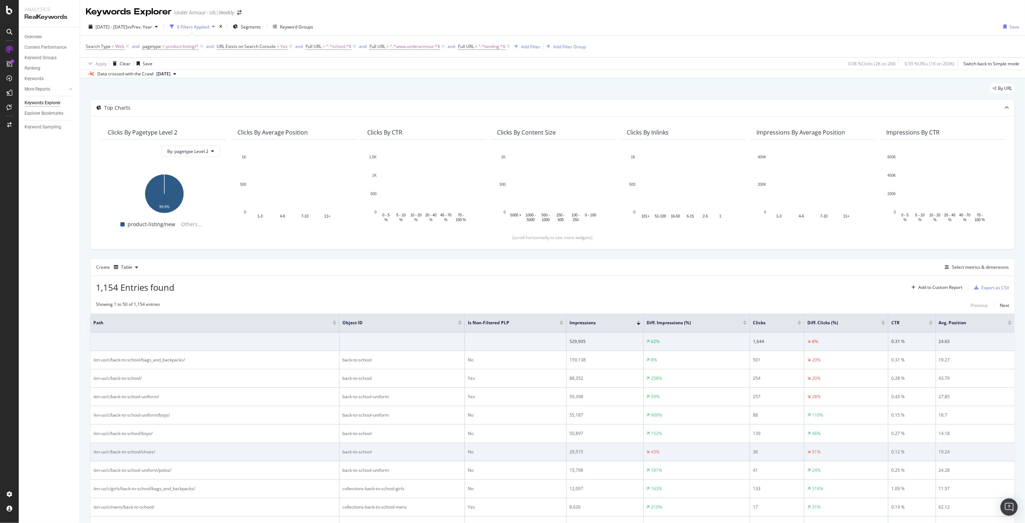
scroll to position [80, 0]
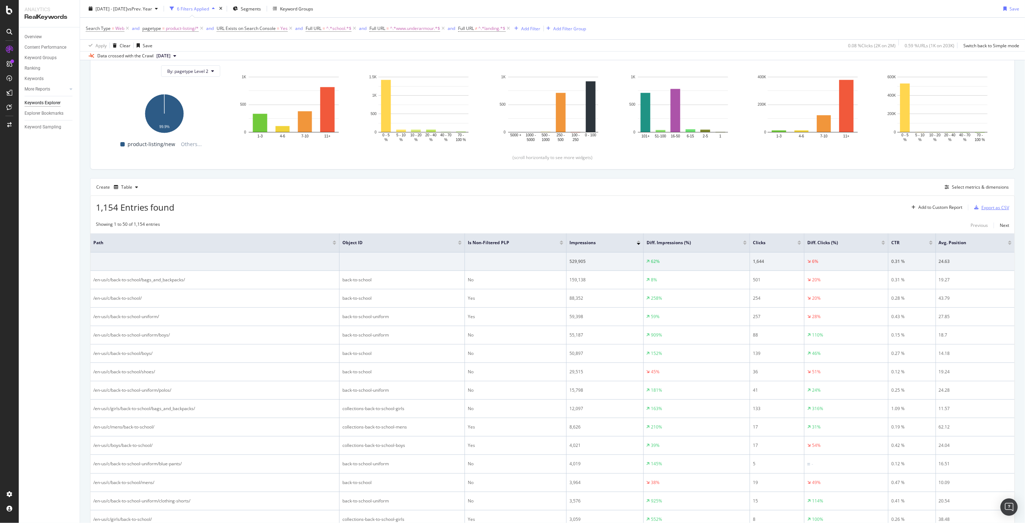
click at [989, 206] on div "Export as CSV" at bounding box center [996, 207] width 28 height 6
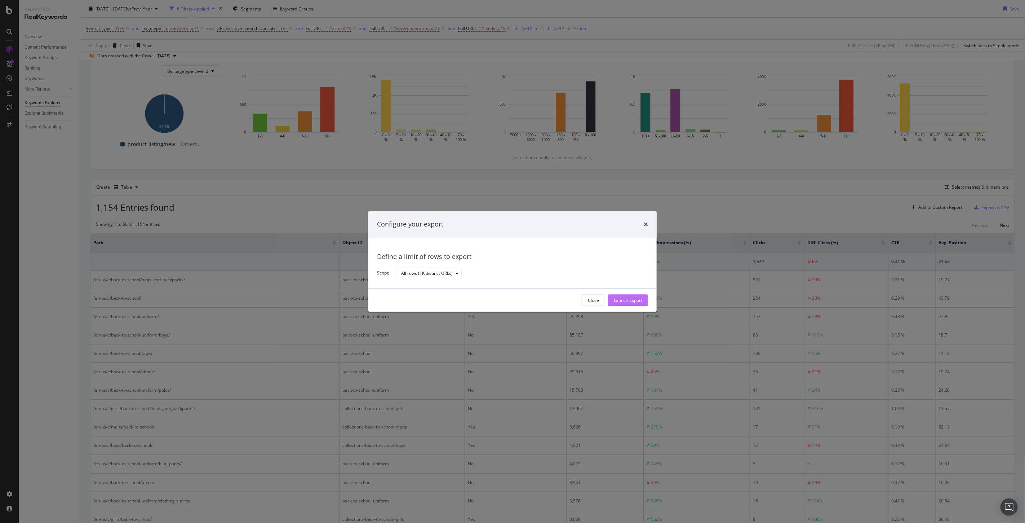
click at [621, 302] on div "Launch Export" at bounding box center [628, 300] width 28 height 6
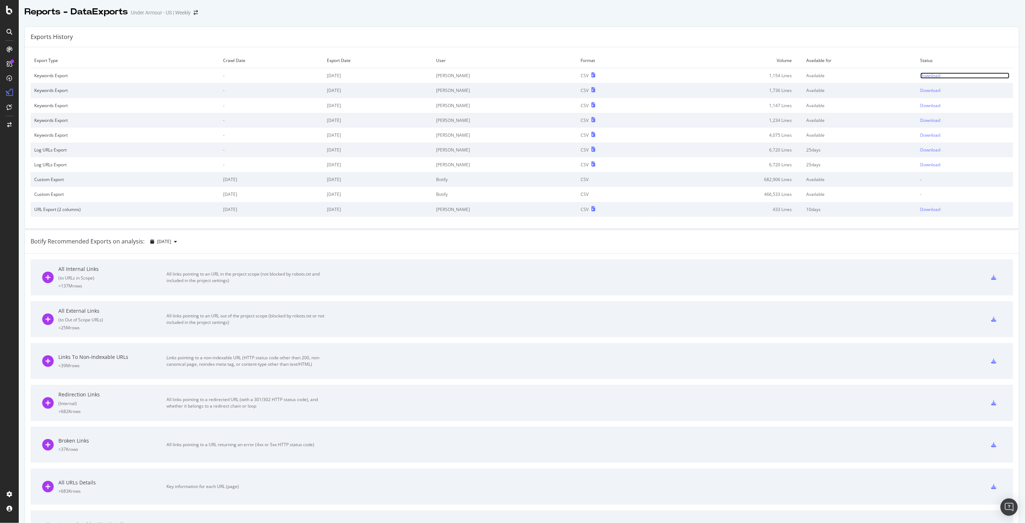
click at [921, 73] on div "Download" at bounding box center [931, 75] width 20 height 6
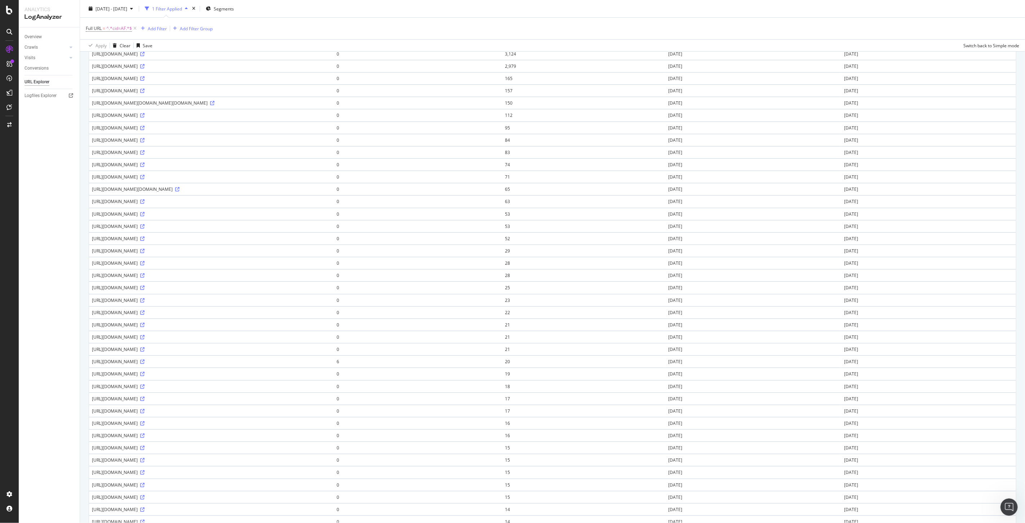
scroll to position [363, 0]
